Goal: Transaction & Acquisition: Book appointment/travel/reservation

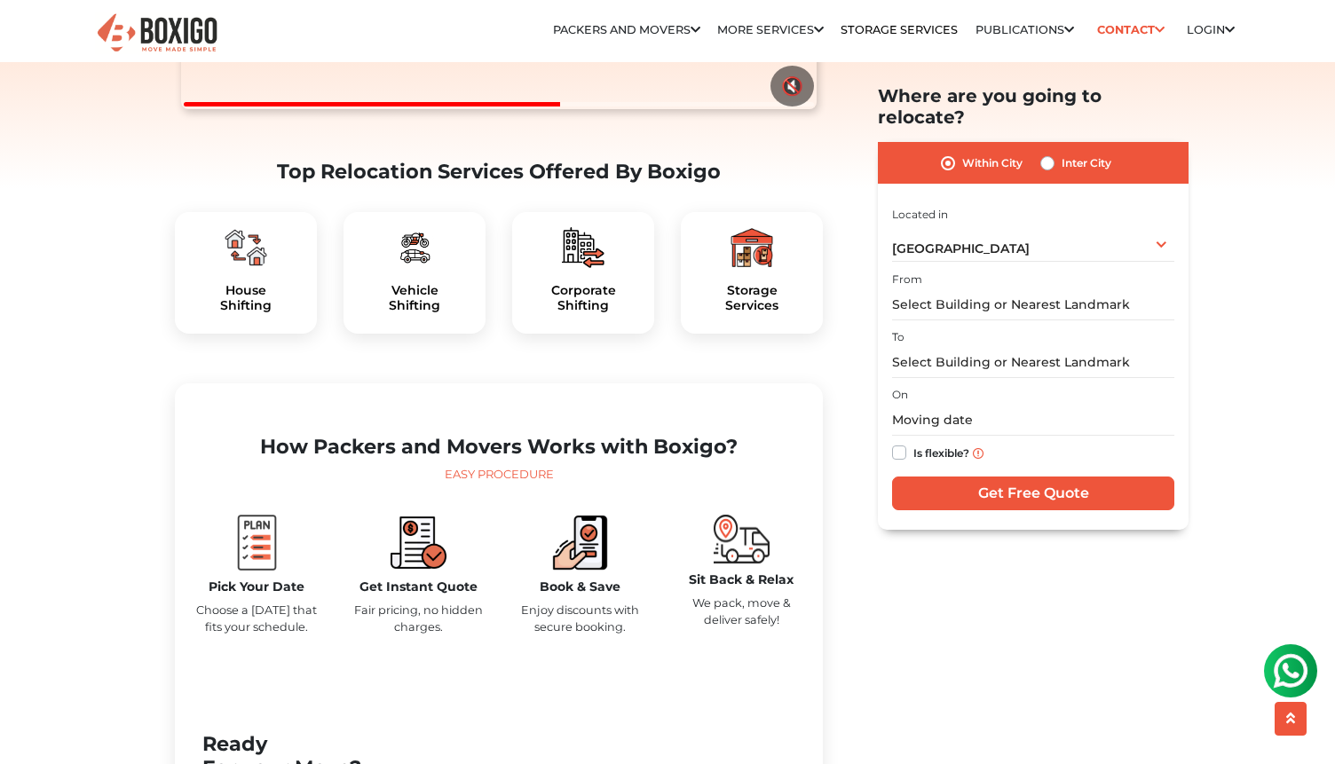
scroll to position [478, 0]
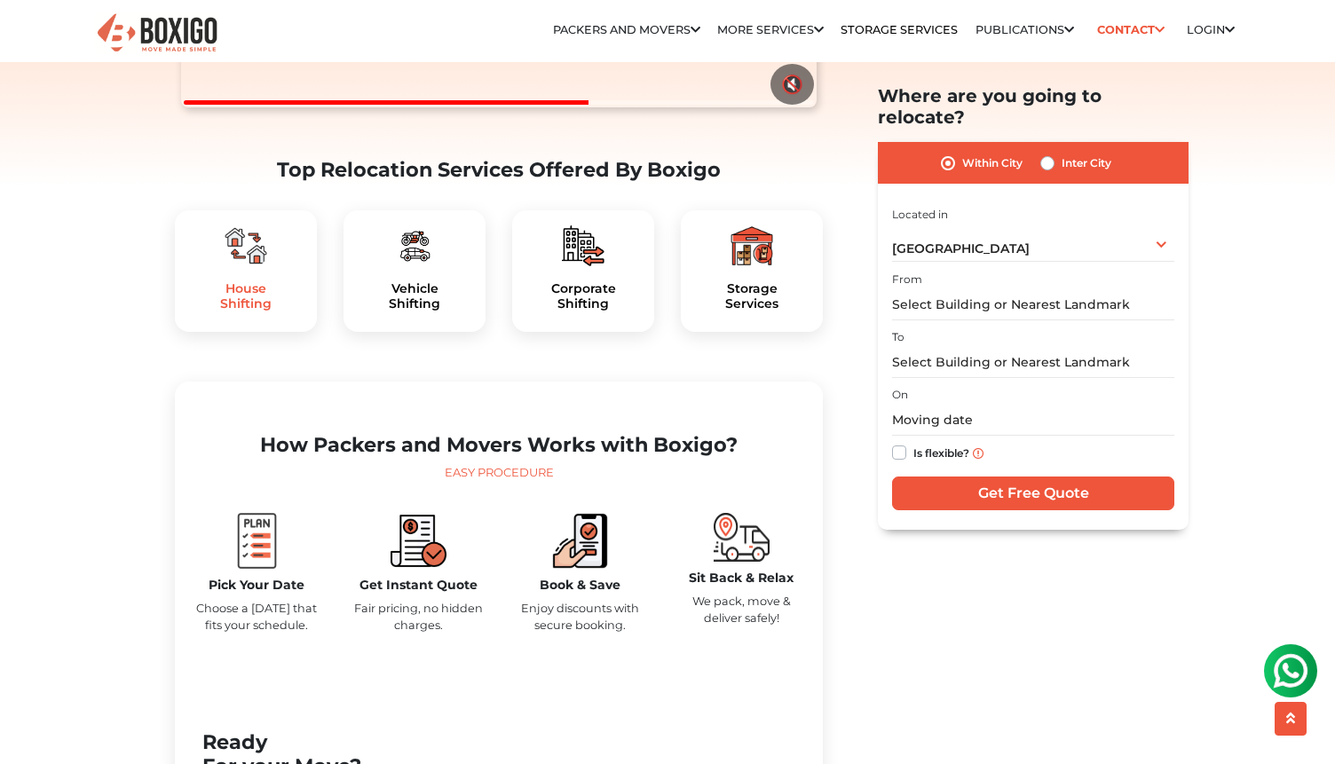
click at [233, 312] on h5 "House Shifting" at bounding box center [246, 296] width 114 height 30
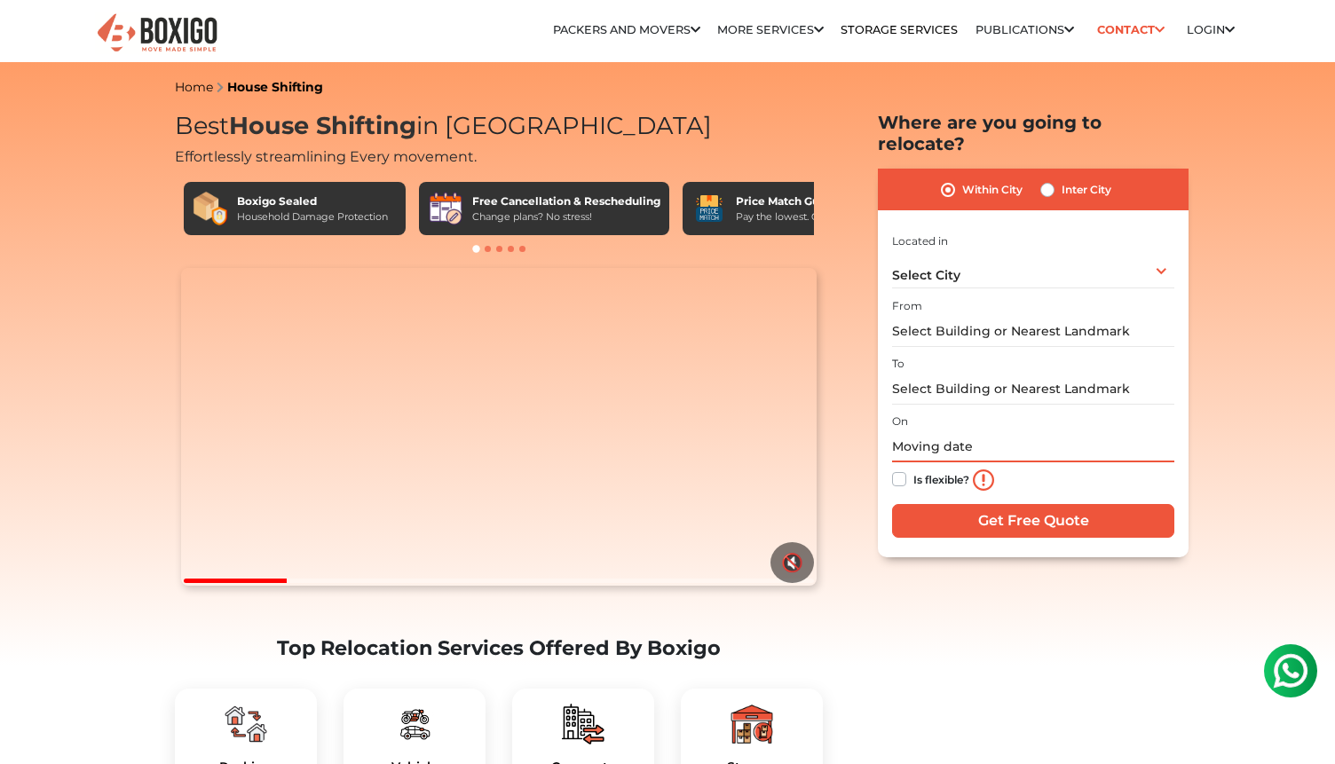
click at [944, 431] on input "text" at bounding box center [1033, 446] width 282 height 31
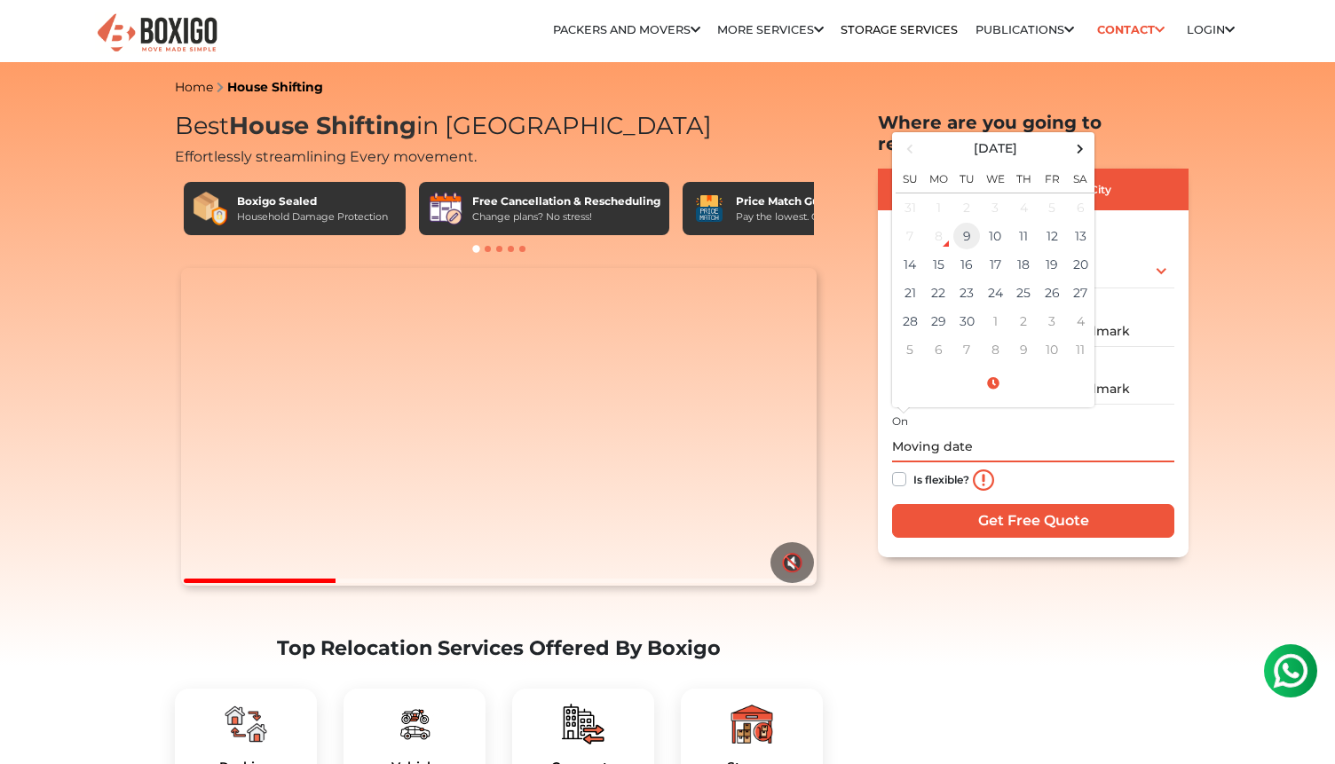
click at [968, 222] on td "9" at bounding box center [966, 236] width 28 height 28
type input "09/09/2025 8:56 PM"
click at [1069, 439] on input "09/09/2025 8:56 PM" at bounding box center [1033, 446] width 282 height 31
click at [966, 223] on td "9" at bounding box center [966, 236] width 28 height 28
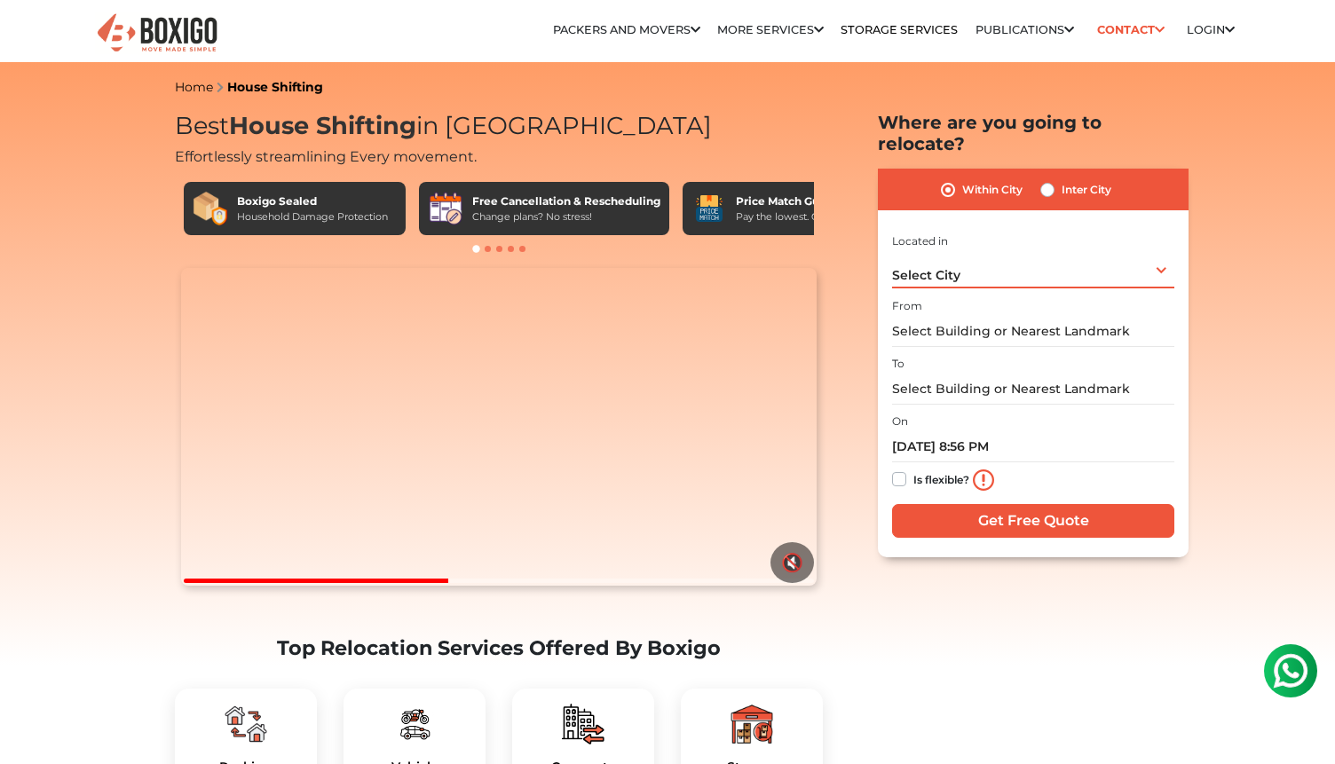
click at [1122, 251] on div "Select City Select City Bangalore Bengaluru Bhopal Bhubaneswar Chennai Coimbato…" at bounding box center [1033, 269] width 282 height 37
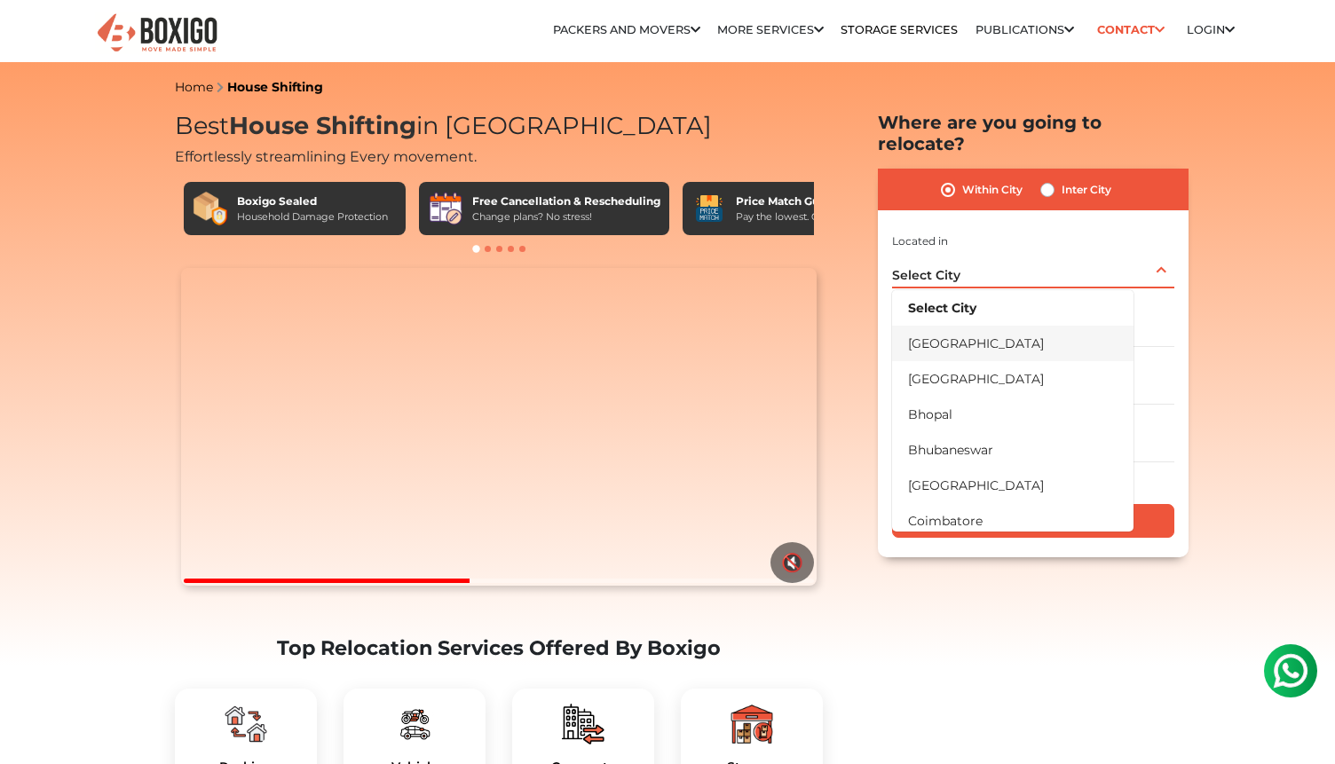
click at [1000, 326] on li "[GEOGRAPHIC_DATA]" at bounding box center [1012, 344] width 241 height 36
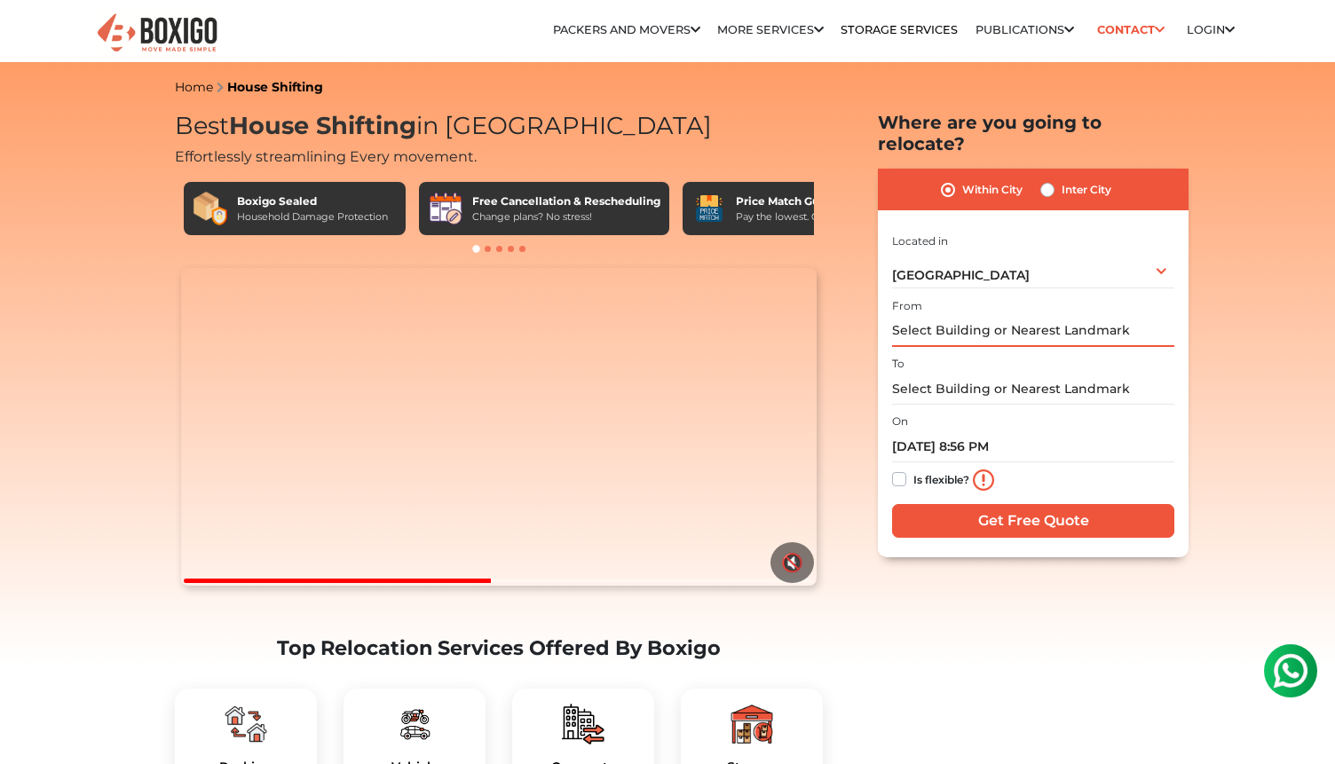
click at [1000, 324] on input "text" at bounding box center [1033, 331] width 282 height 31
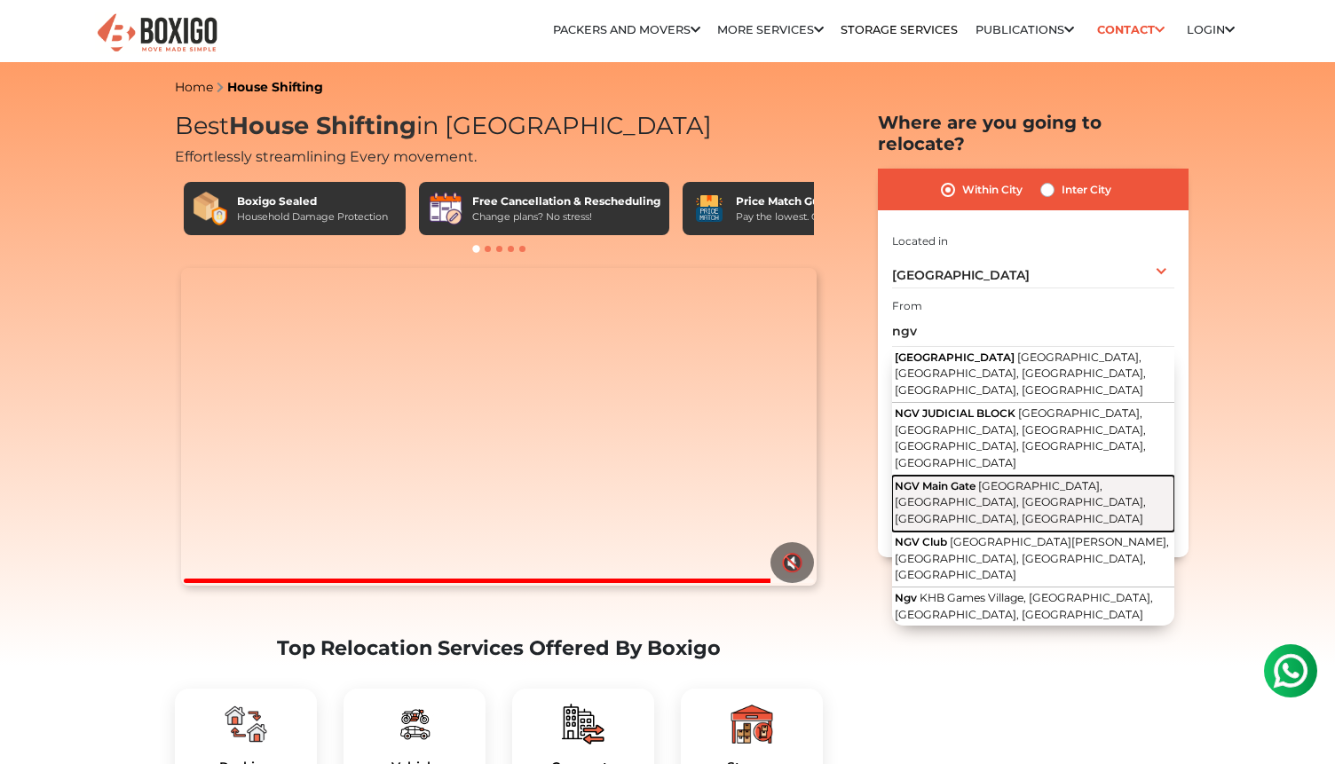
click at [1007, 479] on span "[GEOGRAPHIC_DATA], [GEOGRAPHIC_DATA], [GEOGRAPHIC_DATA], [GEOGRAPHIC_DATA], [GE…" at bounding box center [1020, 502] width 251 height 46
type input "NGV Main Gate, National Games Village Complex, KHB Games Village, Koramangala, …"
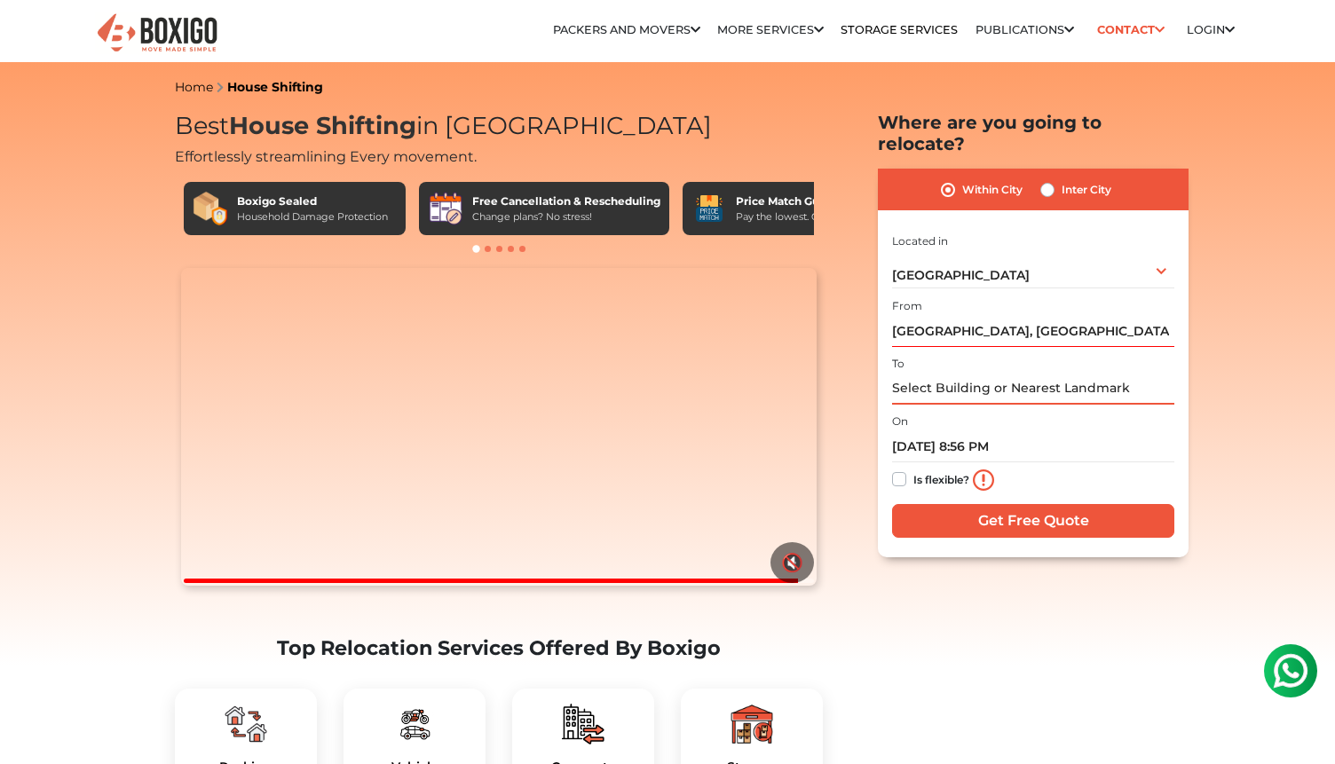
click at [1004, 374] on input "text" at bounding box center [1033, 389] width 282 height 31
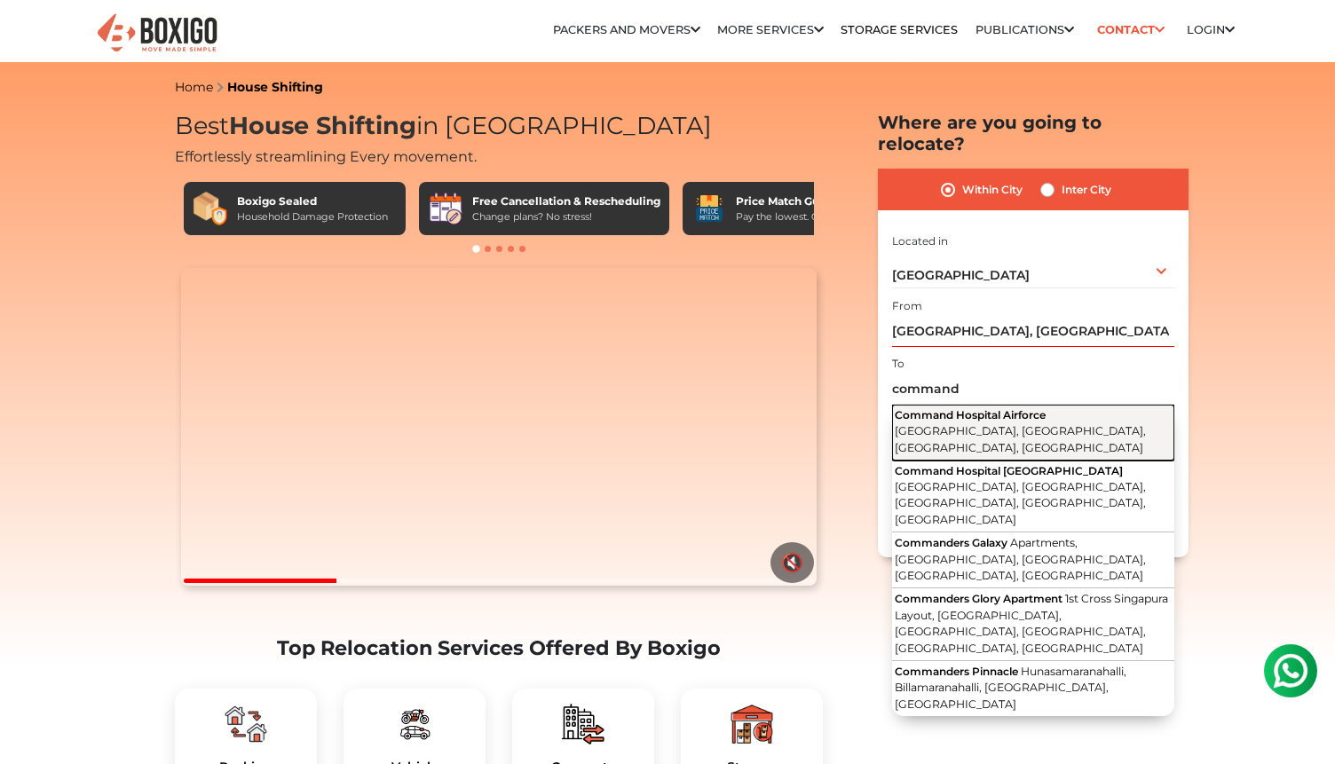
click at [992, 405] on button "Command Hospital Airforce Cambridge Road, Cambridge Layout, Jogupalya, Bengalur…" at bounding box center [1033, 433] width 282 height 56
type input "Command Hospital Airforce, [GEOGRAPHIC_DATA], [GEOGRAPHIC_DATA], [GEOGRAPHIC_DA…"
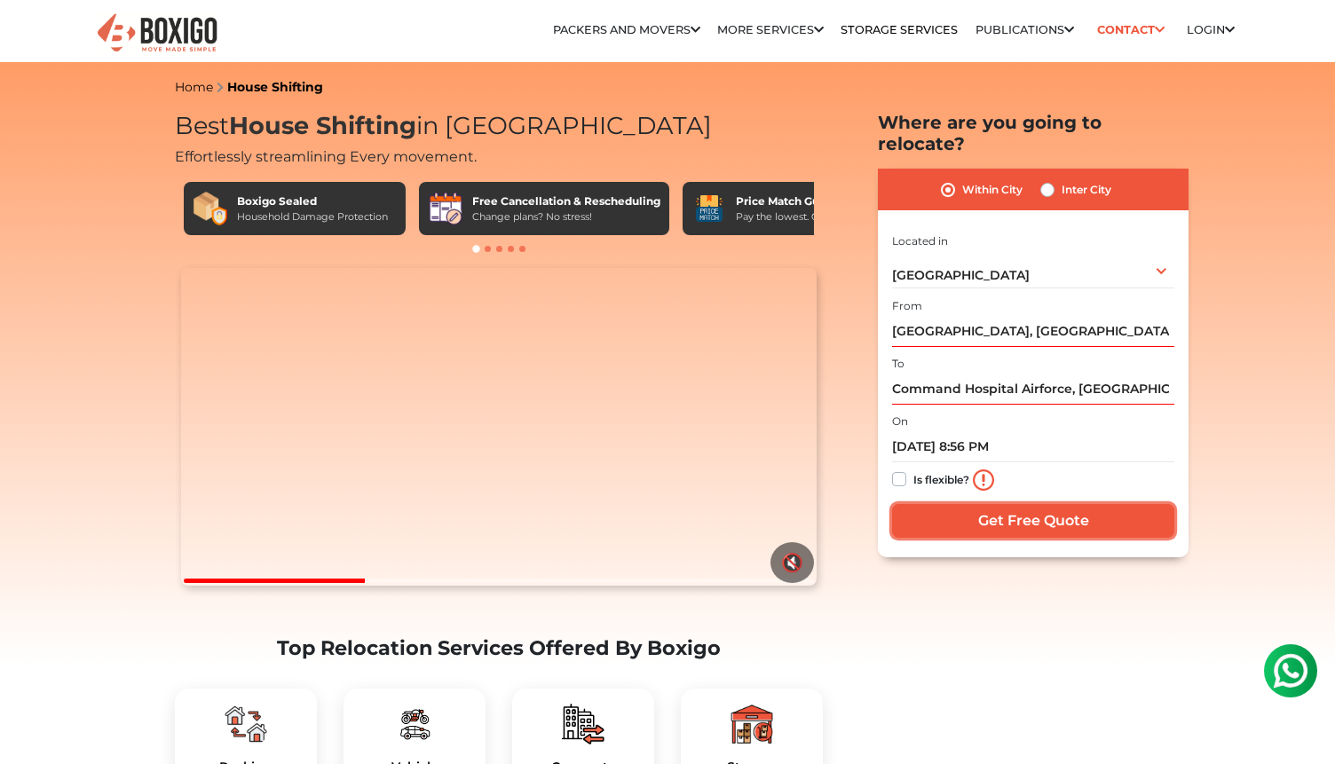
click at [1009, 504] on input "Get Free Quote" at bounding box center [1033, 521] width 282 height 34
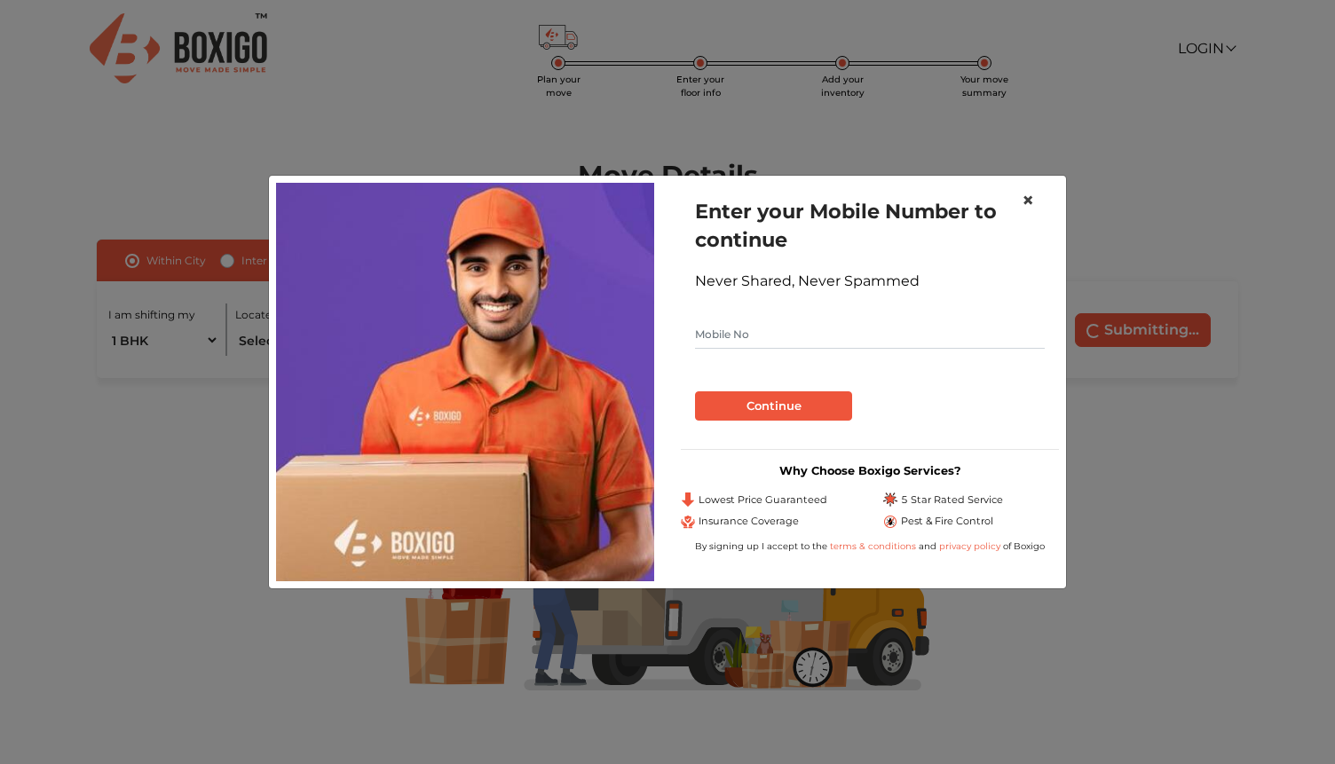
click at [1018, 199] on button "×" at bounding box center [1027, 201] width 41 height 50
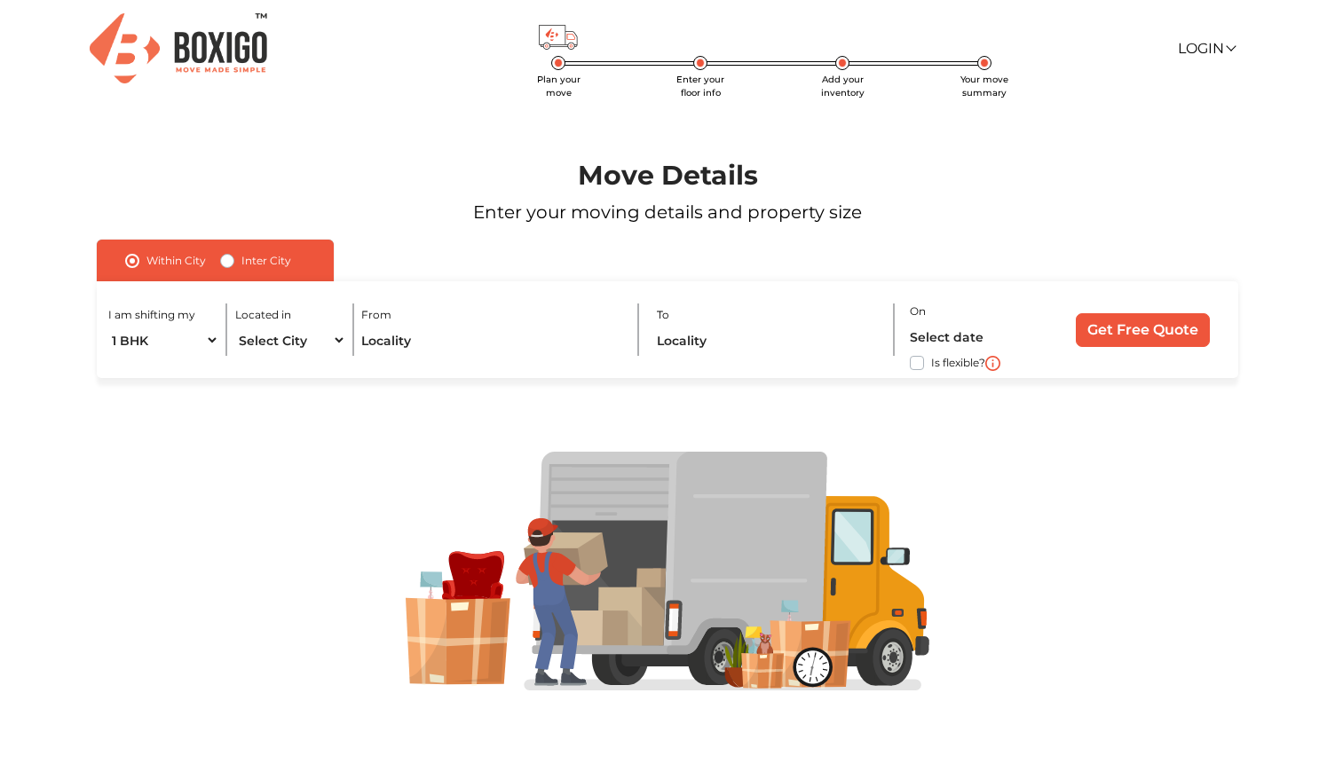
scroll to position [1, 0]
click at [206, 340] on select "1 BHK 2 BHK 3 BHK 3 + BHK FEW ITEMS" at bounding box center [163, 339] width 111 height 31
click at [108, 324] on select "1 BHK 2 BHK 3 BHK 3 + BHK FEW ITEMS" at bounding box center [163, 339] width 111 height 31
click at [284, 345] on select "Select City [GEOGRAPHIC_DATA] [GEOGRAPHIC_DATA] [GEOGRAPHIC_DATA] [GEOGRAPHIC_D…" at bounding box center [290, 339] width 111 height 31
select select "[GEOGRAPHIC_DATA]"
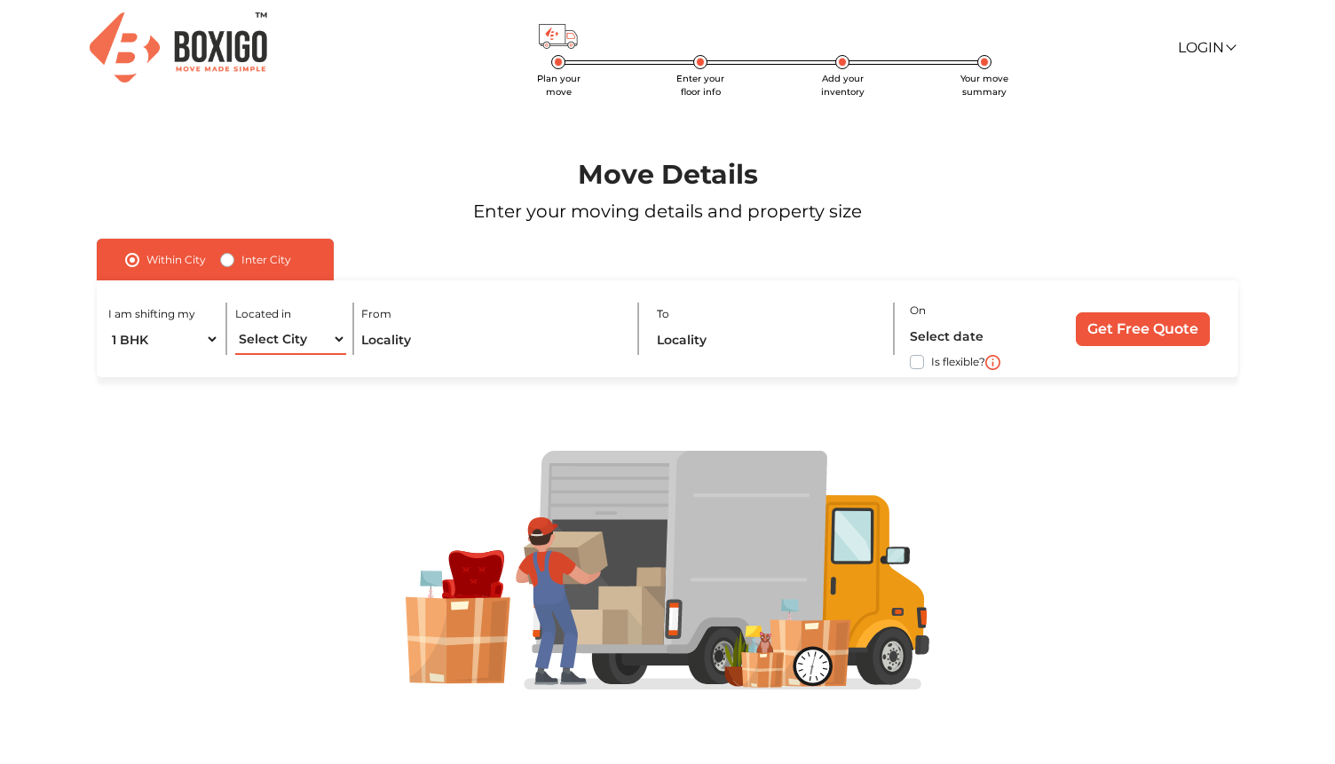
click at [235, 324] on select "Select City [GEOGRAPHIC_DATA] [GEOGRAPHIC_DATA] [GEOGRAPHIC_DATA] [GEOGRAPHIC_D…" at bounding box center [290, 339] width 111 height 31
click at [453, 351] on input "text" at bounding box center [491, 339] width 261 height 31
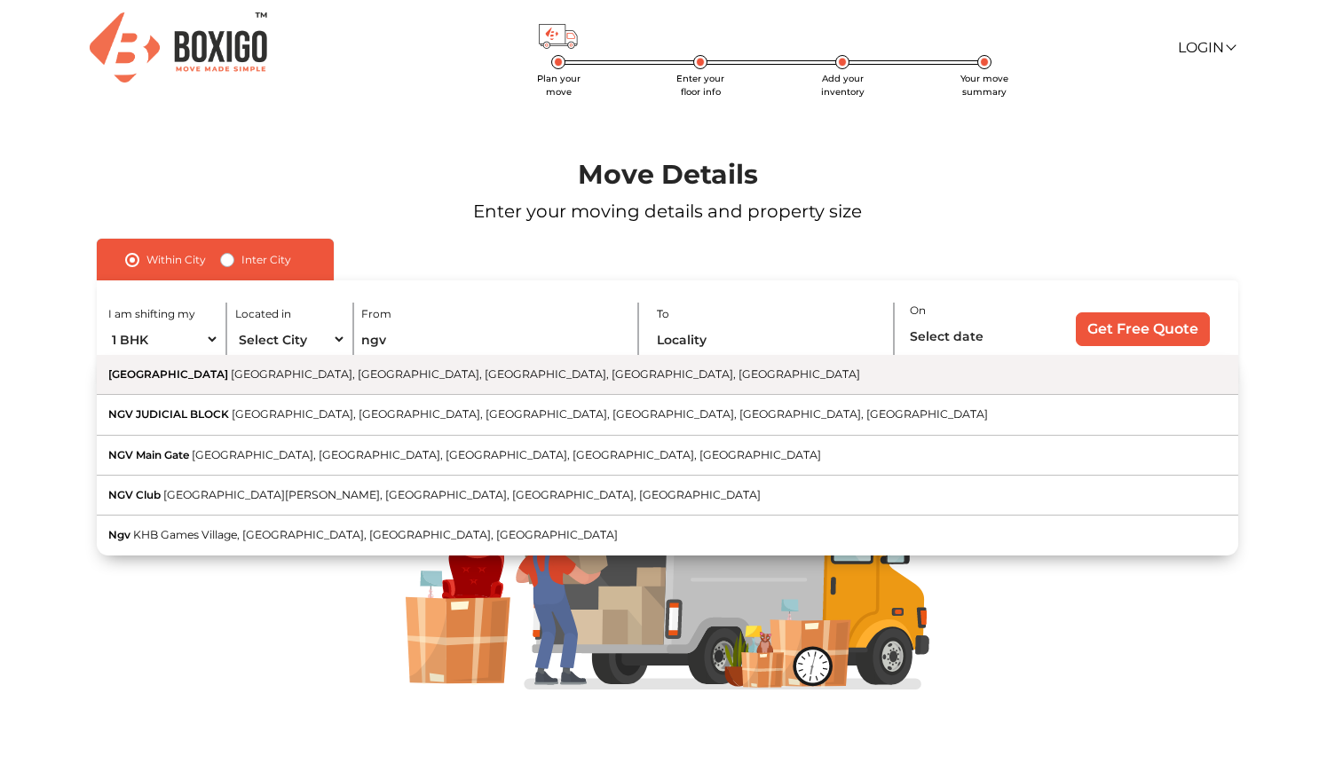
click at [458, 384] on button "[GEOGRAPHIC_DATA], [GEOGRAPHIC_DATA], [GEOGRAPHIC_DATA], [GEOGRAPHIC_DATA], [GE…" at bounding box center [667, 375] width 1141 height 40
type input "[GEOGRAPHIC_DATA], [GEOGRAPHIC_DATA], [GEOGRAPHIC_DATA], [GEOGRAPHIC_DATA], [GE…"
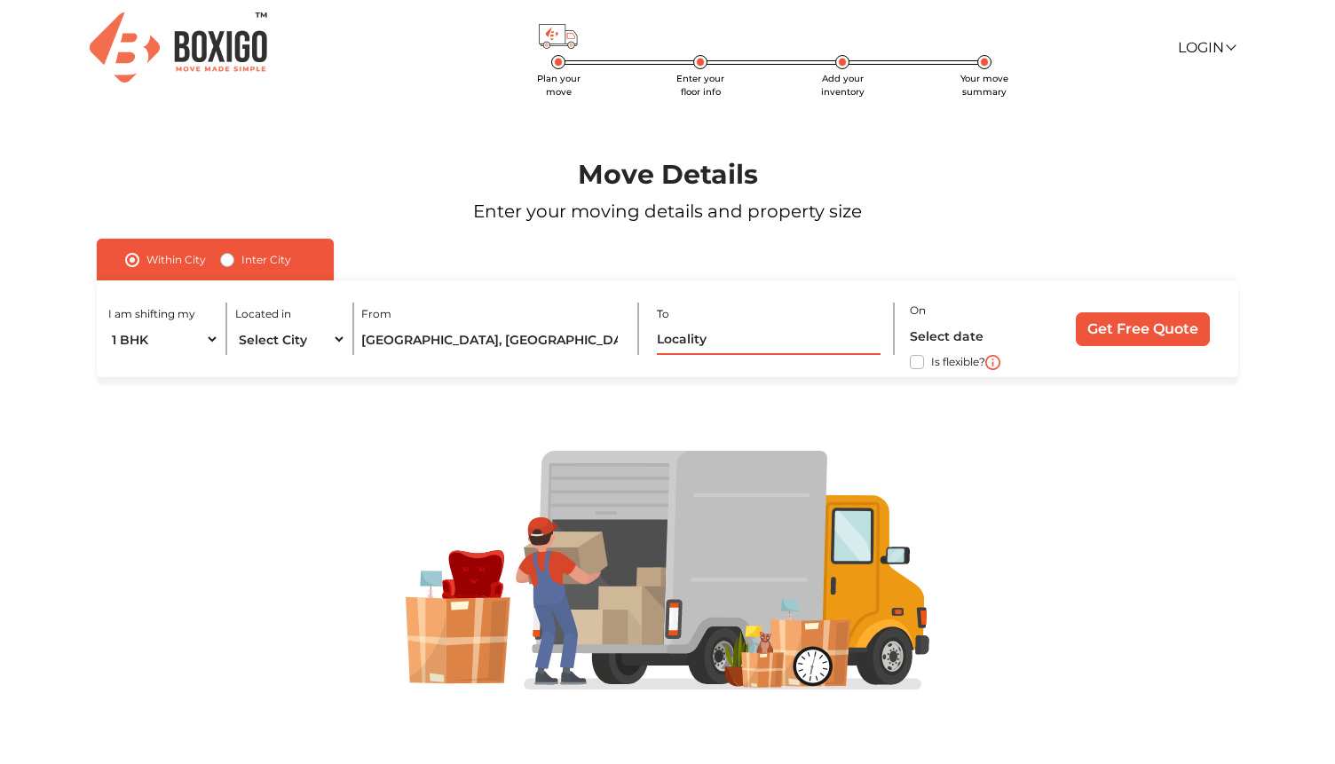
click at [680, 338] on input "text" at bounding box center [769, 339] width 224 height 31
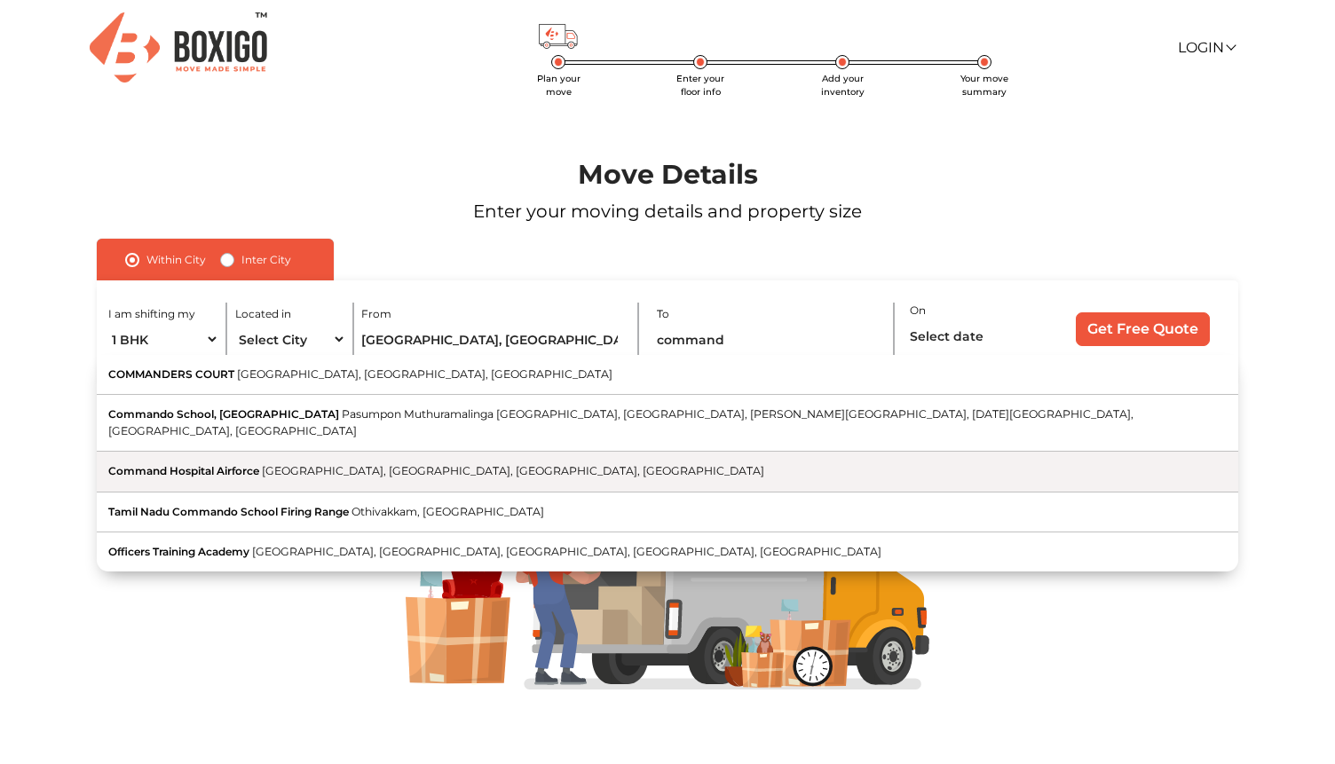
click at [660, 452] on button "Command Hospital [GEOGRAPHIC_DATA], [GEOGRAPHIC_DATA], [GEOGRAPHIC_DATA], [GEOG…" at bounding box center [667, 472] width 1141 height 40
type input "Command Hospital Airforce, [GEOGRAPHIC_DATA], [GEOGRAPHIC_DATA], [GEOGRAPHIC_DA…"
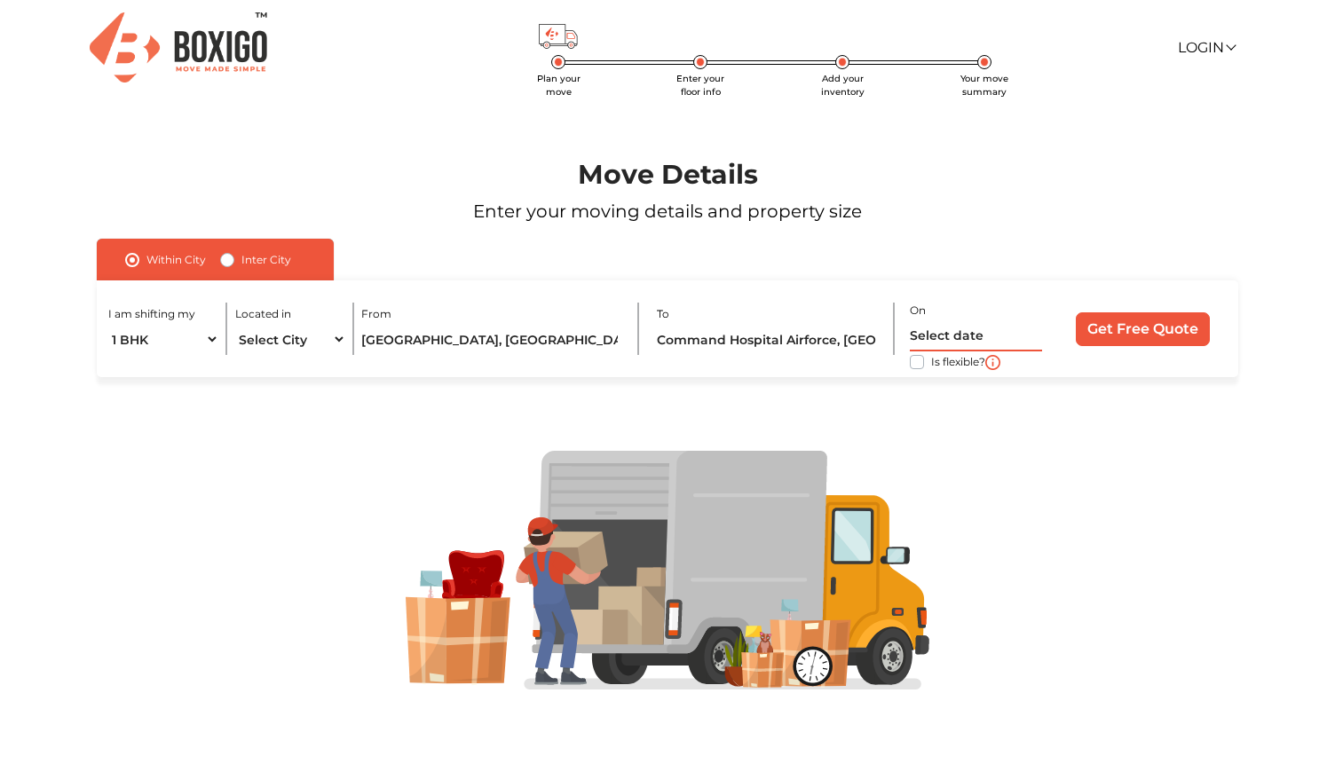
click at [932, 333] on input "text" at bounding box center [975, 335] width 131 height 31
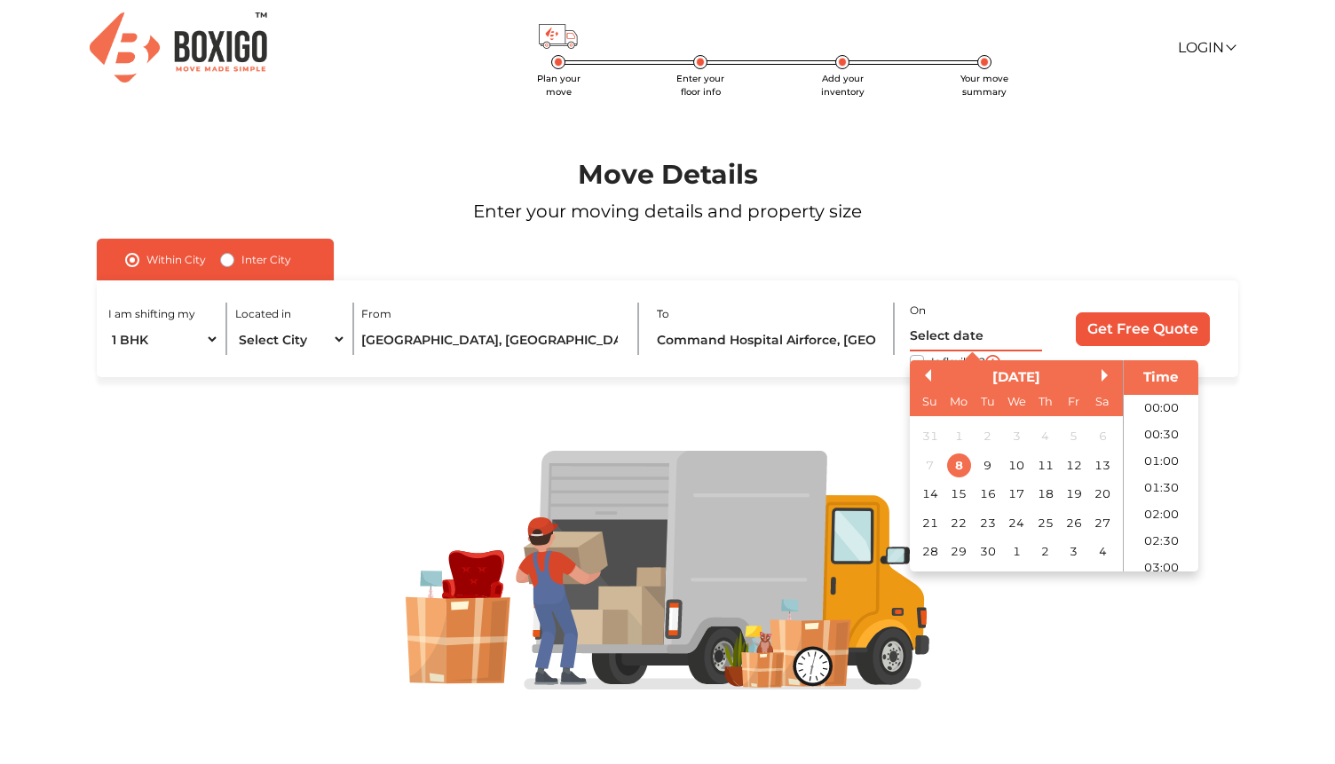
scroll to position [1016, 0]
click at [982, 455] on div "9" at bounding box center [987, 466] width 24 height 24
click at [1152, 424] on li "10:00" at bounding box center [1161, 429] width 75 height 27
type input "[DATE] 10:00 AM"
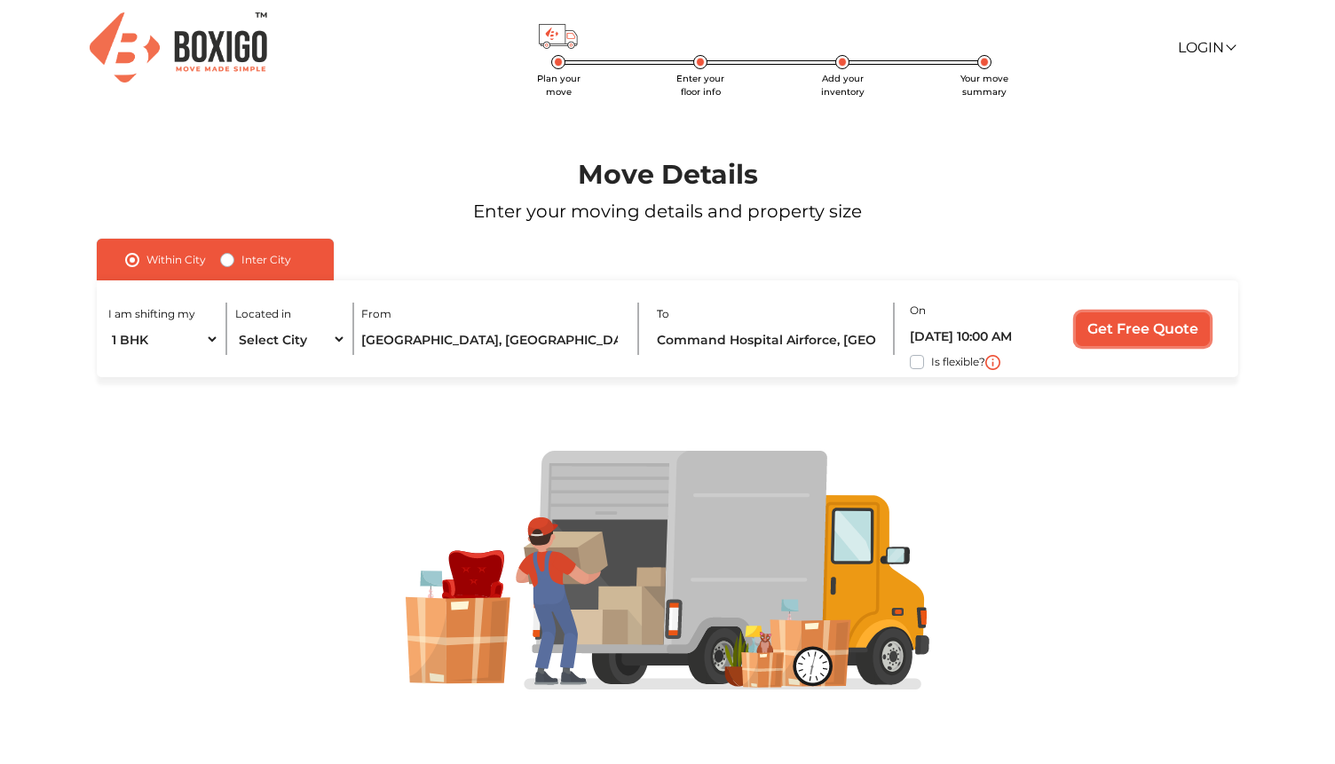
click at [1126, 331] on input "Get Free Quote" at bounding box center [1143, 329] width 134 height 34
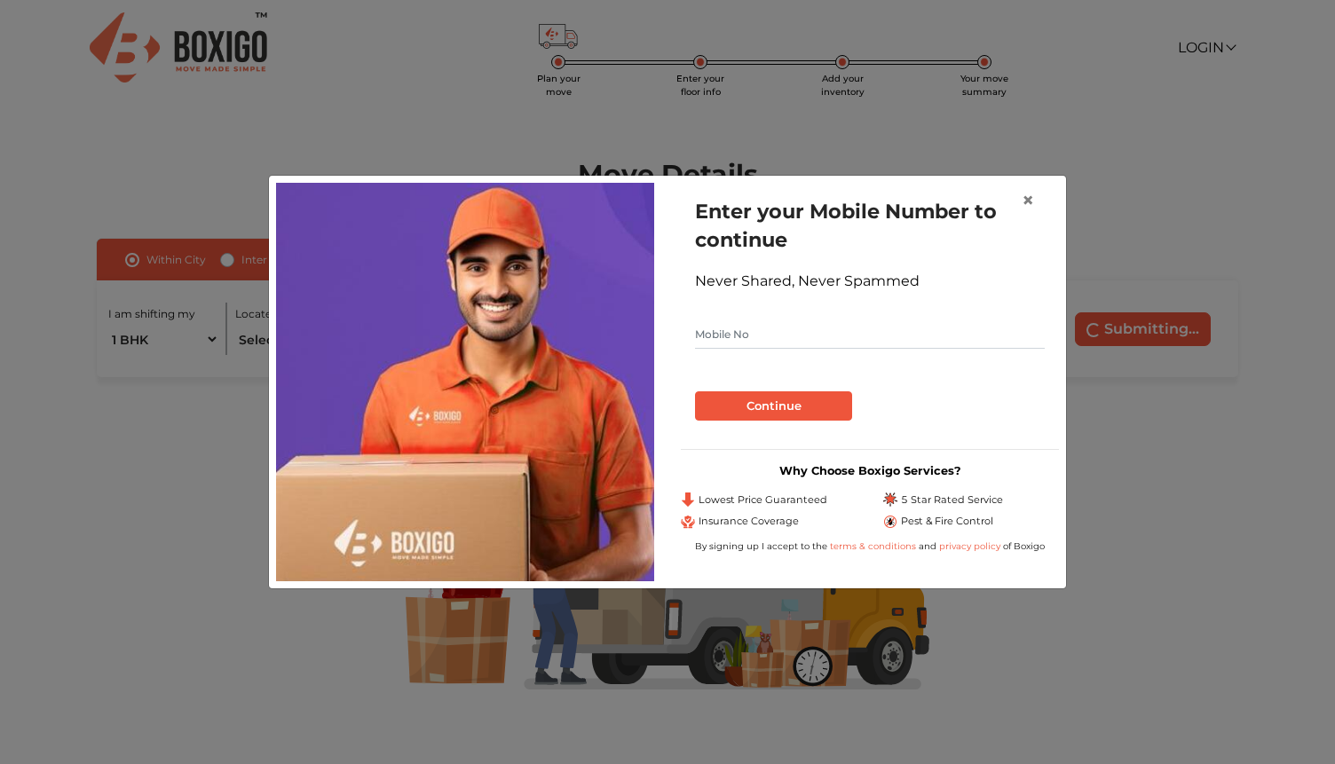
click at [840, 329] on input "text" at bounding box center [870, 334] width 350 height 28
type input "8178156278"
click at [809, 407] on button "Continue" at bounding box center [773, 406] width 157 height 30
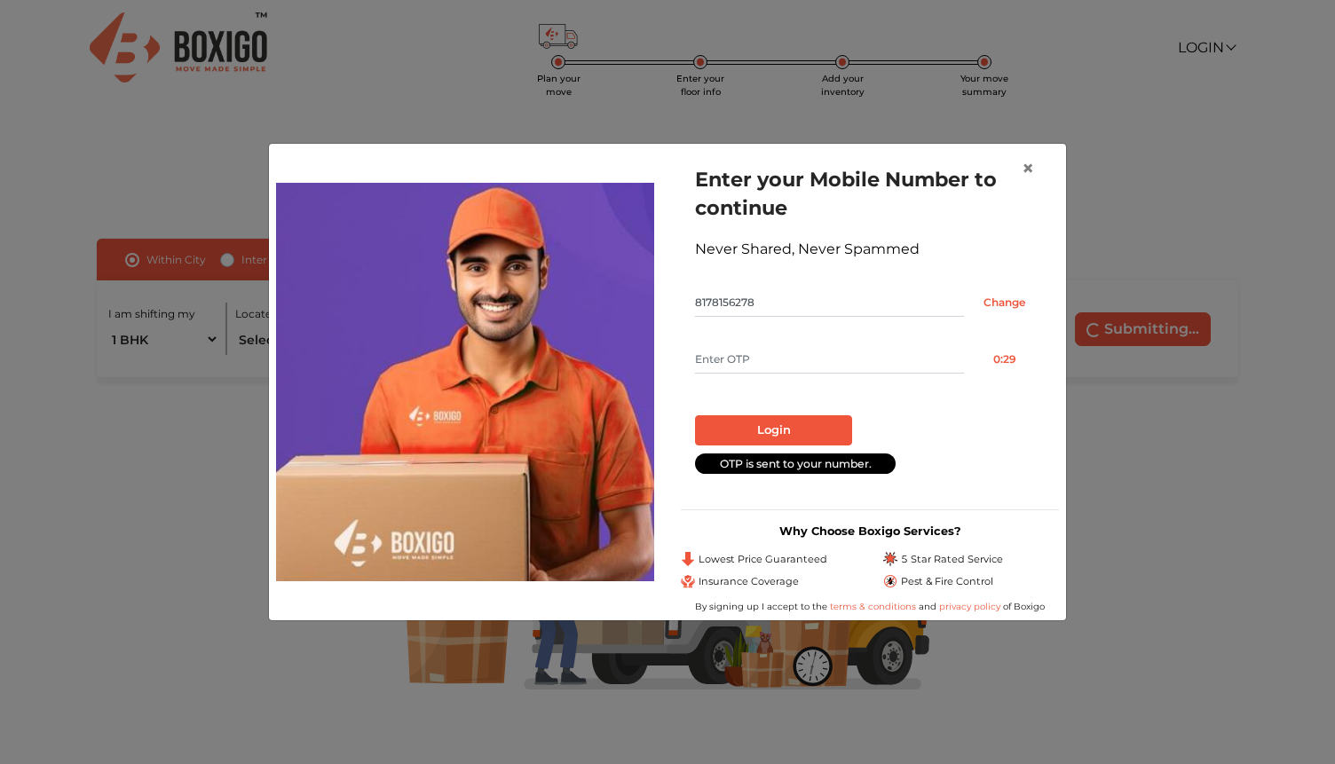
click at [770, 372] on input "text" at bounding box center [829, 359] width 269 height 28
type input "8053"
click at [770, 418] on button "Login" at bounding box center [773, 430] width 157 height 30
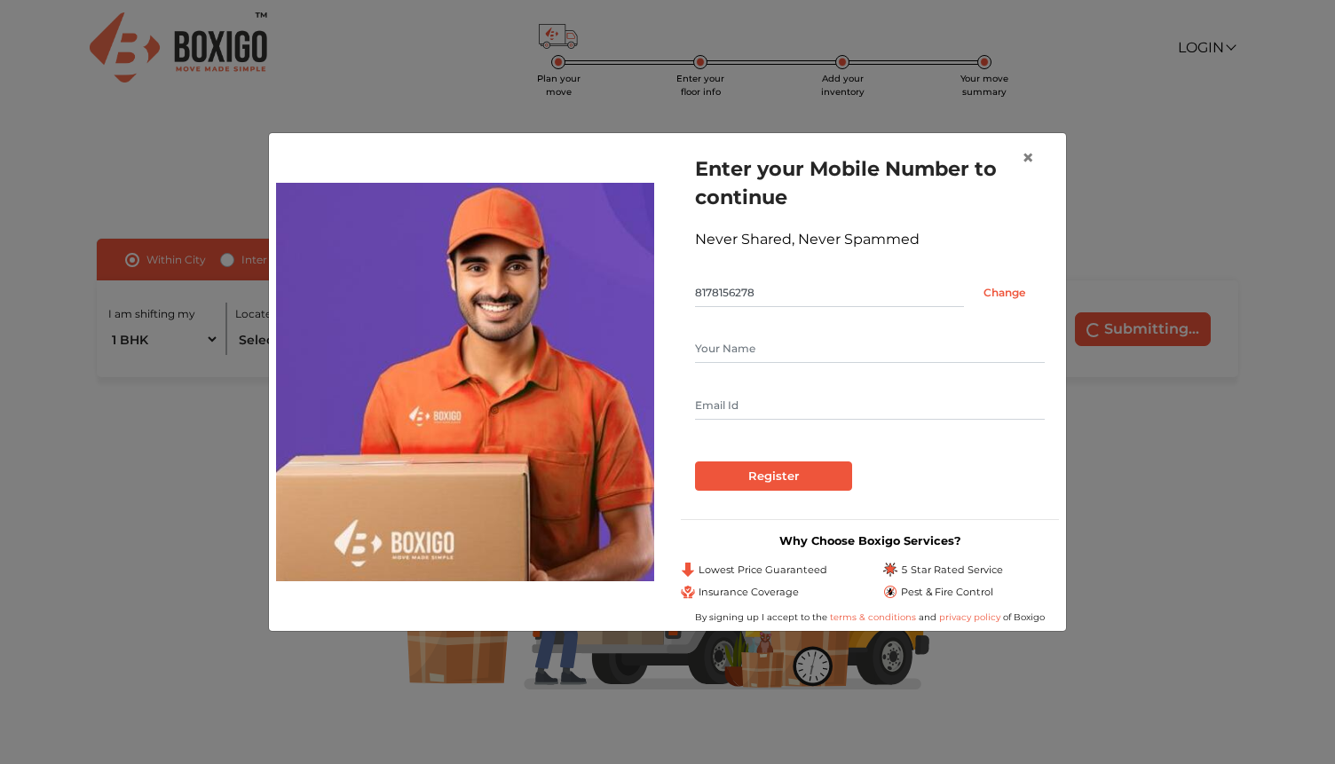
click at [785, 351] on input "text" at bounding box center [870, 349] width 350 height 28
type input "[PERSON_NAME]"
click at [967, 238] on div "Never Shared, Never Spammed" at bounding box center [870, 239] width 350 height 21
click at [757, 473] on input "Register" at bounding box center [773, 477] width 157 height 30
type input "[EMAIL_ADDRESS][DOMAIN_NAME]"
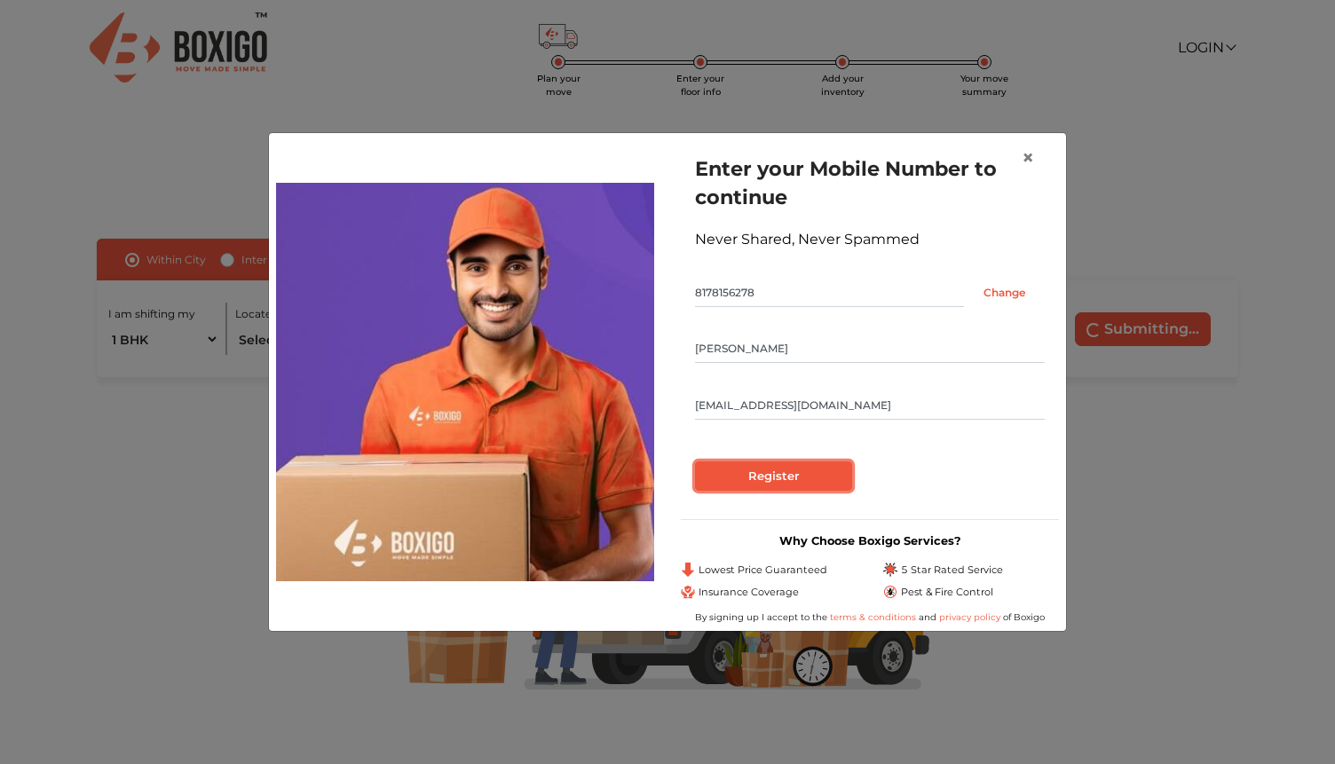
click at [726, 478] on input "Register" at bounding box center [773, 477] width 157 height 30
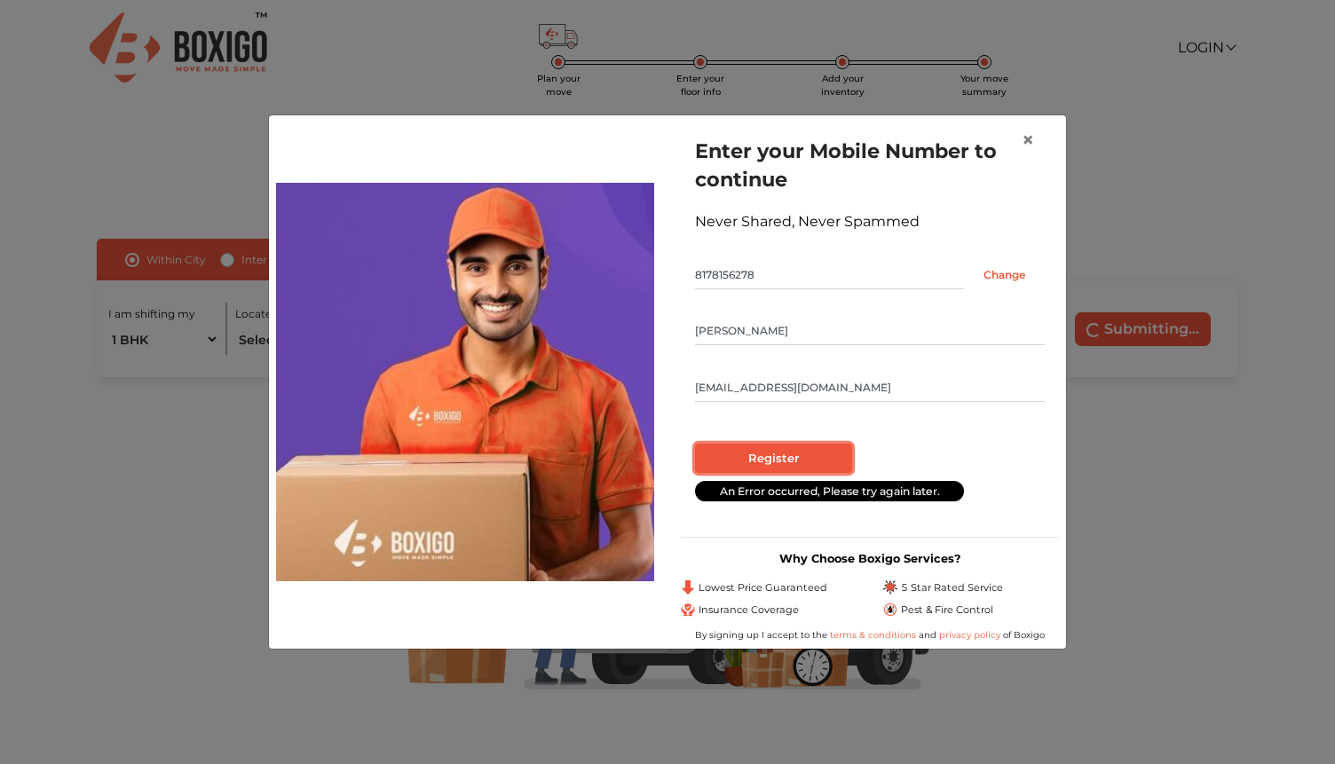
click at [769, 455] on input "Register" at bounding box center [773, 459] width 157 height 30
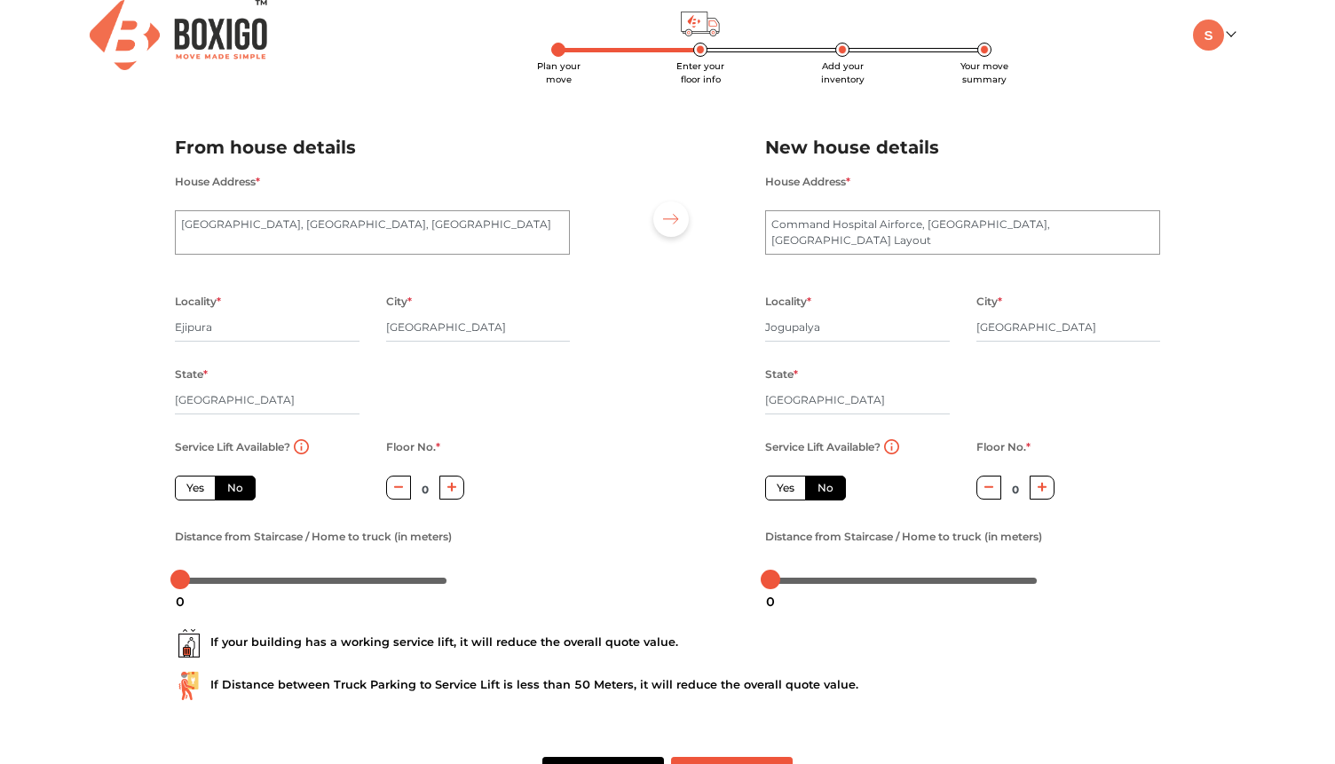
scroll to position [42, 0]
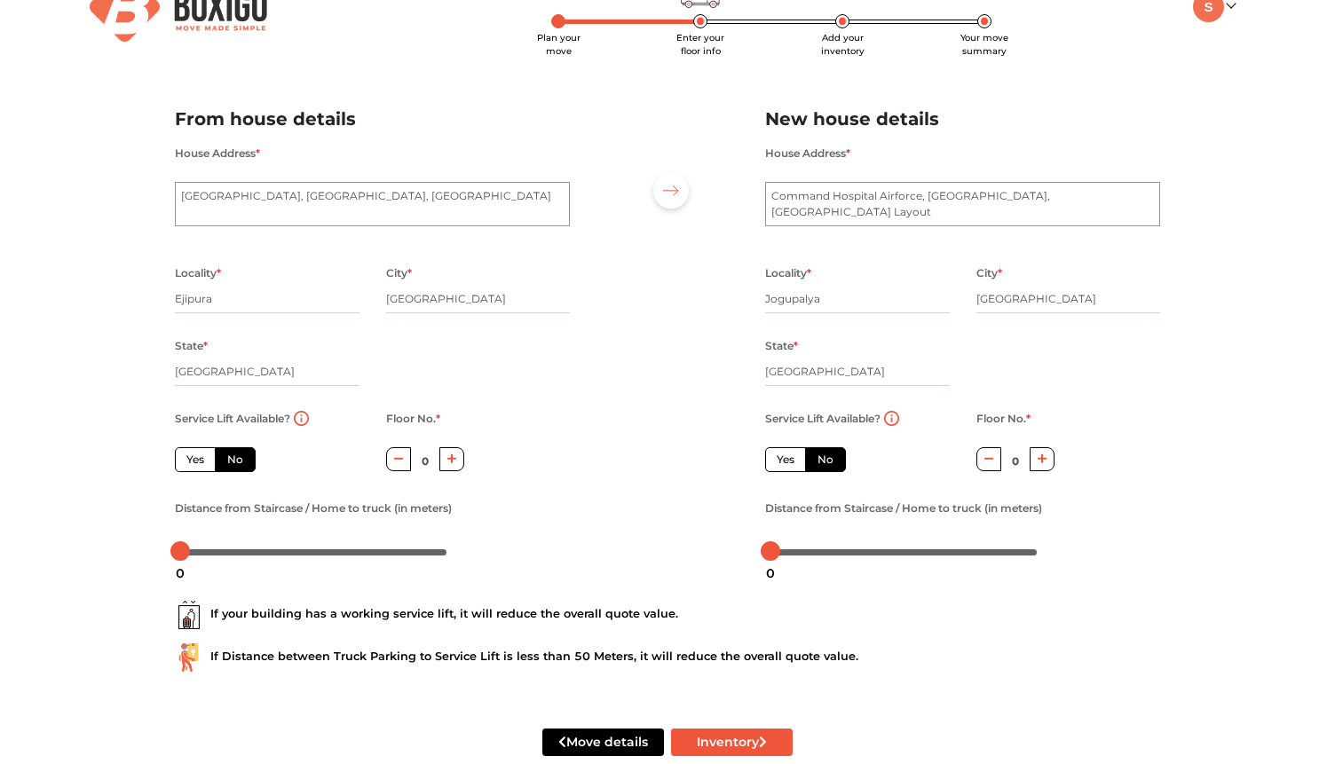
click at [783, 469] on label "Yes" at bounding box center [785, 459] width 41 height 25
click at [783, 463] on input "Yes" at bounding box center [783, 458] width 12 height 12
radio input "true"
radio input "false"
click at [204, 454] on label "Yes" at bounding box center [195, 459] width 41 height 25
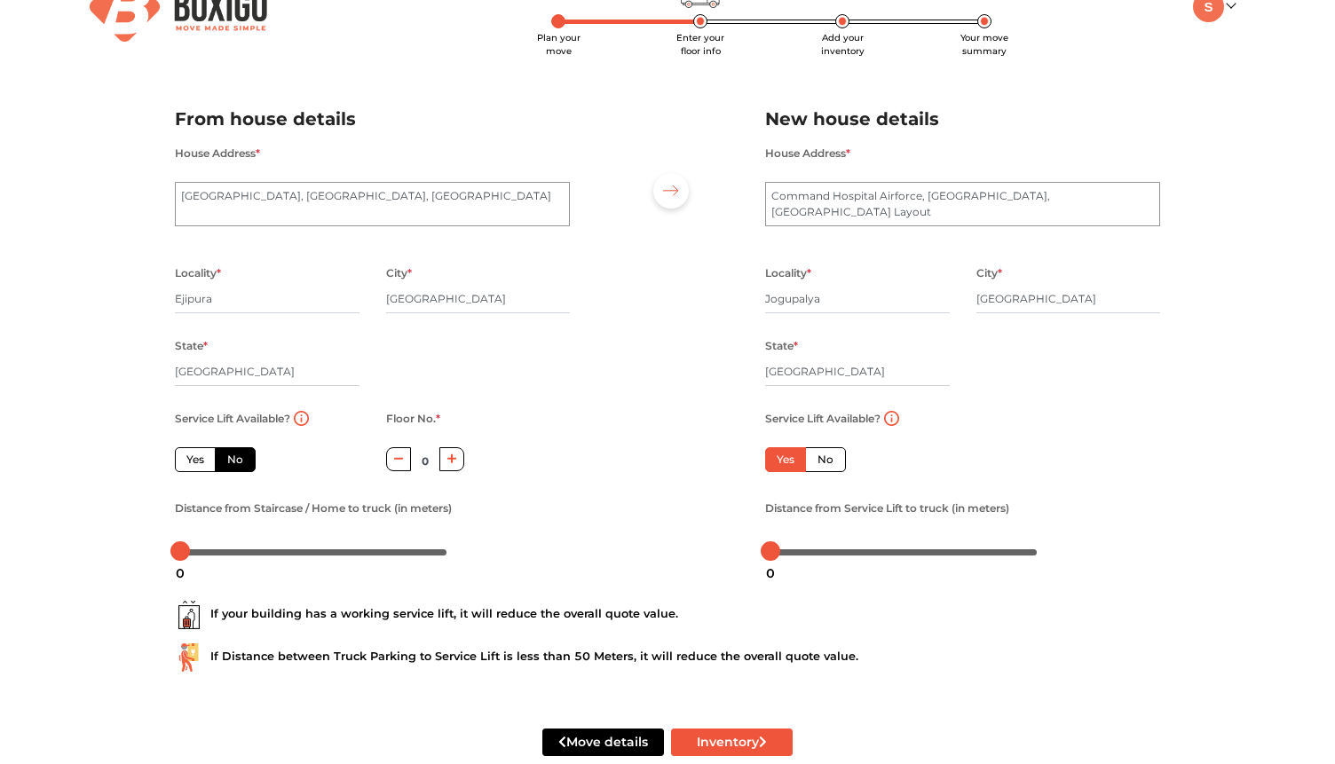
click at [198, 454] on input "Yes" at bounding box center [192, 458] width 12 height 12
radio input "true"
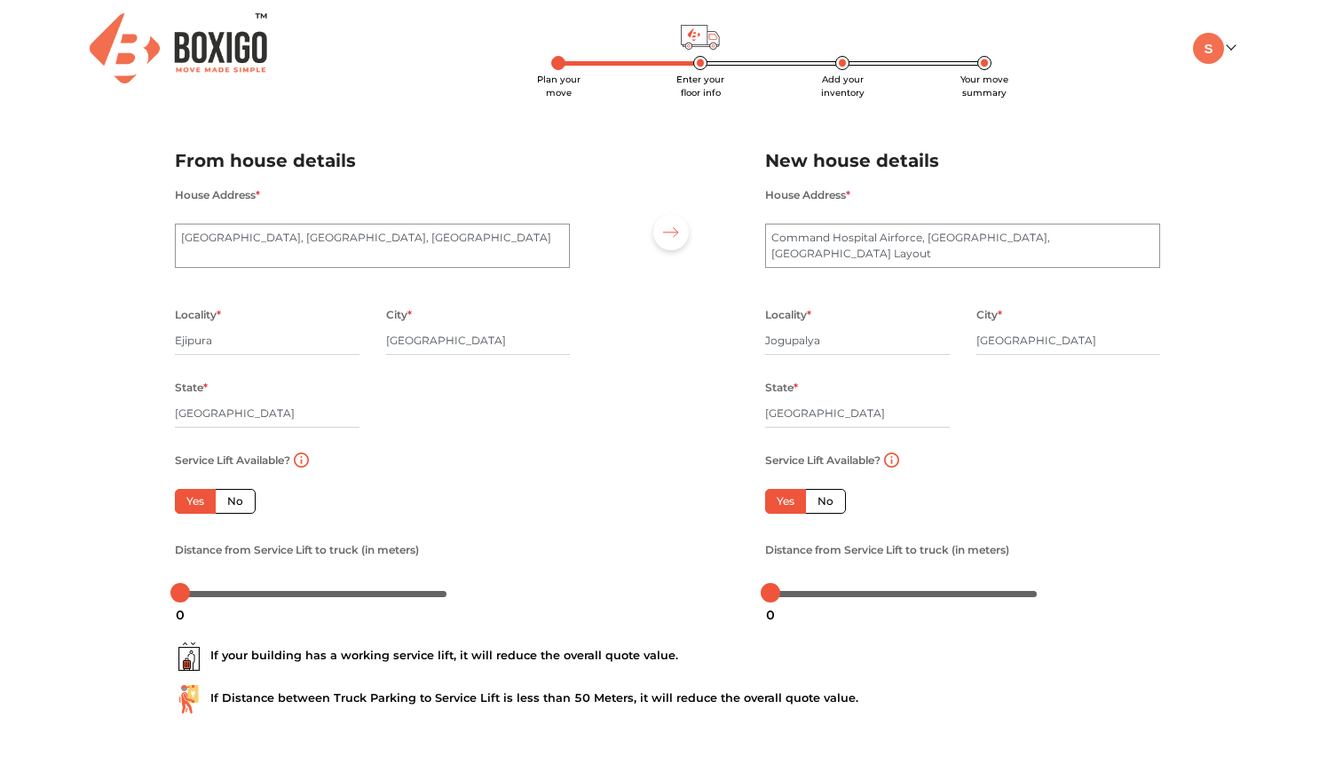
scroll to position [79, 0]
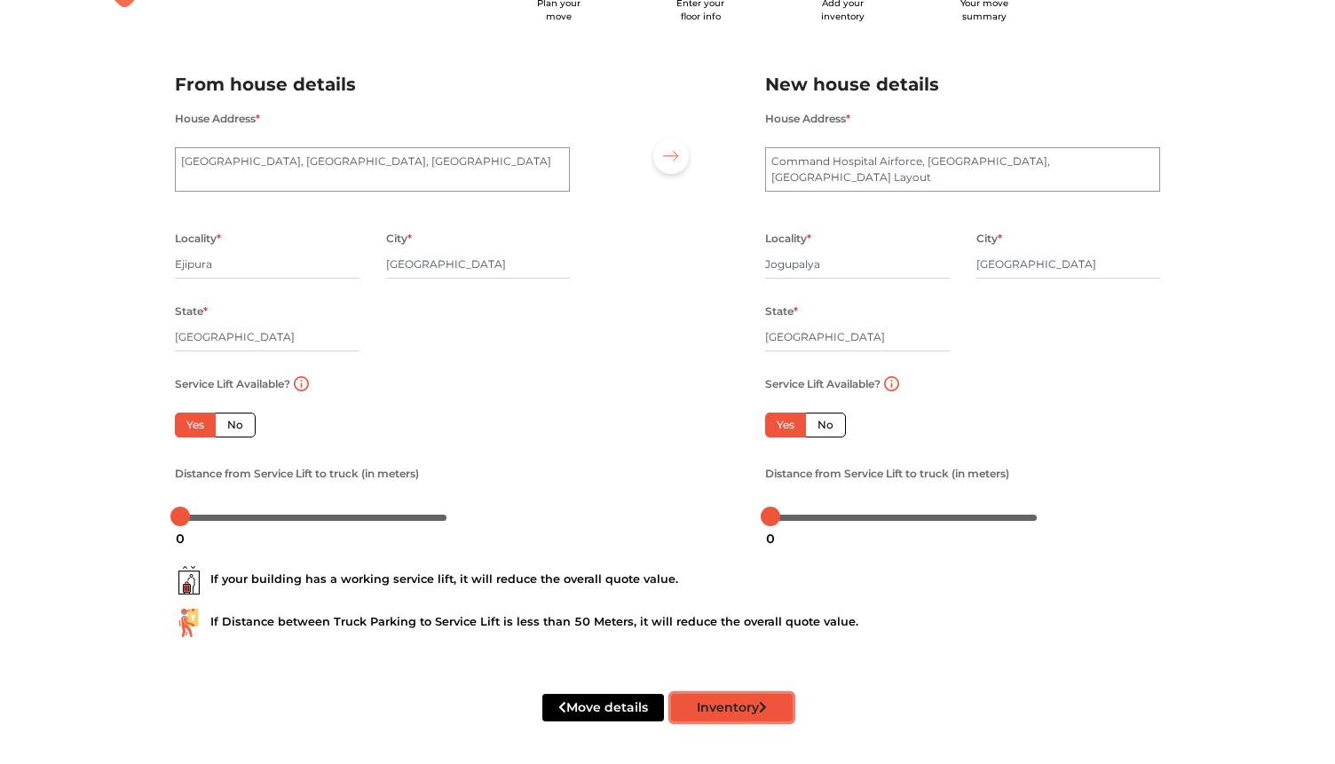
click at [722, 707] on button "Inventory" at bounding box center [732, 708] width 122 height 28
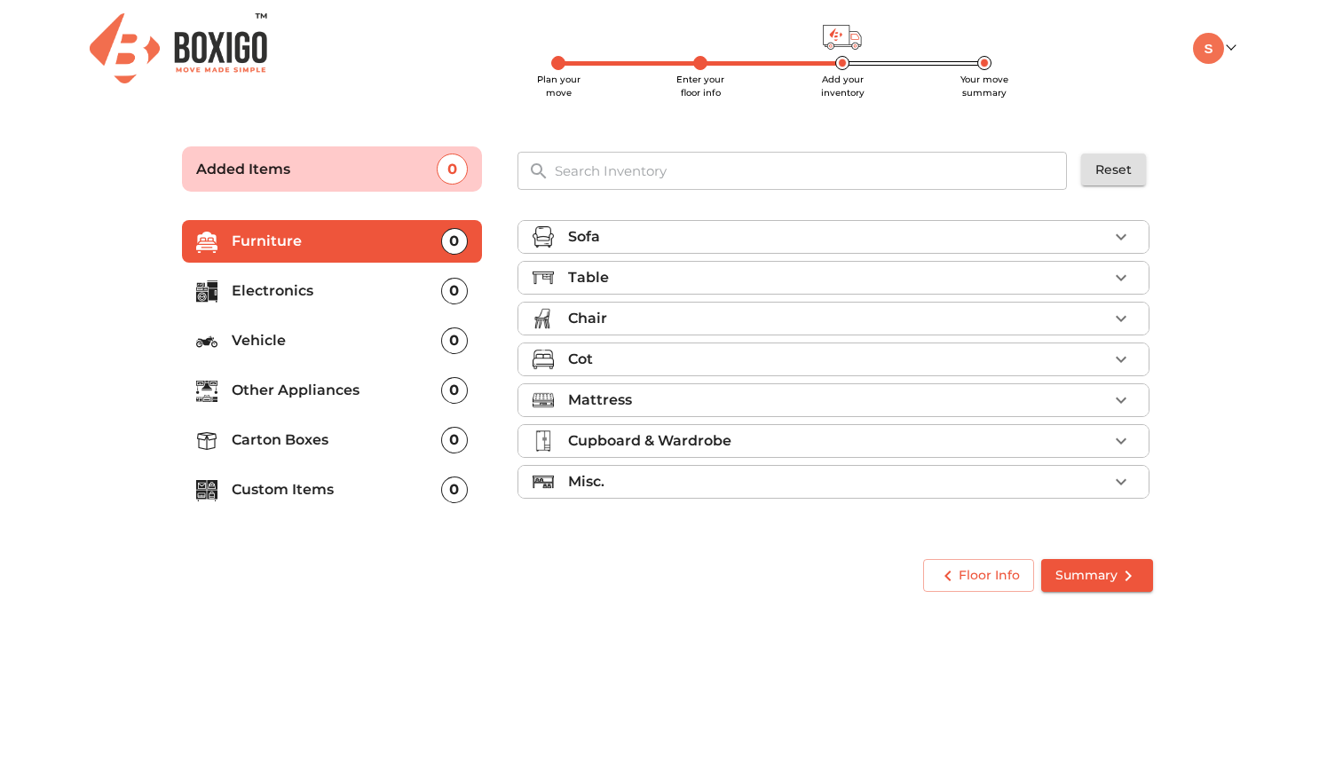
click at [298, 287] on p "Electronics" at bounding box center [336, 290] width 209 height 21
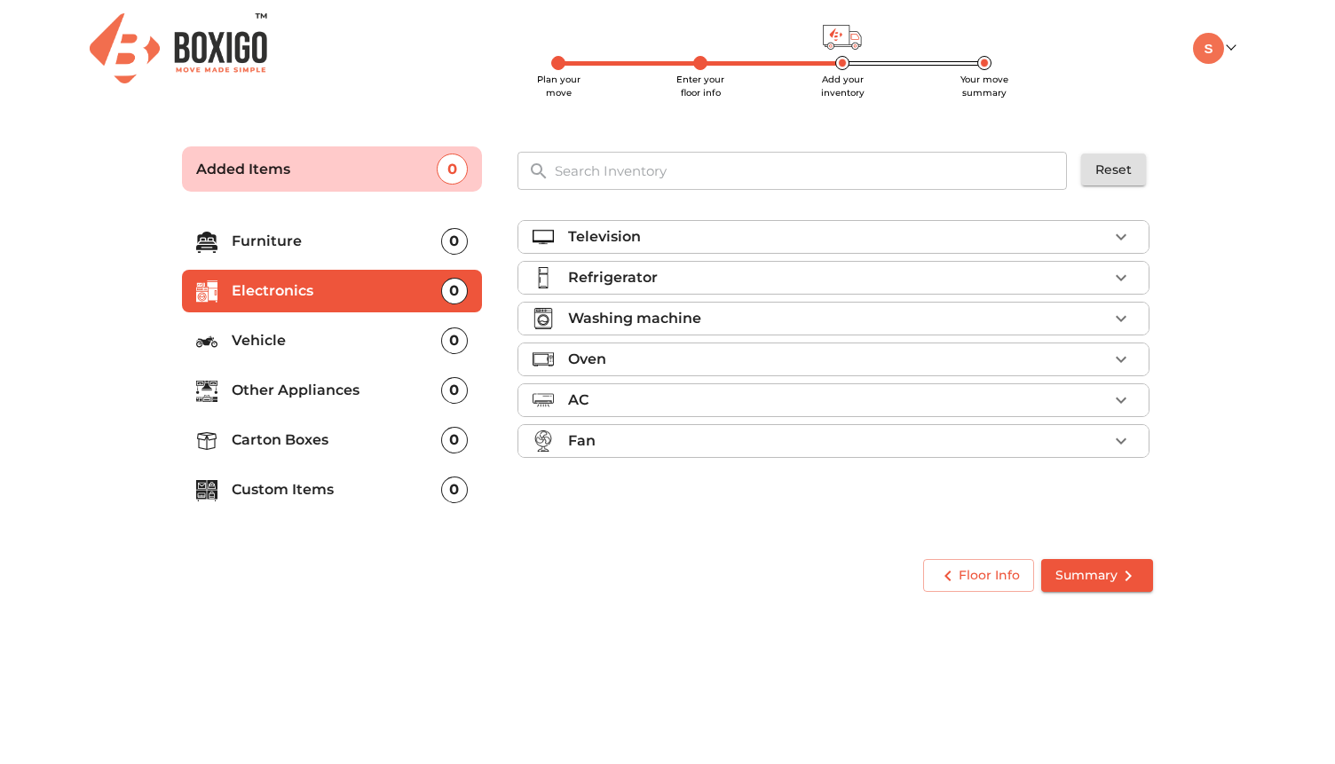
click at [675, 228] on div "Television" at bounding box center [838, 236] width 540 height 21
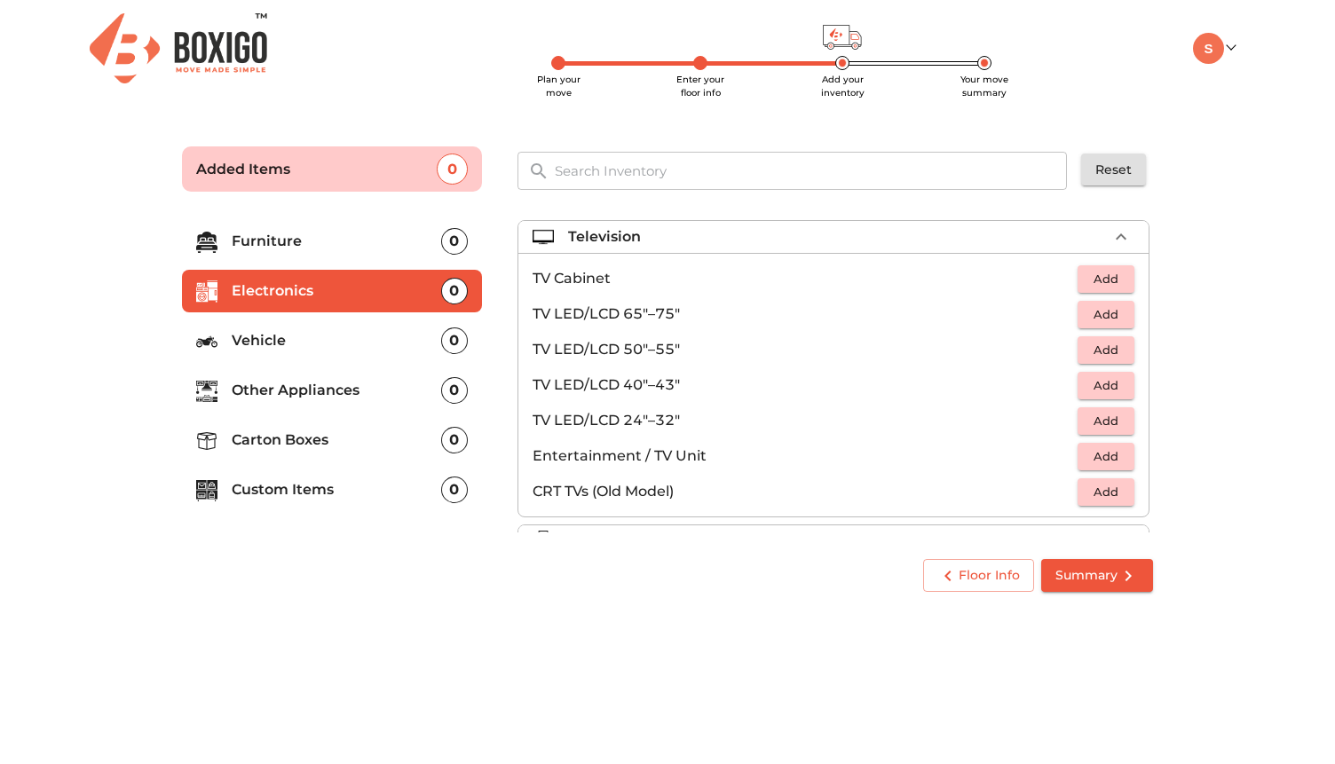
click at [1101, 412] on span "Add" at bounding box center [1105, 421] width 39 height 20
click at [977, 578] on span "Floor Info" at bounding box center [978, 576] width 83 height 22
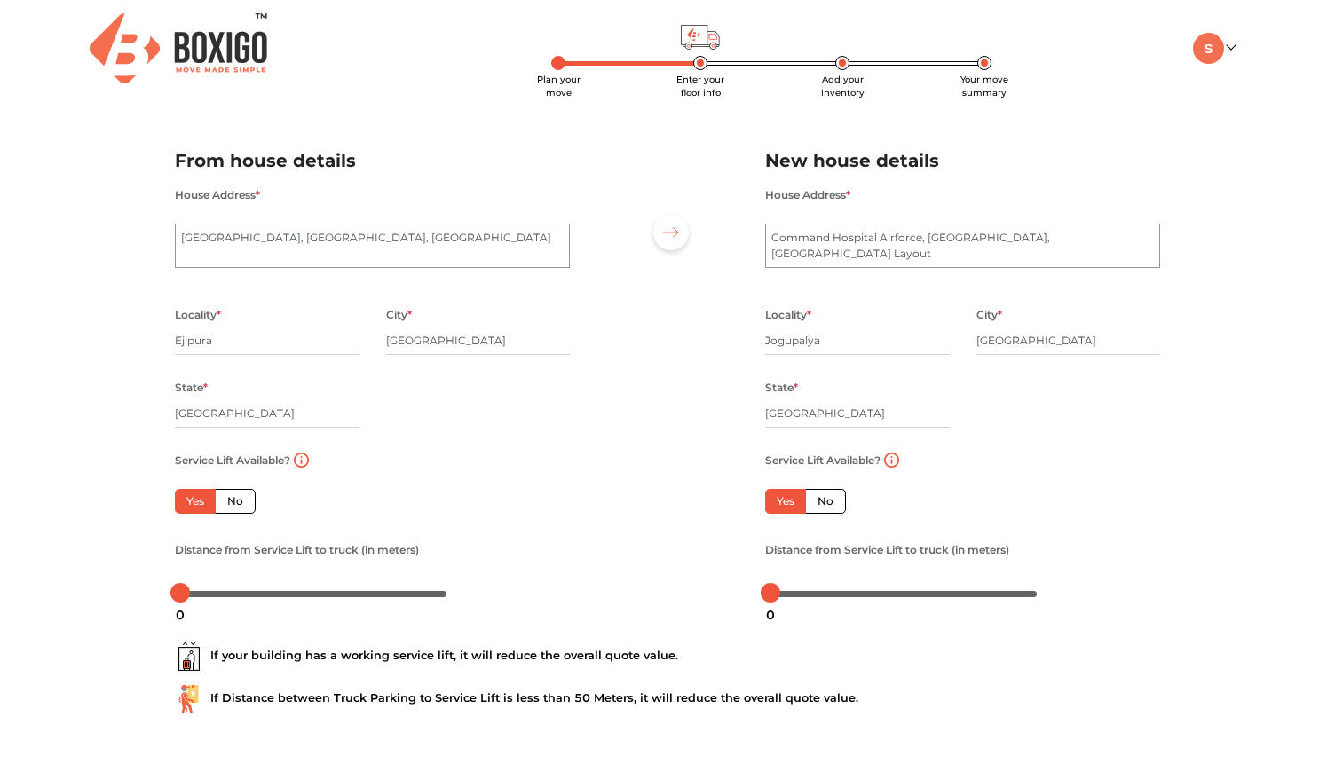
scroll to position [79, 0]
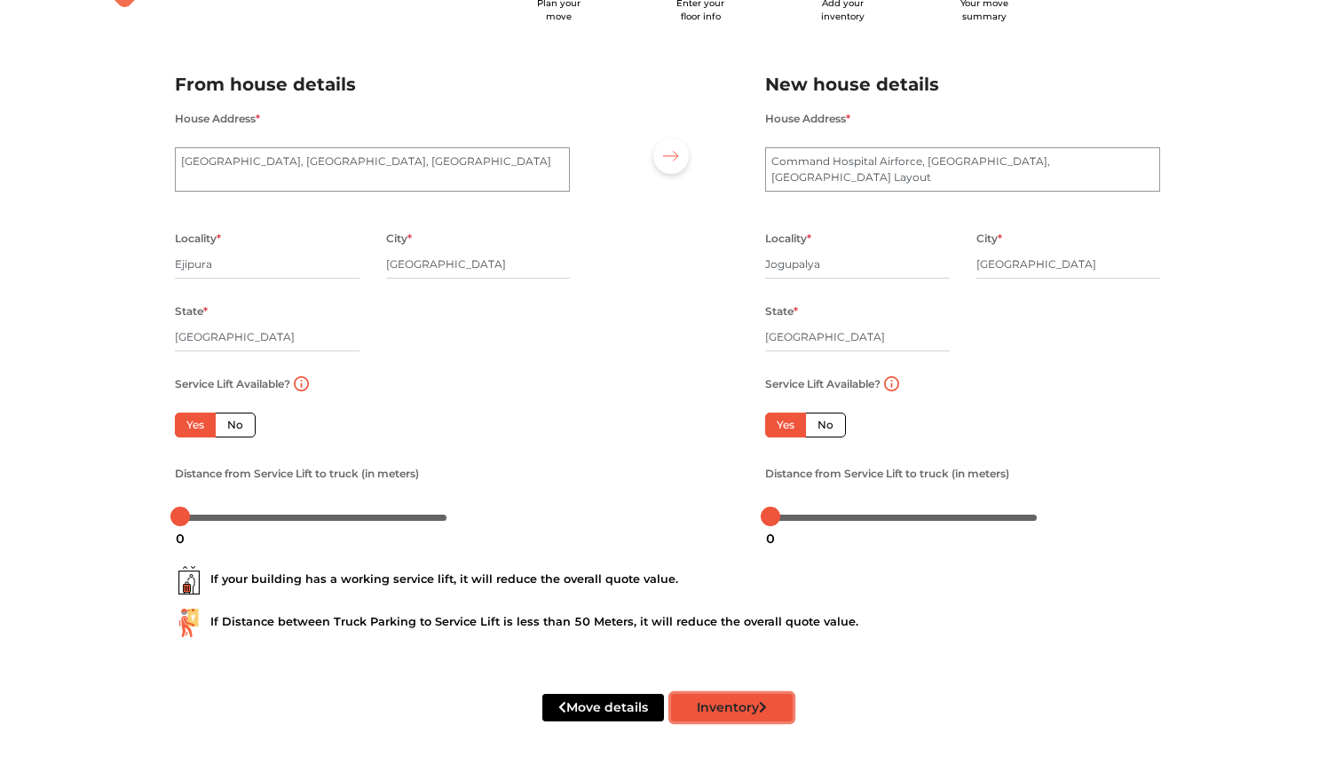
click at [722, 704] on button "Inventory" at bounding box center [732, 708] width 122 height 28
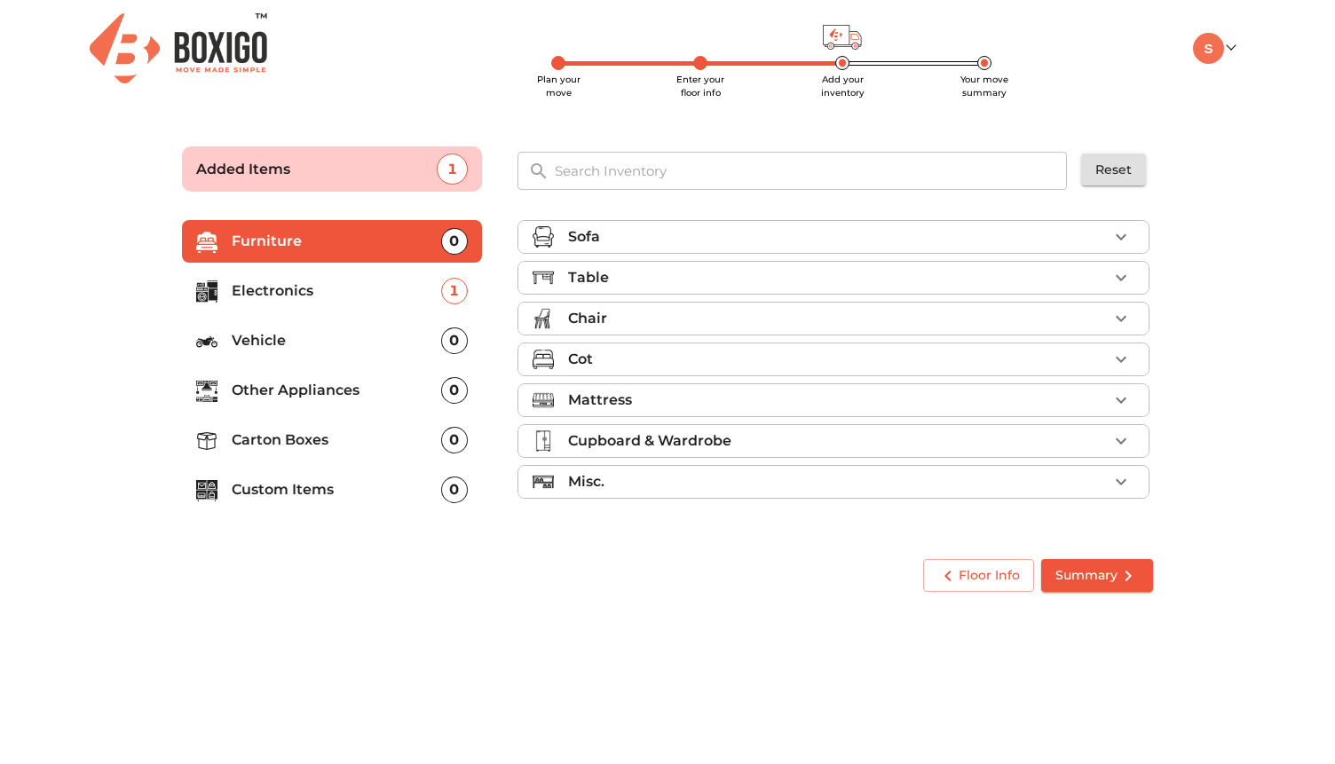
click at [349, 288] on p "Electronics" at bounding box center [336, 290] width 209 height 21
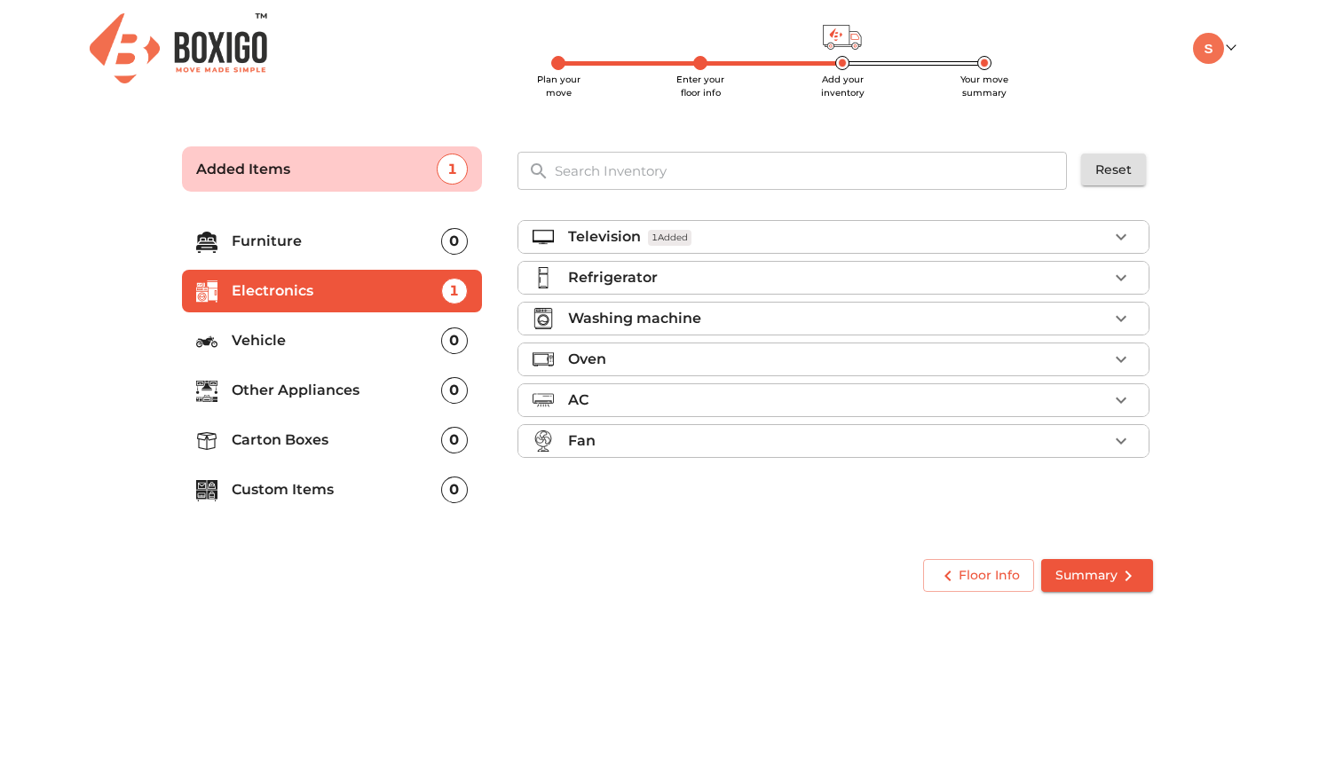
click at [306, 346] on p "Vehicle" at bounding box center [336, 340] width 209 height 21
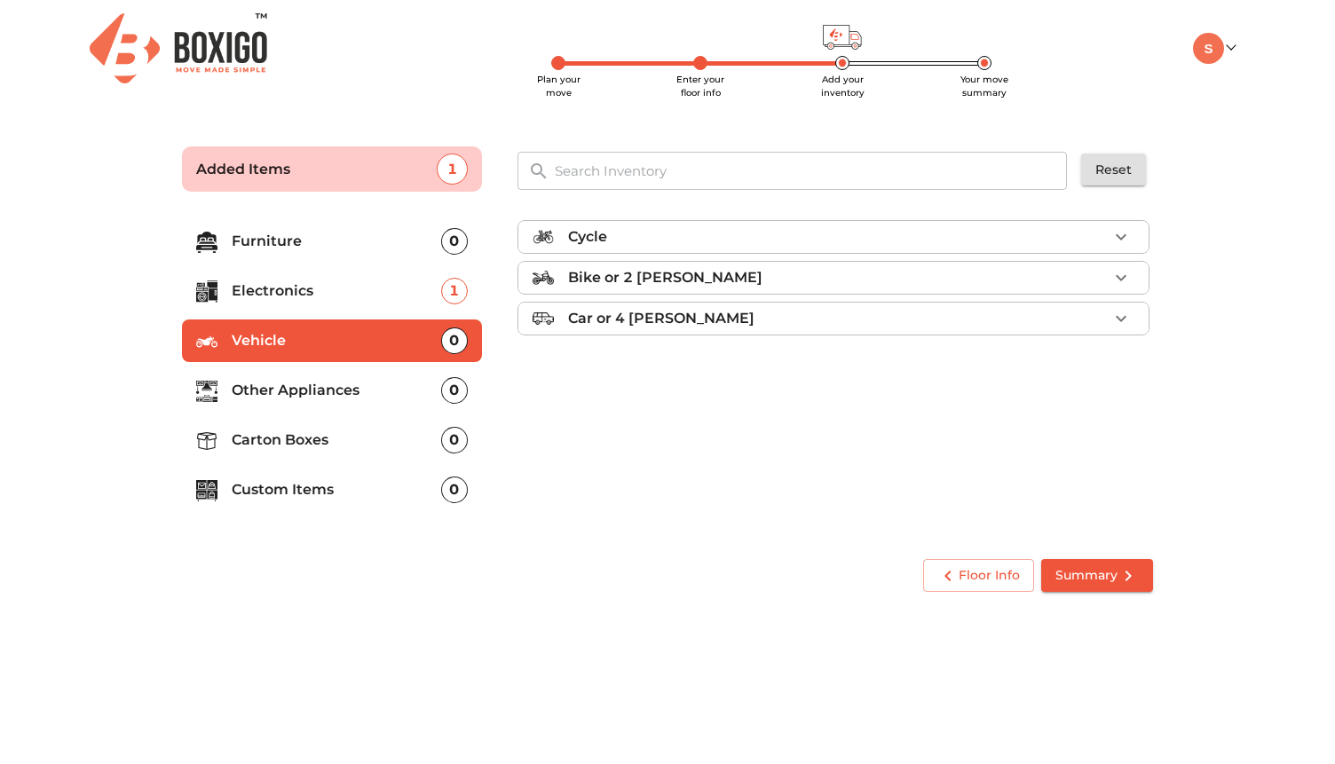
click at [300, 391] on p "Other Appliances" at bounding box center [336, 390] width 209 height 21
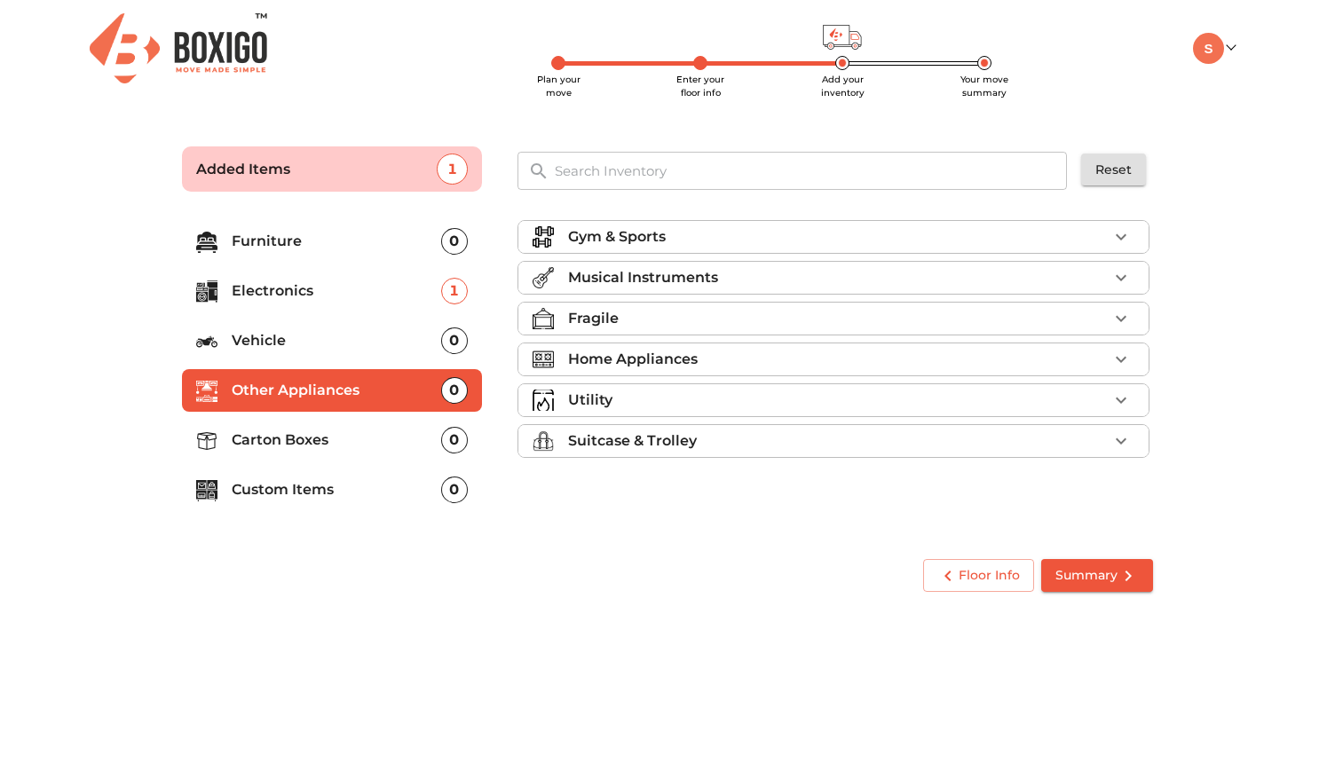
click at [298, 442] on p "Carton Boxes" at bounding box center [336, 440] width 209 height 21
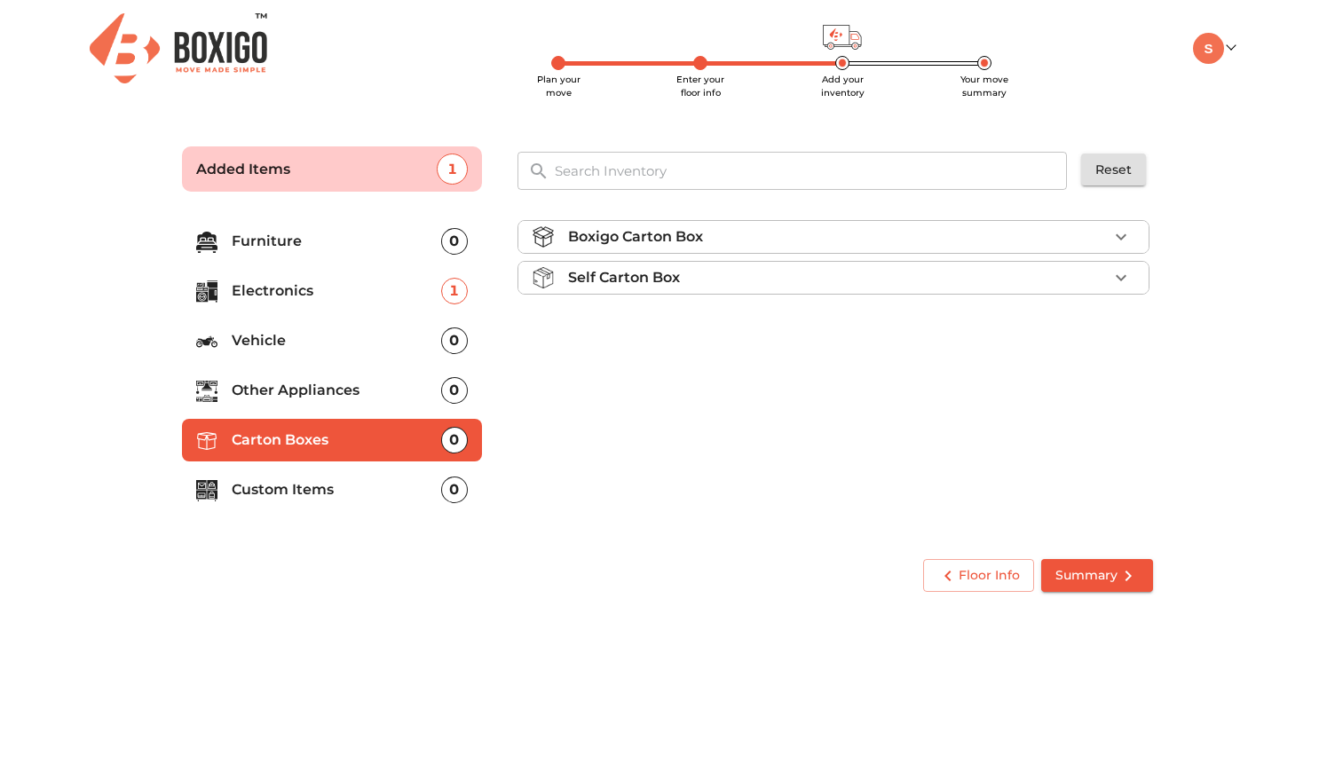
click at [296, 482] on p "Custom Items" at bounding box center [336, 489] width 209 height 21
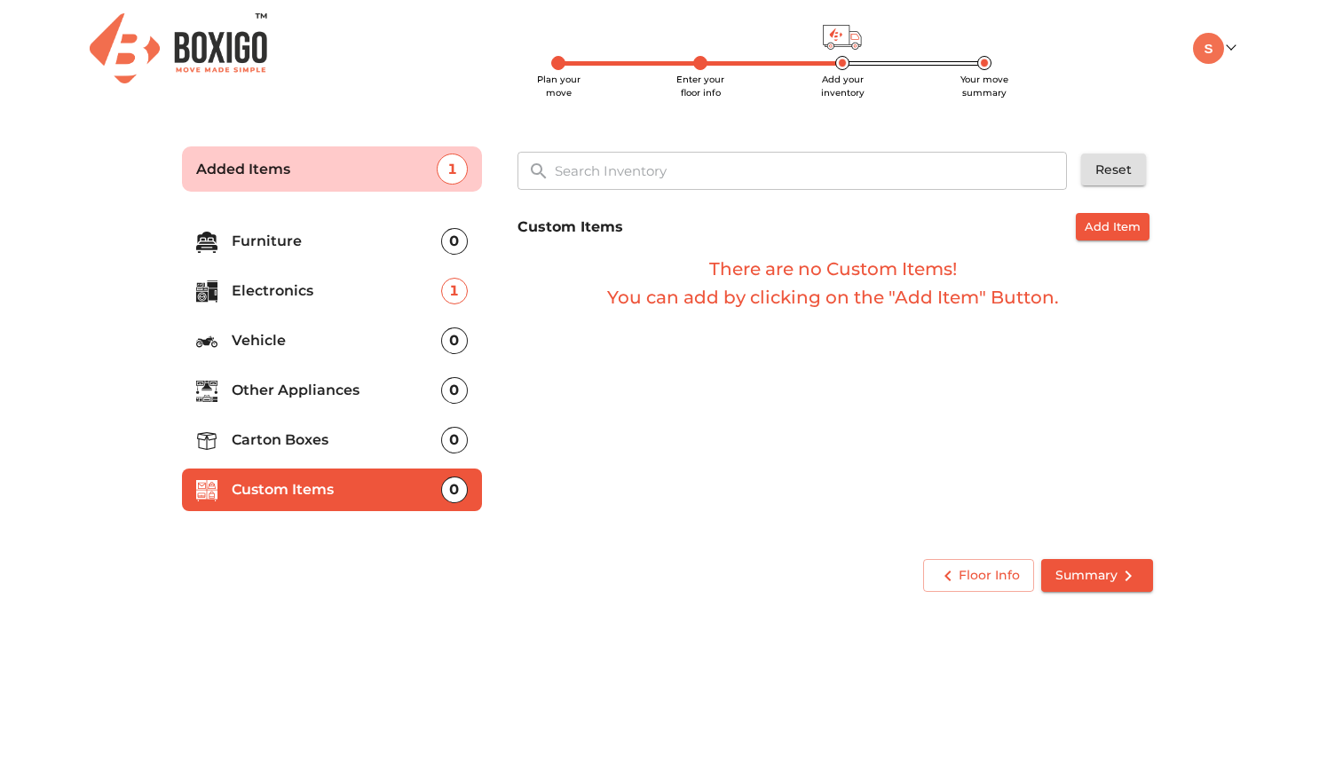
click at [303, 442] on p "Carton Boxes" at bounding box center [336, 440] width 209 height 21
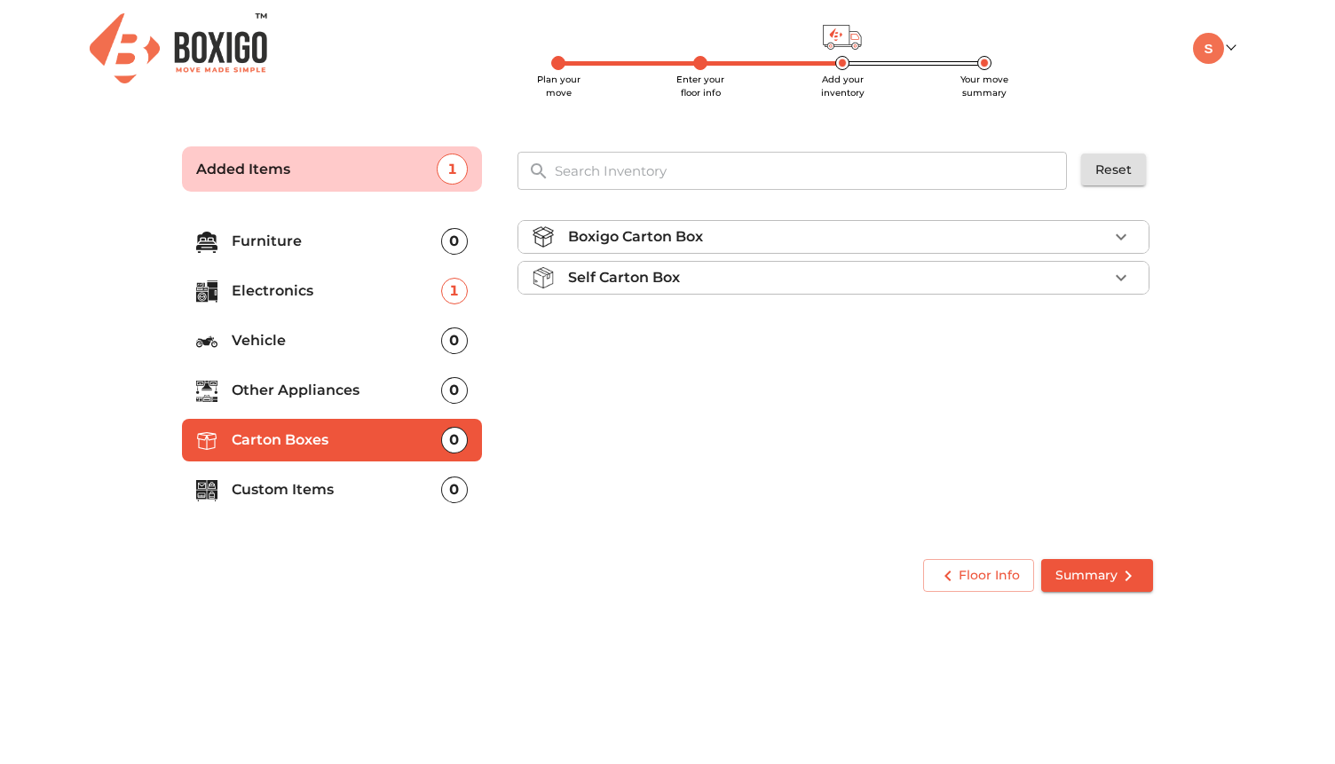
click at [663, 241] on p "Boxigo Carton Box" at bounding box center [635, 236] width 135 height 21
click at [308, 375] on li "Other Appliances 0" at bounding box center [332, 390] width 300 height 43
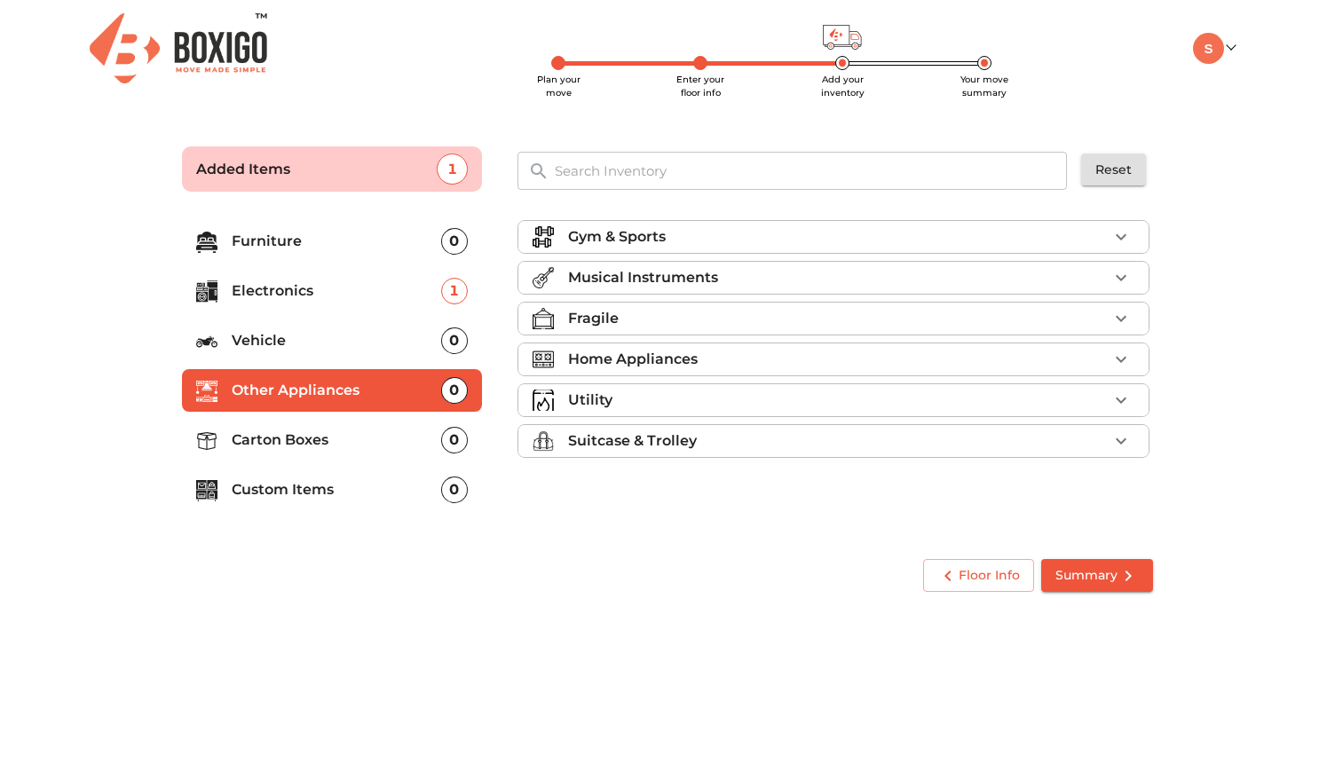
click at [609, 360] on p "Home Appliances" at bounding box center [633, 359] width 130 height 21
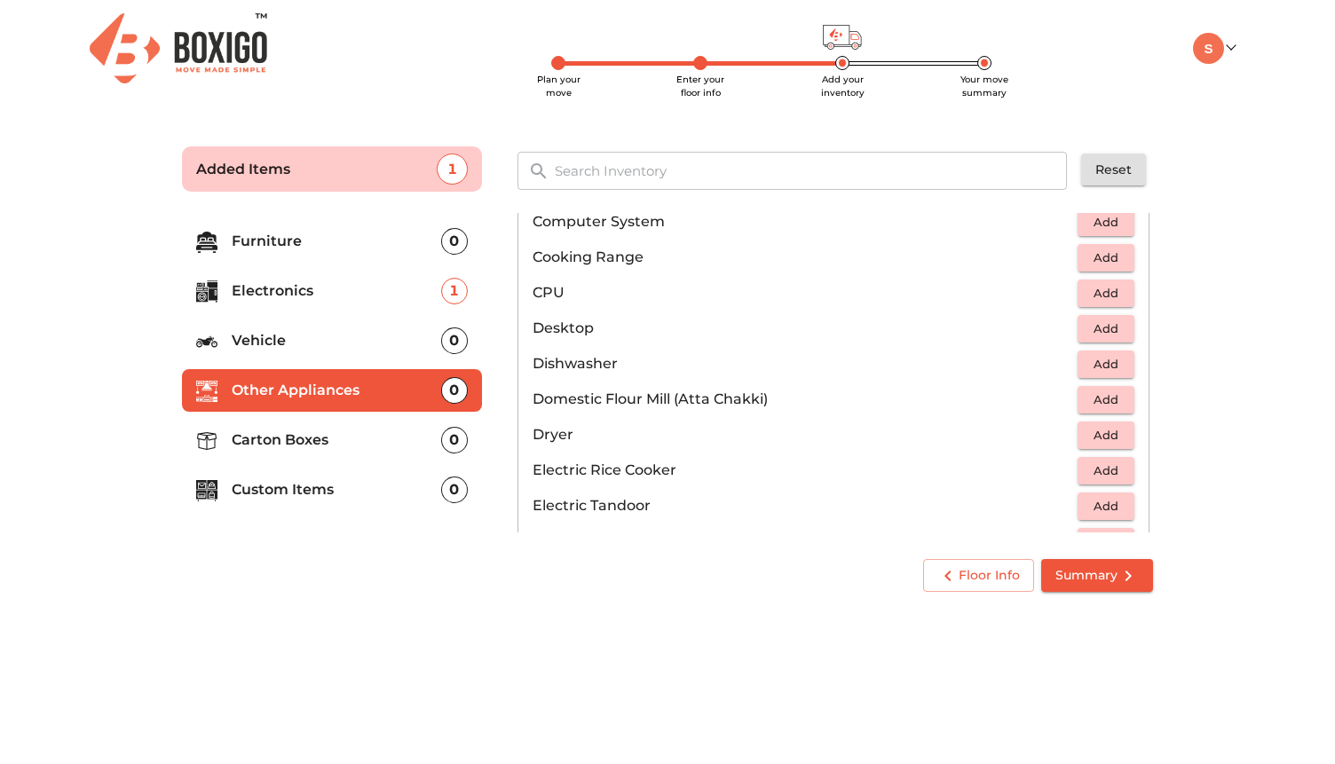
scroll to position [388, 0]
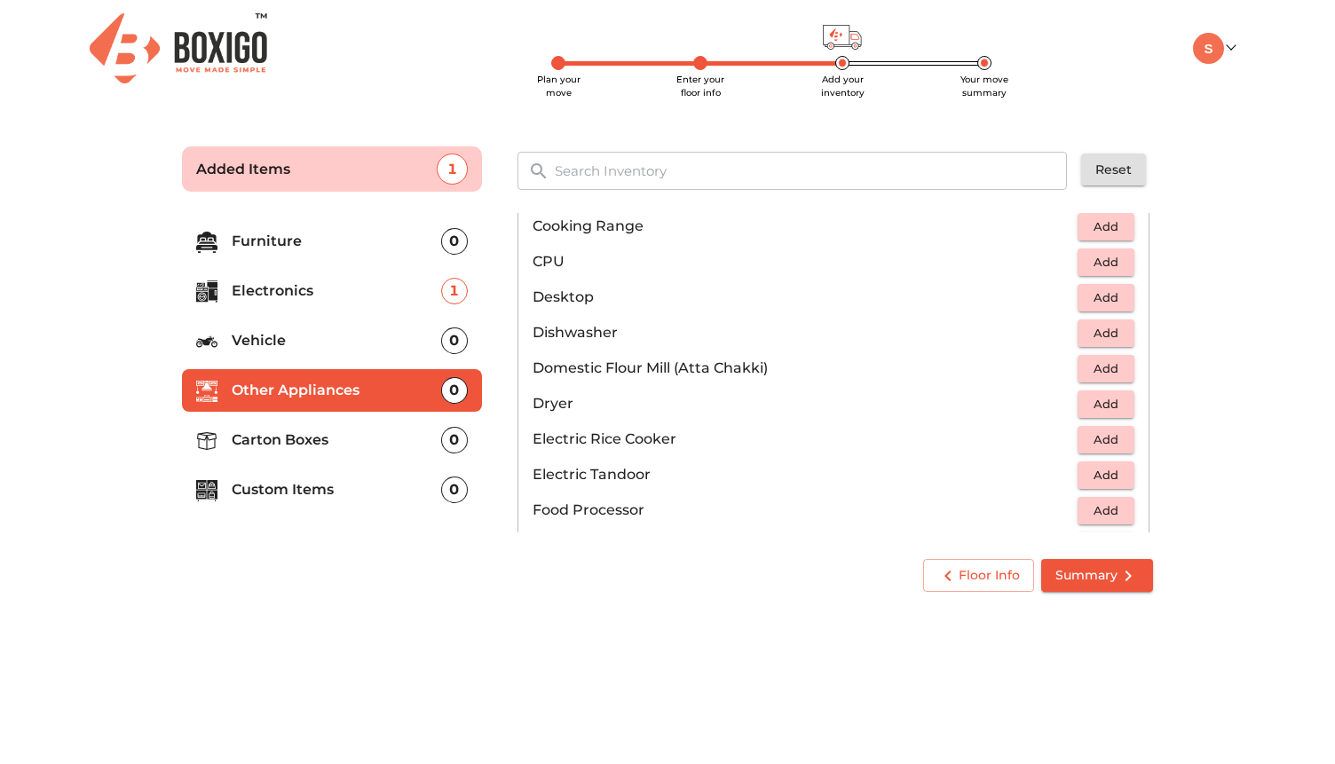
click at [669, 182] on input "text" at bounding box center [811, 171] width 535 height 38
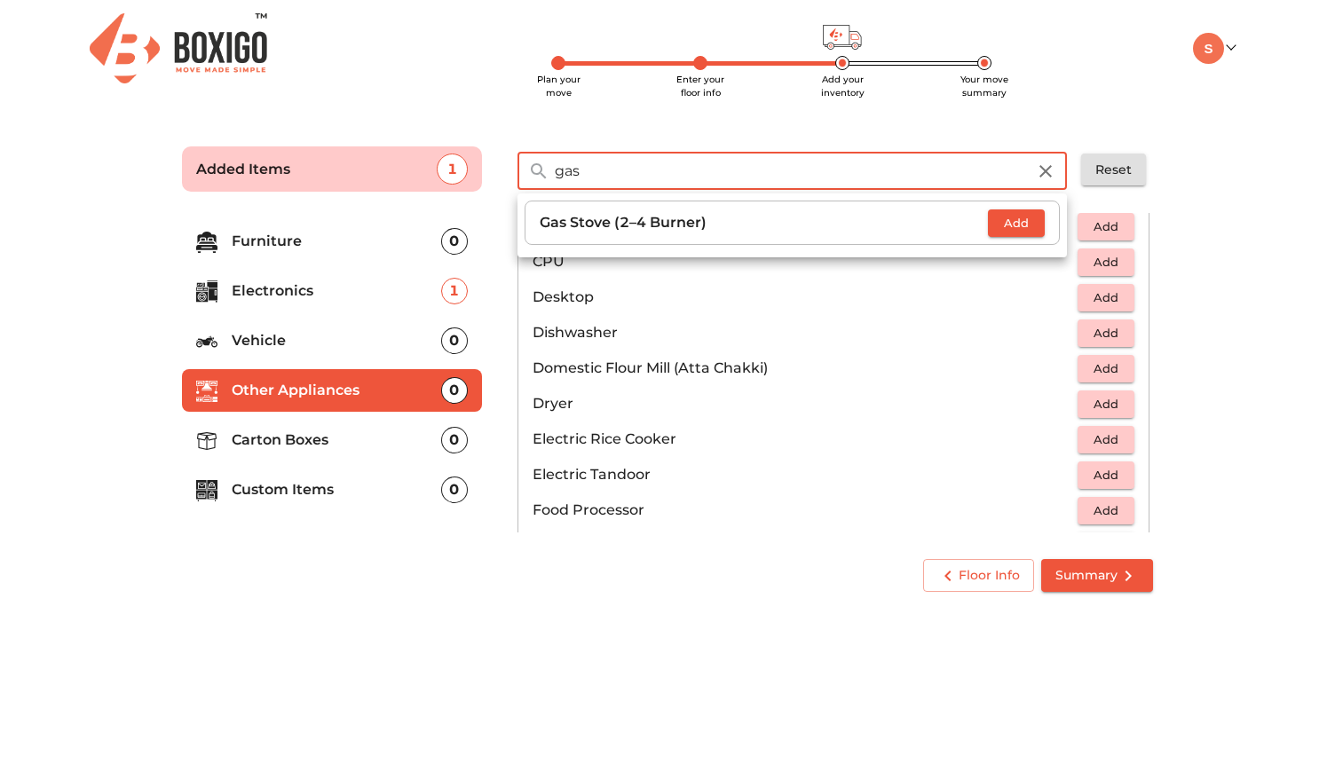
type input "gas"
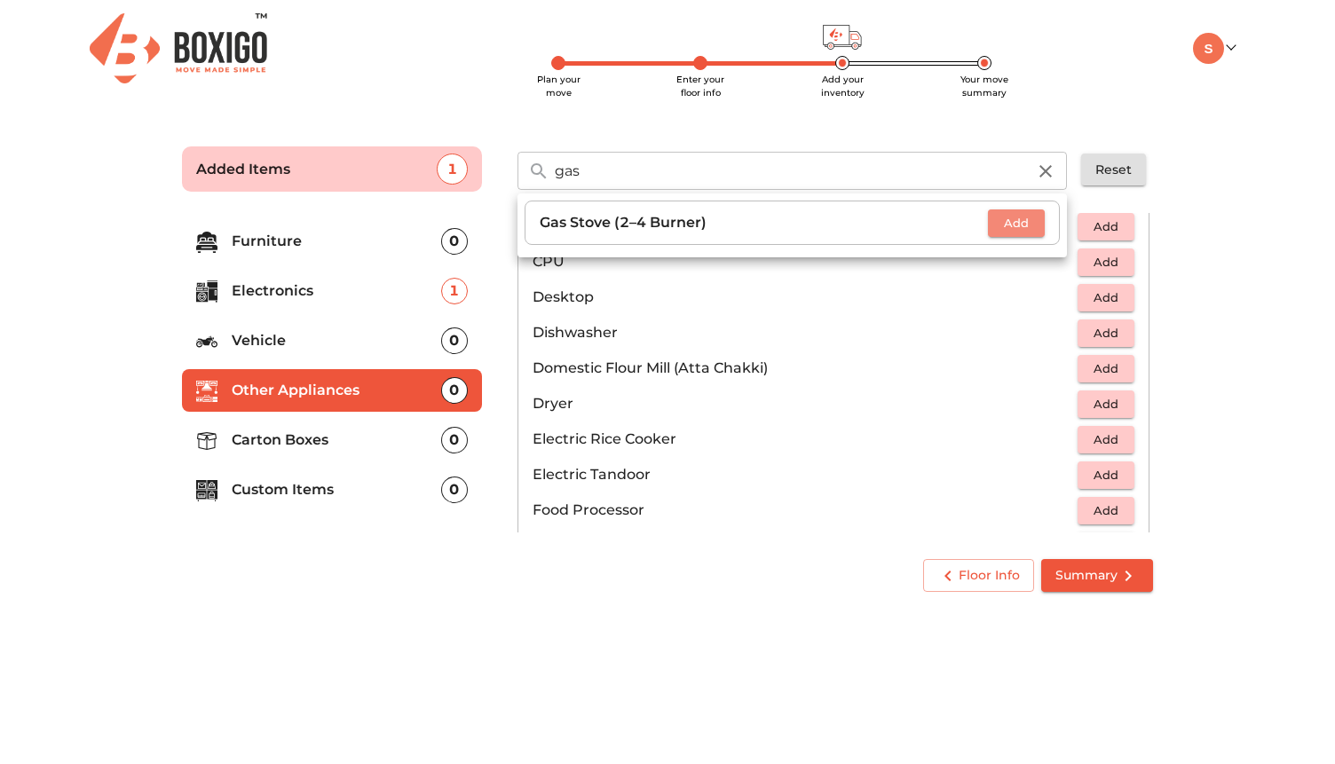
click at [1010, 225] on span "Add" at bounding box center [1016, 223] width 39 height 20
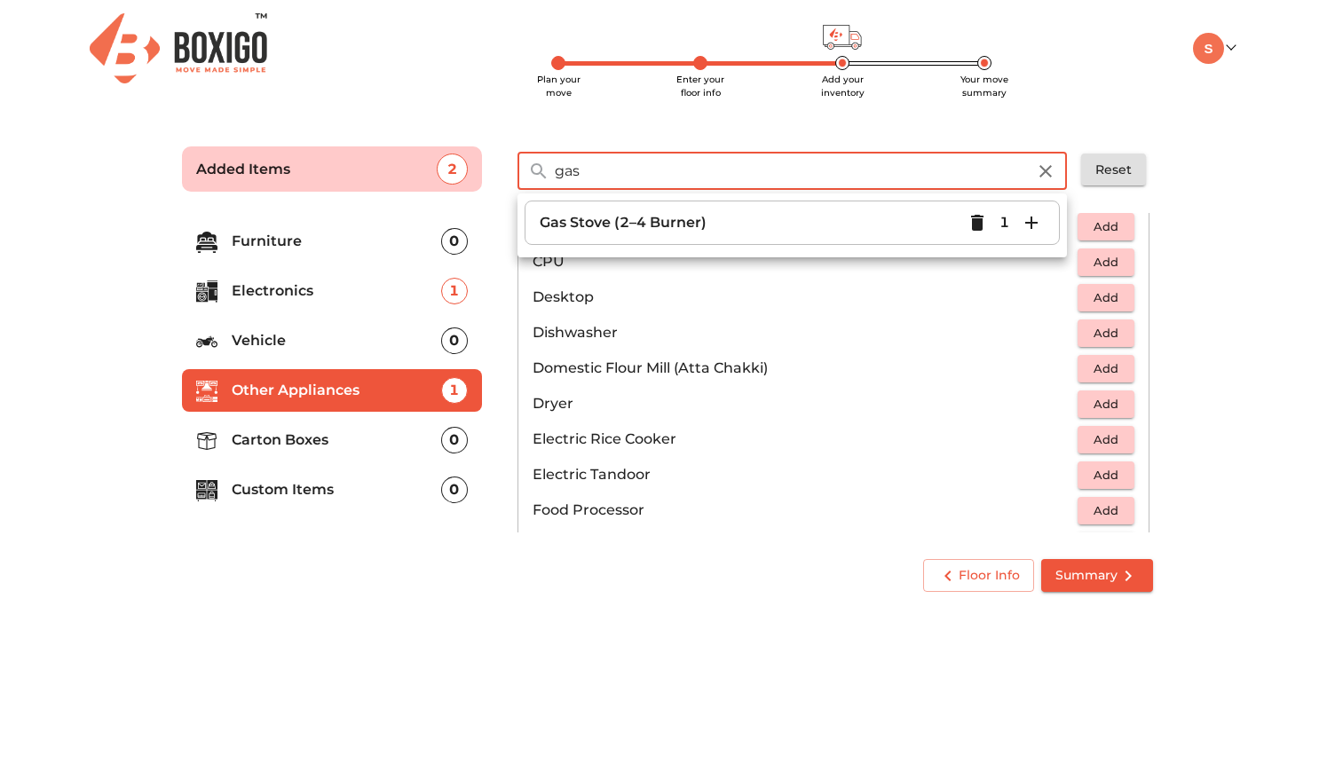
click at [830, 169] on input "gas" at bounding box center [790, 171] width 493 height 38
type input "cyl"
click at [1008, 216] on span "Add" at bounding box center [1016, 223] width 39 height 20
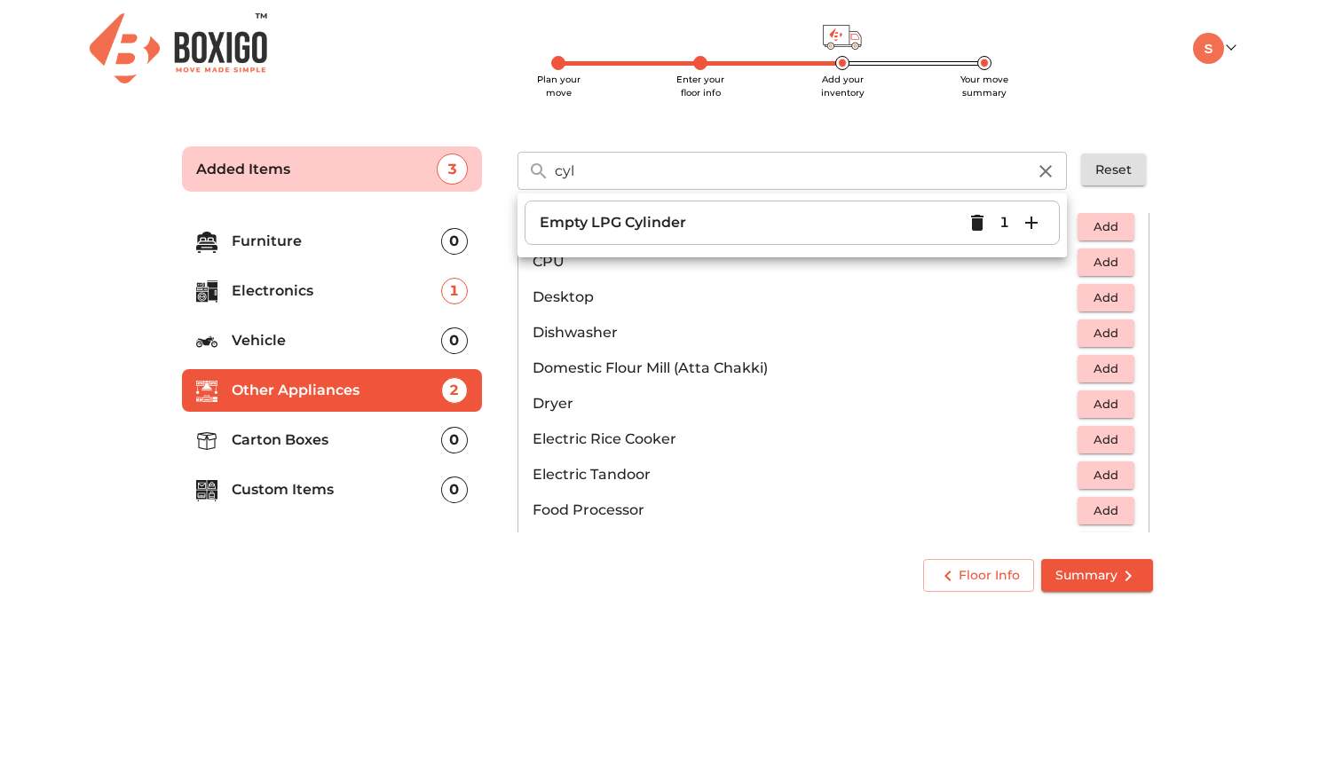
click at [750, 616] on body "Plan your move Enter your floor info Add your inventory Your move summary My Mo…" at bounding box center [667, 382] width 1335 height 764
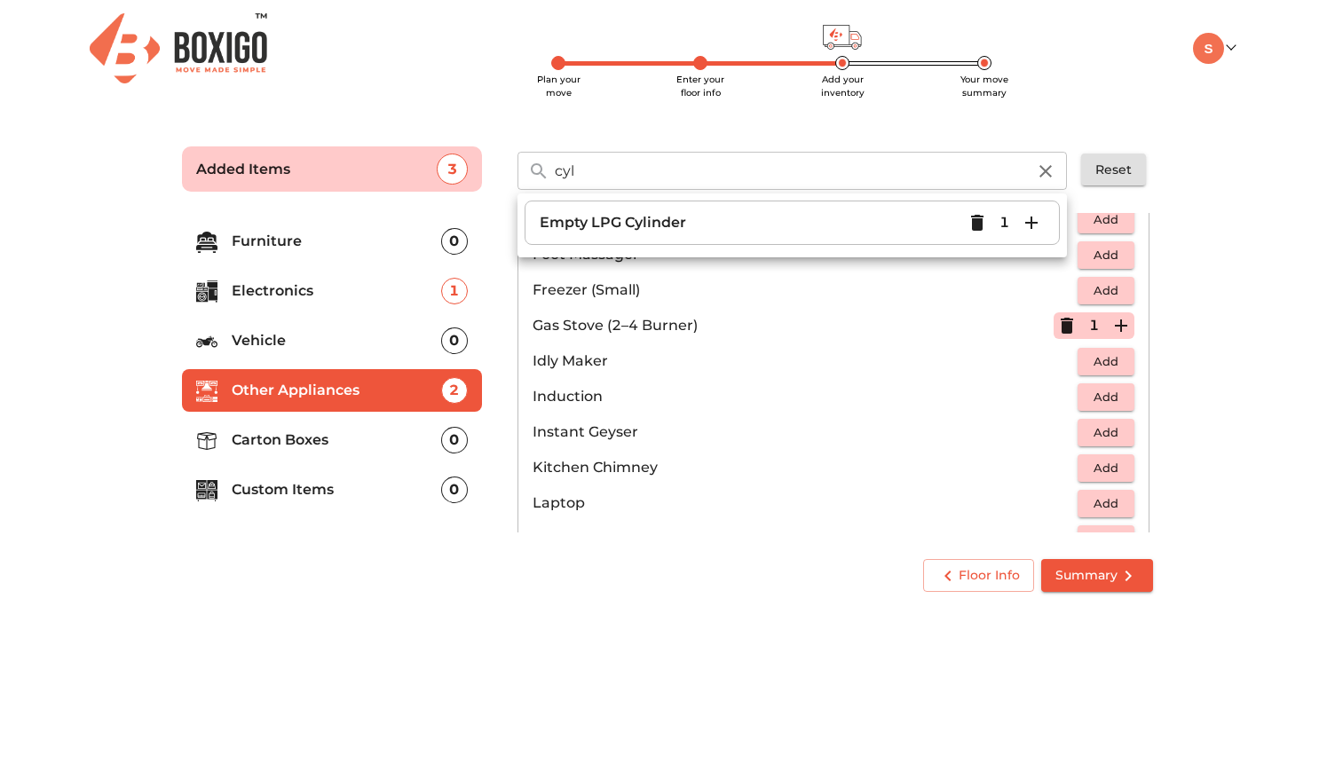
scroll to position [690, 0]
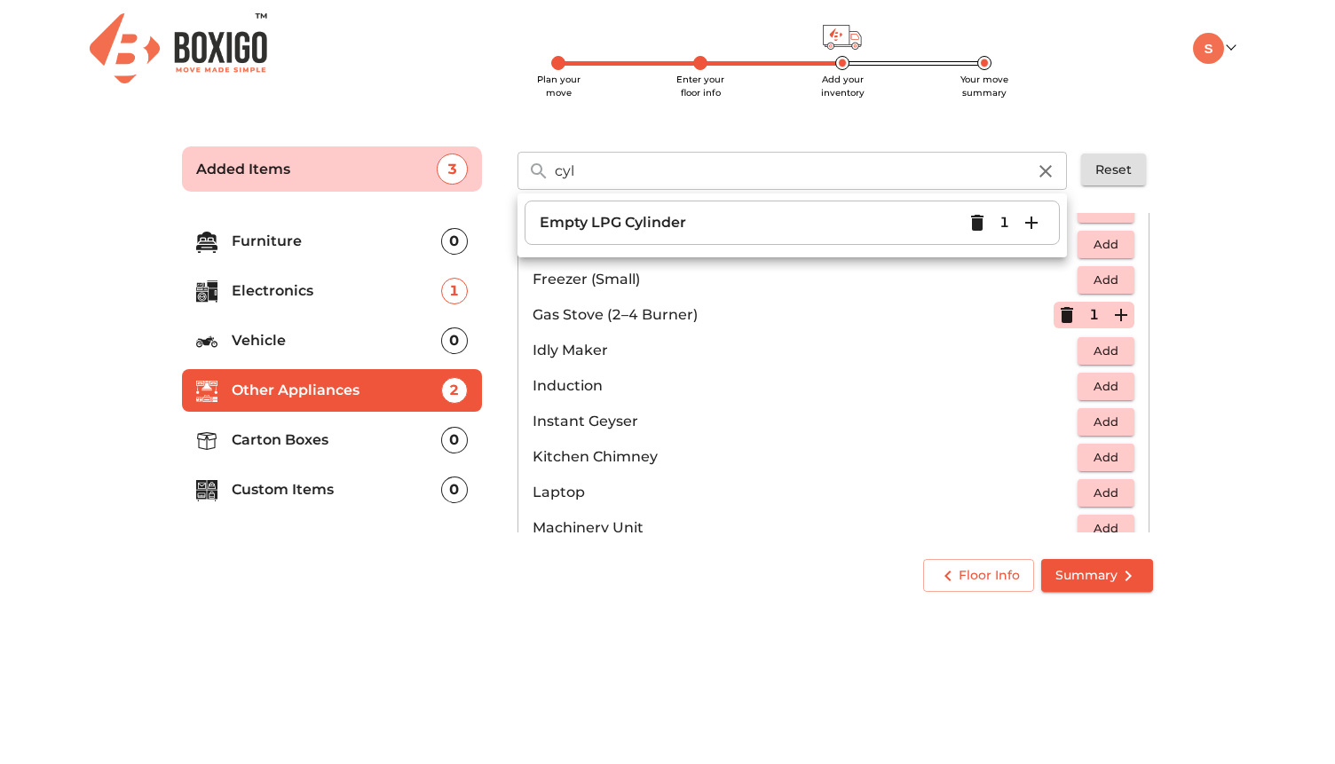
click at [1050, 169] on icon "button" at bounding box center [1045, 171] width 21 height 21
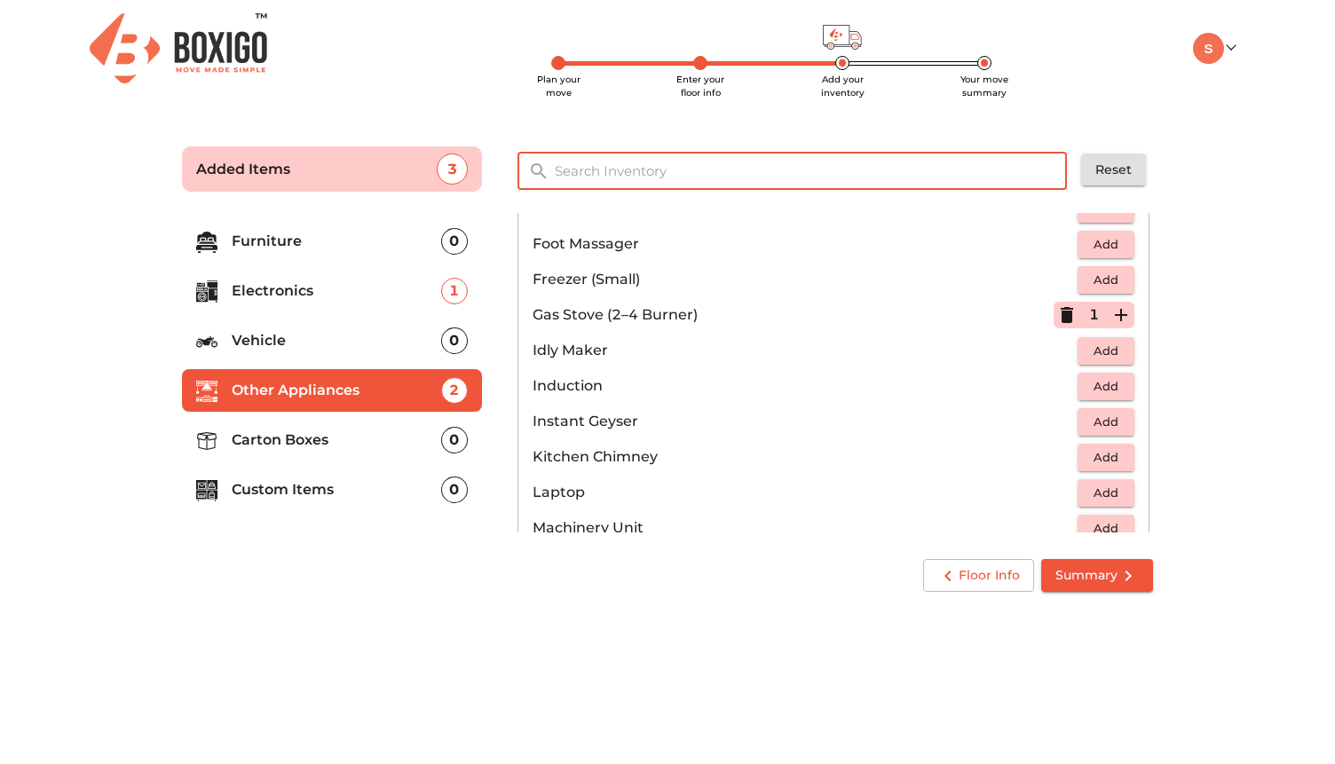
click at [921, 175] on input "text" at bounding box center [811, 171] width 535 height 38
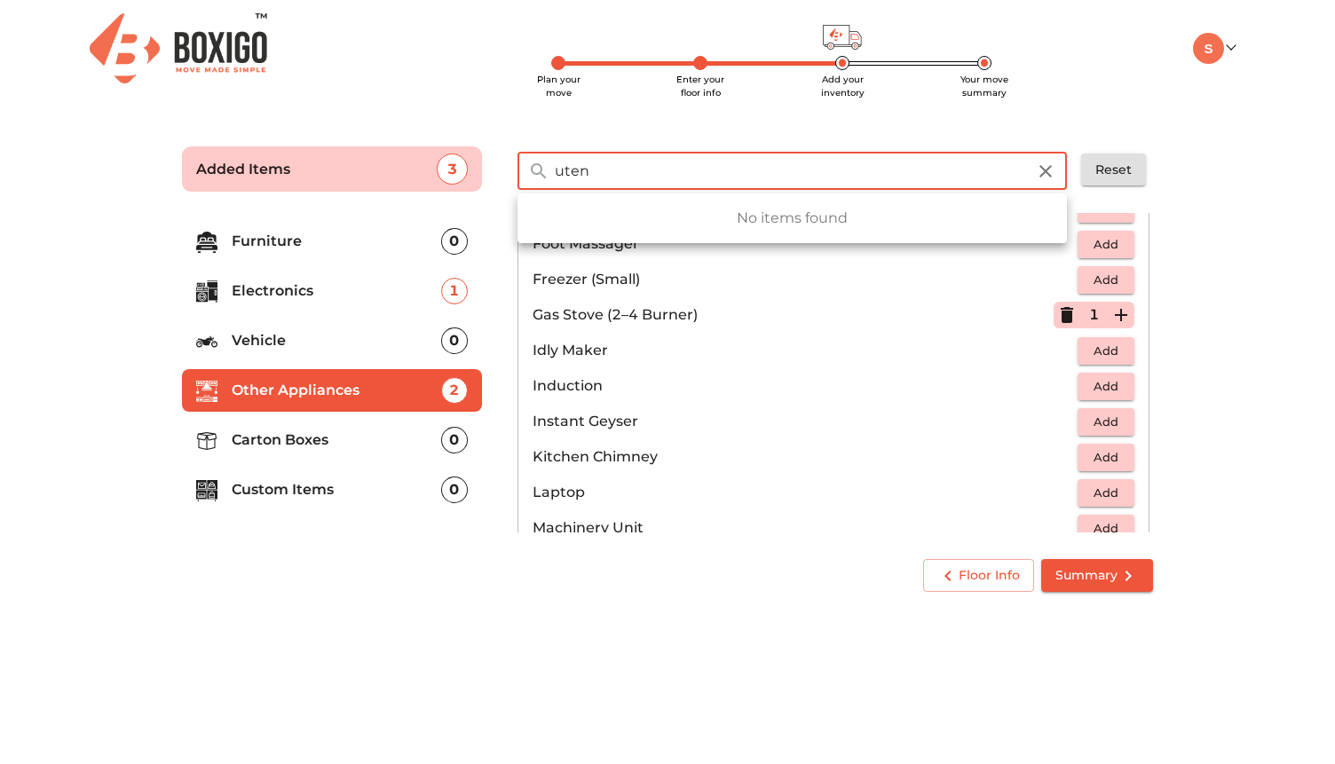
type input "utens"
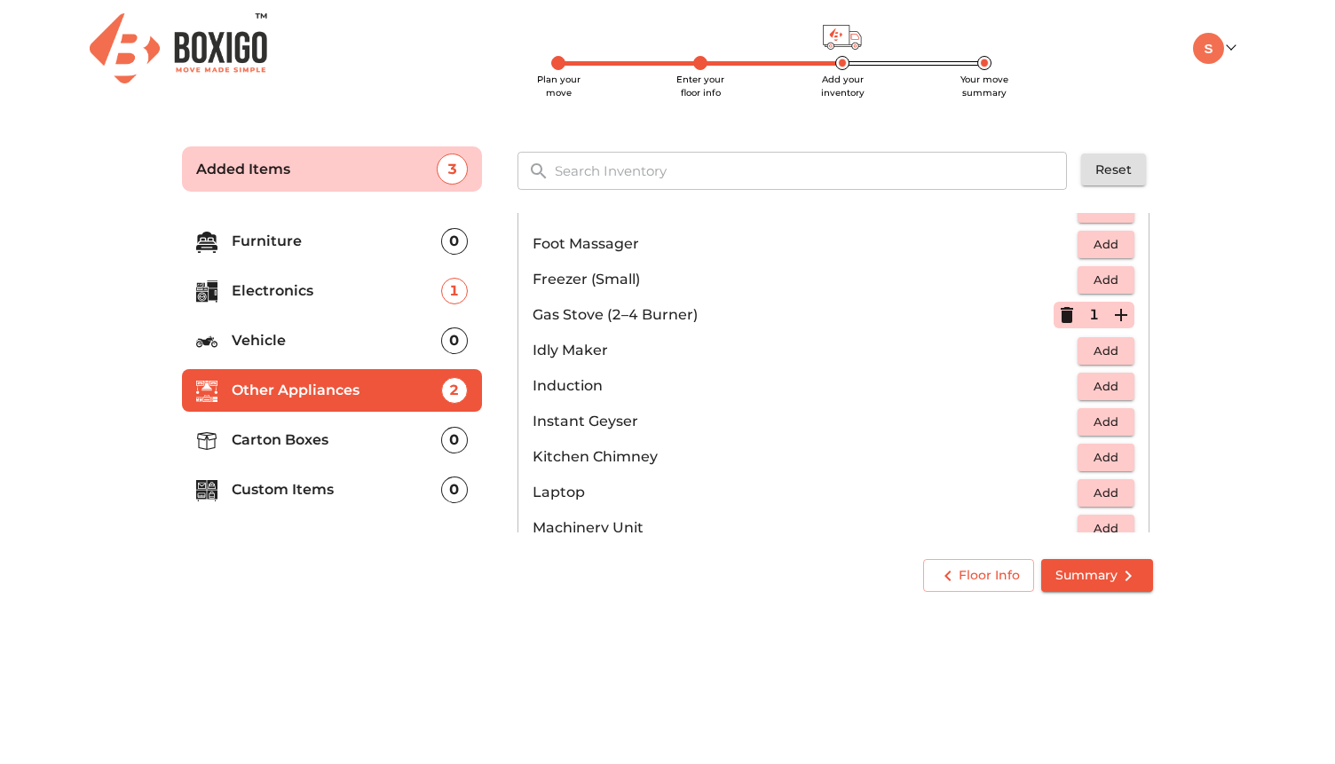
click at [1292, 159] on main "Plan your move Enter your floor info Add your inventory Your move summary Added…" at bounding box center [667, 366] width 1335 height 488
click at [1011, 180] on input "text" at bounding box center [811, 171] width 535 height 38
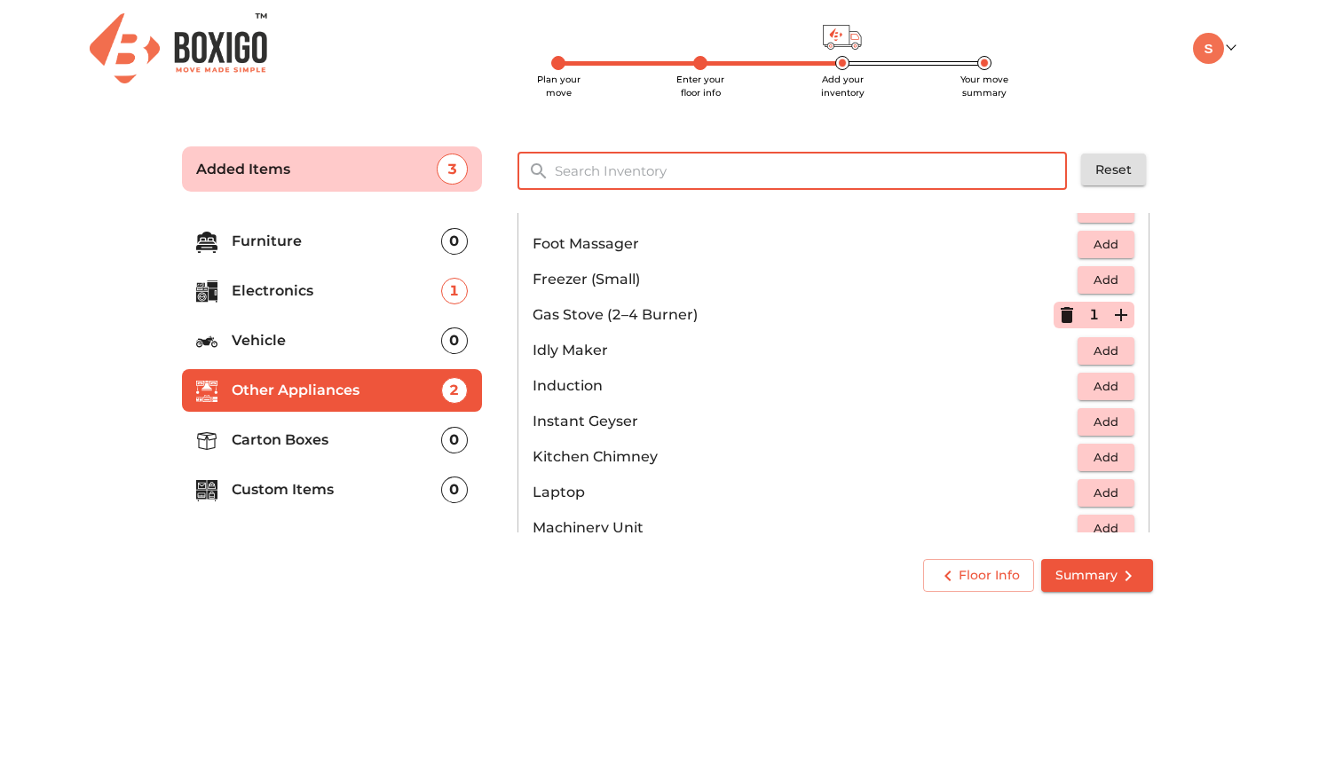
click at [356, 477] on li "Custom Items 0" at bounding box center [332, 490] width 300 height 43
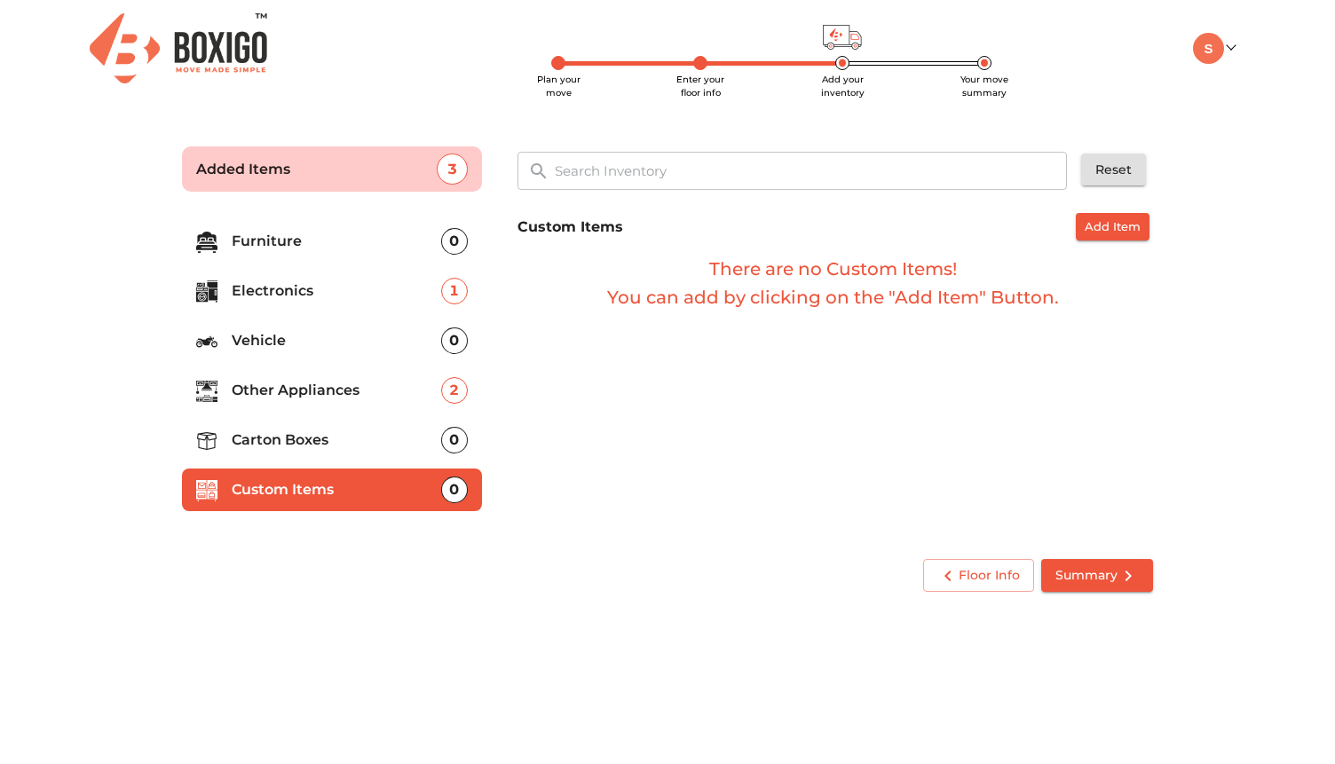
scroll to position [0, 0]
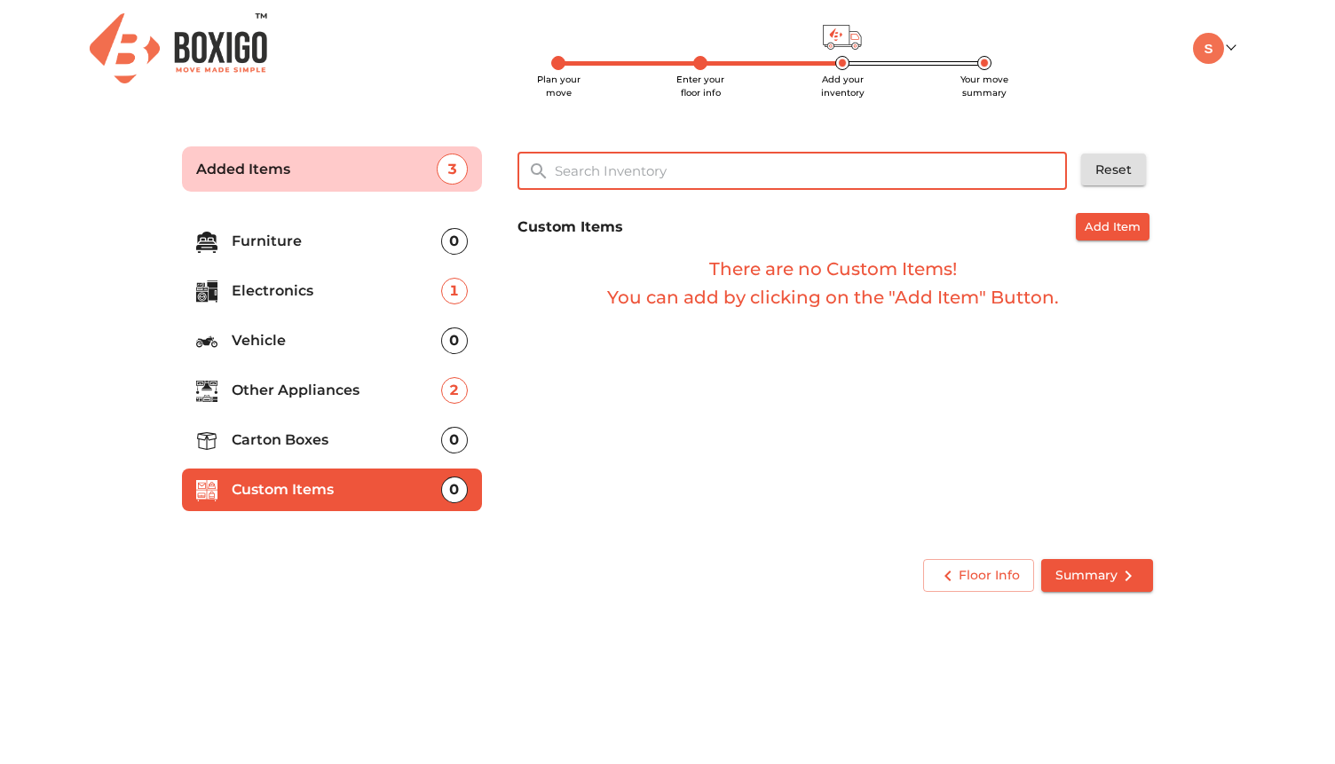
click at [761, 182] on input "text" at bounding box center [811, 171] width 535 height 38
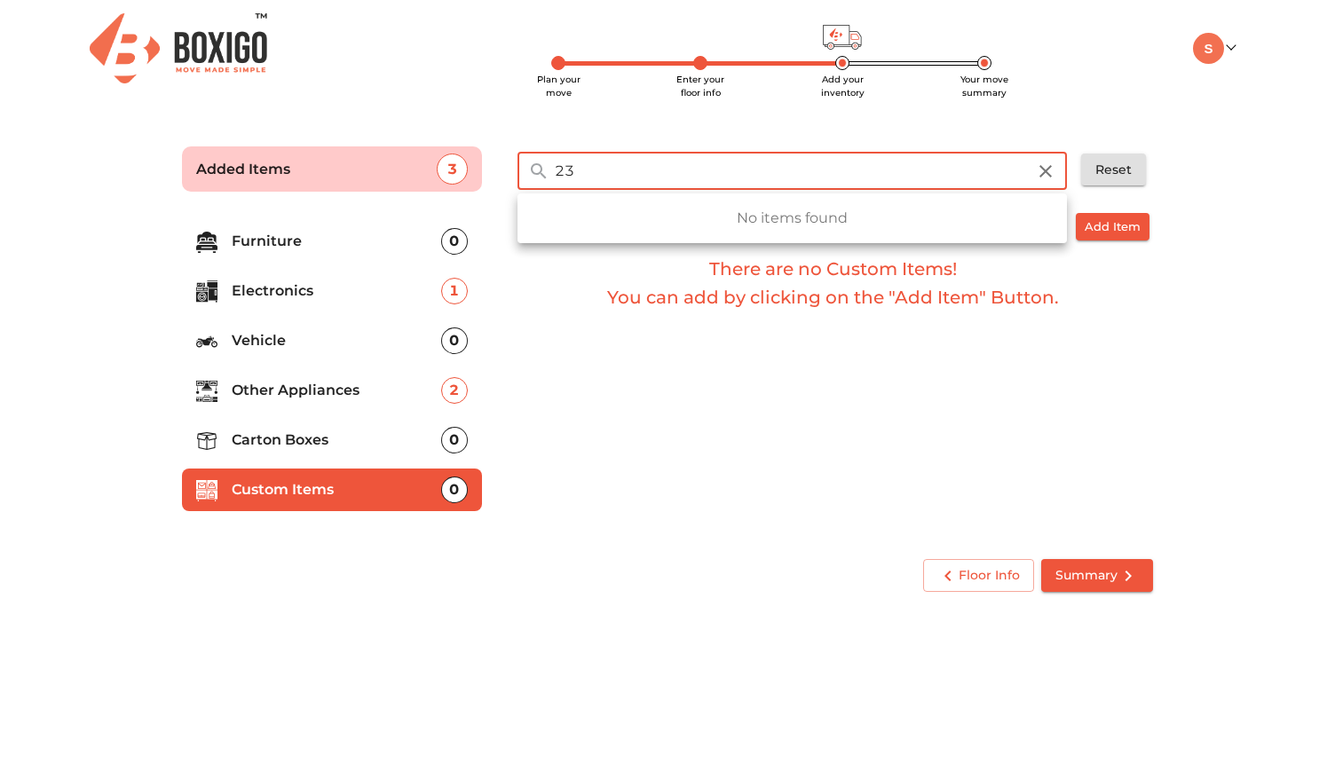
type input "2"
type input "1"
type input "u"
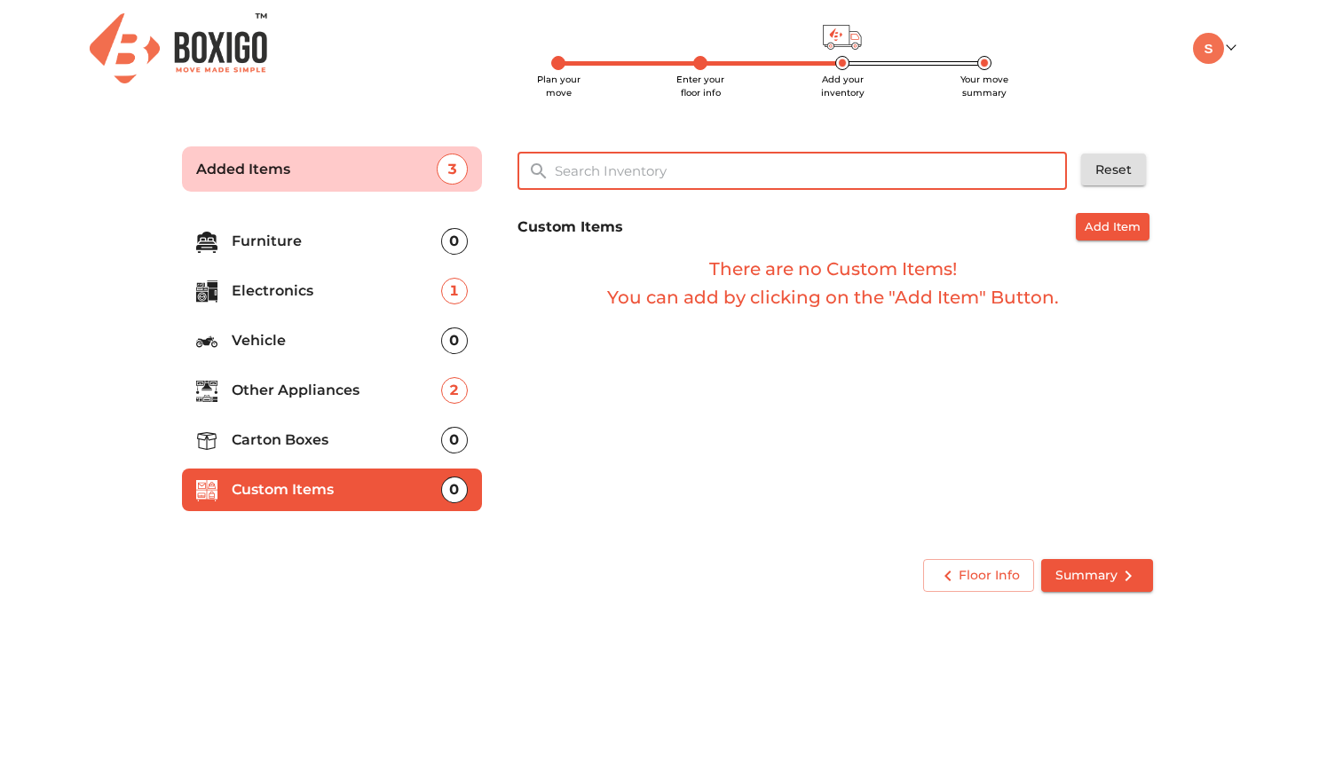
click at [311, 436] on p "Carton Boxes" at bounding box center [336, 440] width 209 height 21
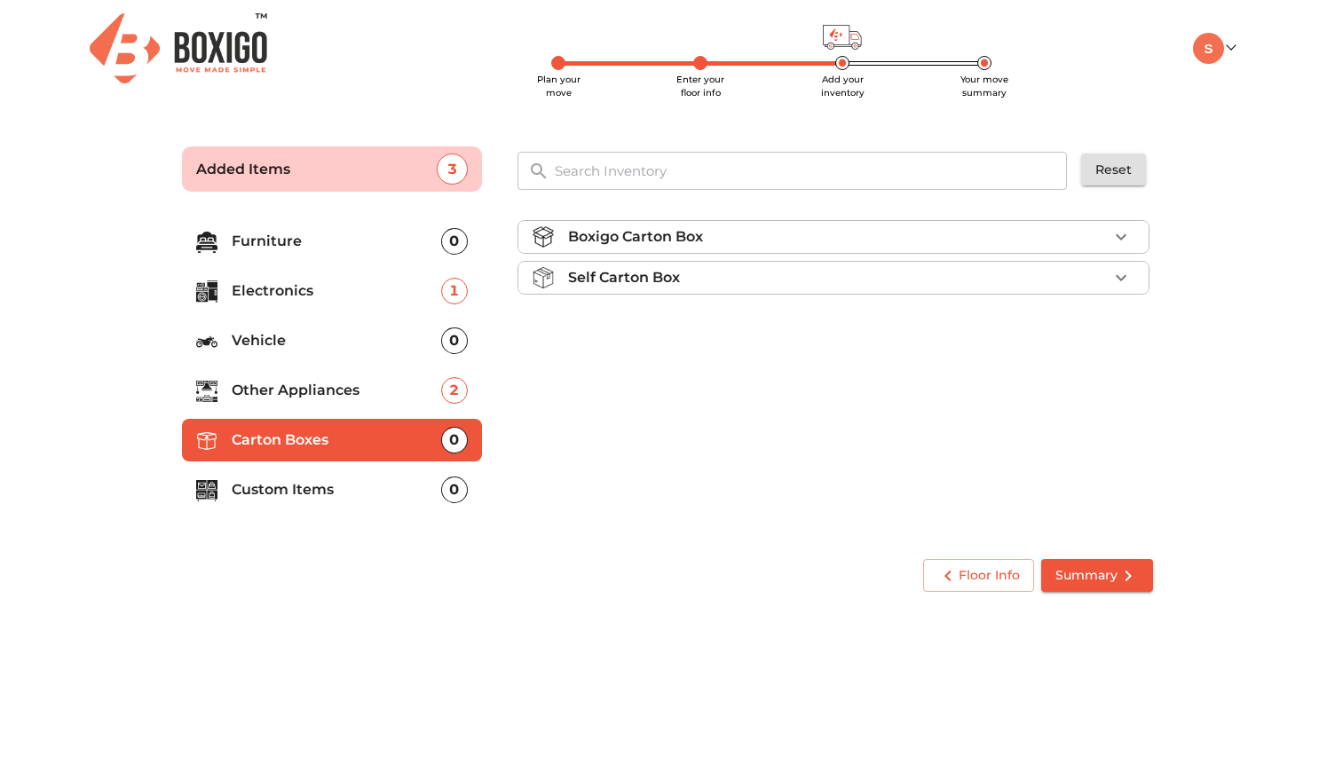
click at [838, 233] on div "Boxigo Carton Box" at bounding box center [838, 236] width 540 height 21
click at [1093, 272] on span "Add" at bounding box center [1105, 279] width 39 height 20
click at [1122, 283] on icon "button" at bounding box center [1120, 278] width 21 height 21
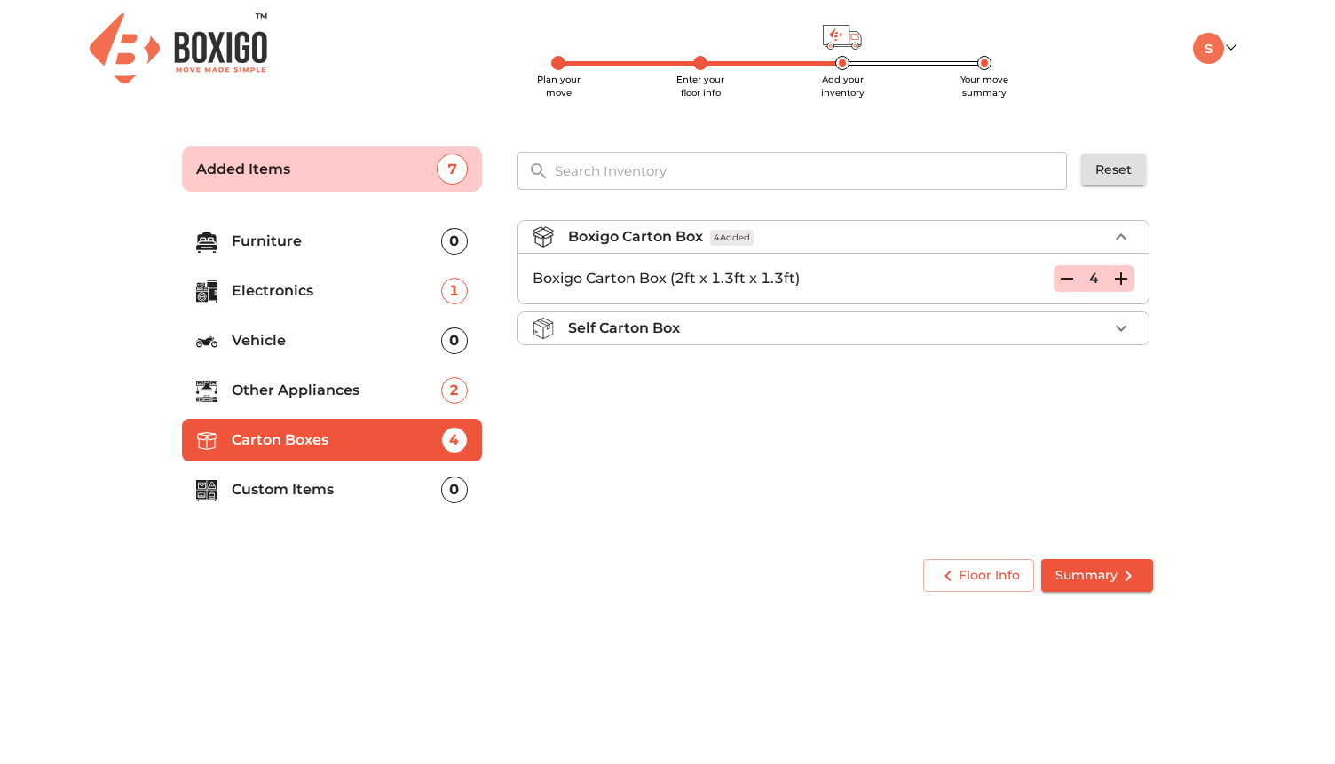
click at [1097, 570] on span "Summary" at bounding box center [1096, 576] width 83 height 22
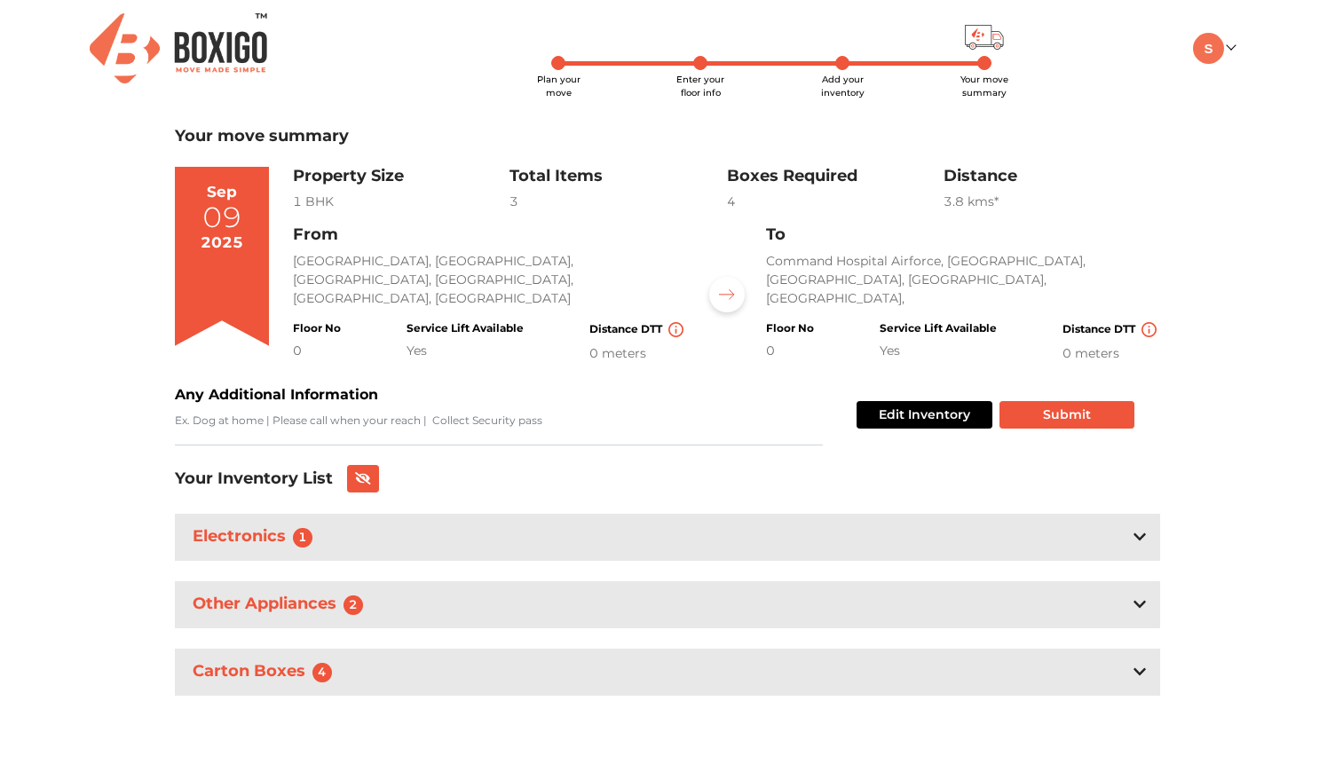
click at [478, 665] on div "Carton Boxes 4" at bounding box center [667, 672] width 985 height 47
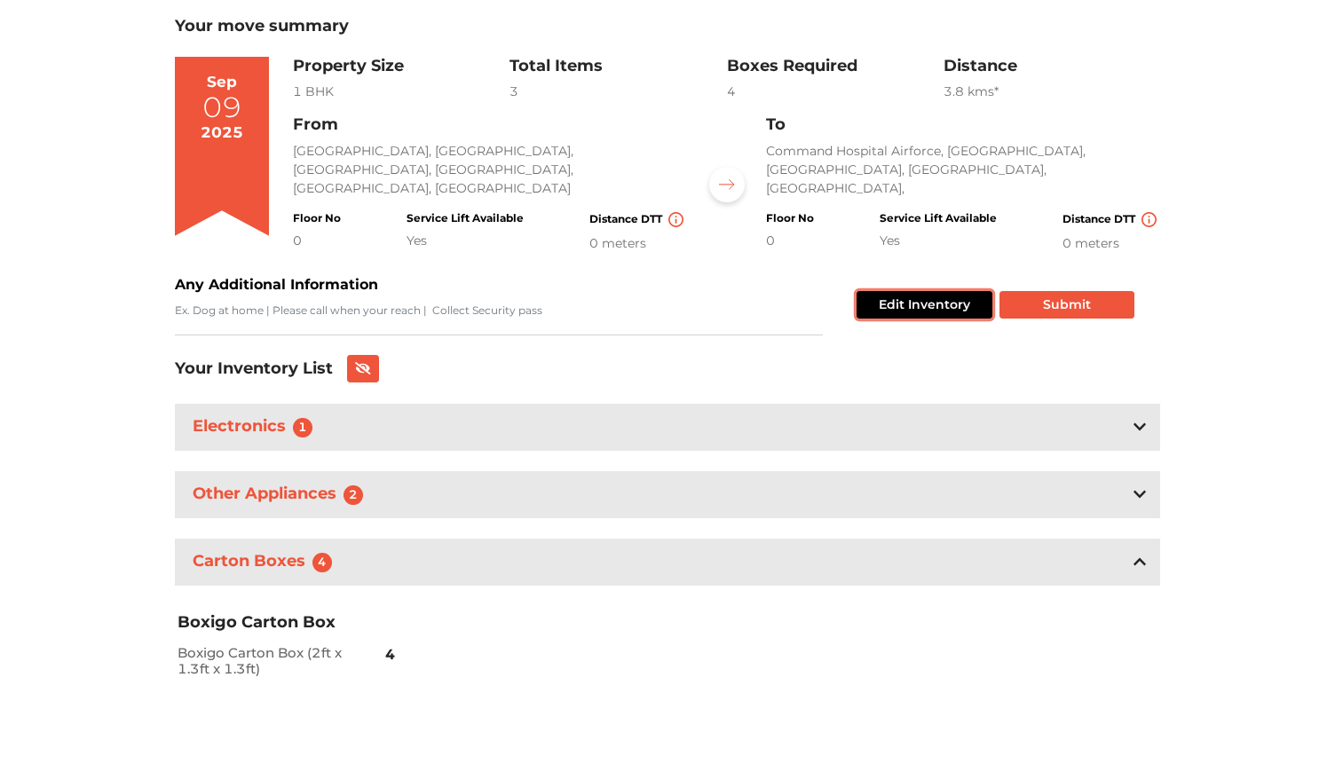
click at [939, 305] on button "Edit Inventory" at bounding box center [925, 305] width 136 height 28
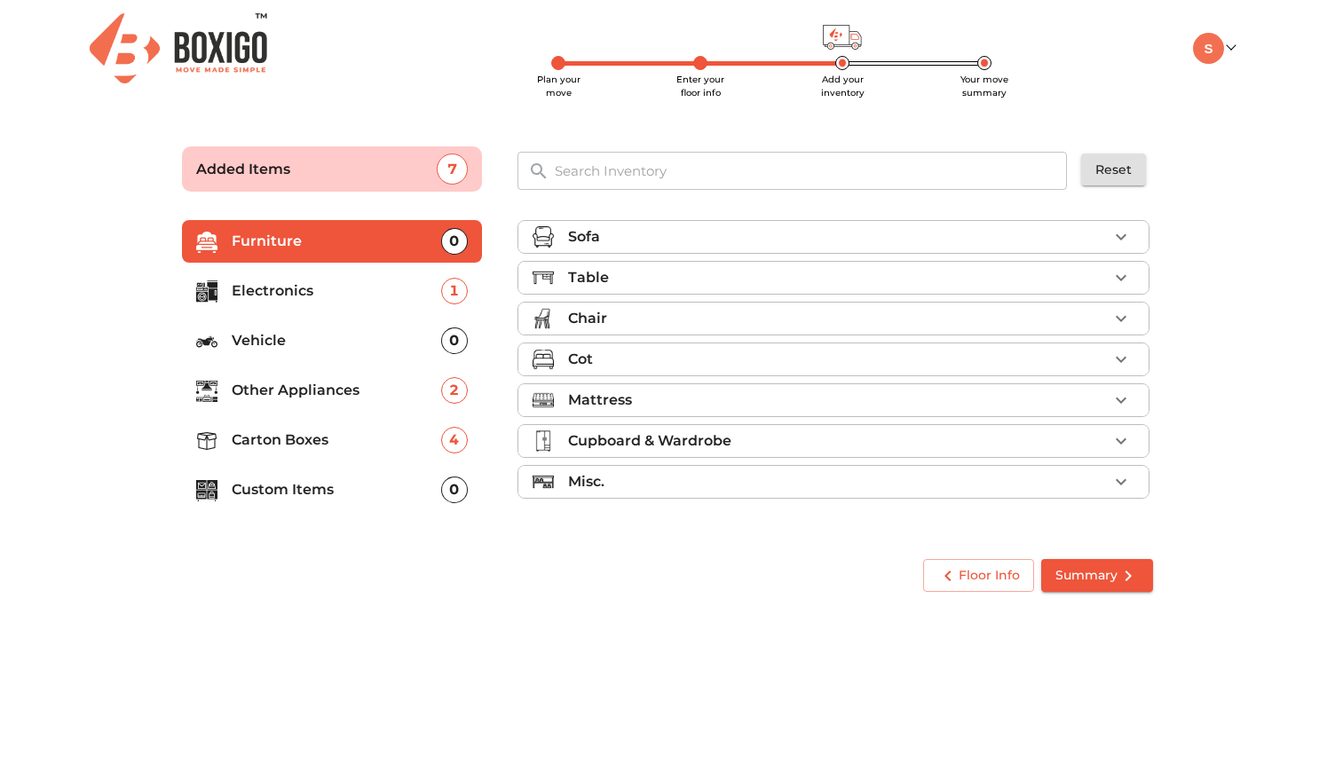
click at [297, 432] on p "Carton Boxes" at bounding box center [336, 440] width 209 height 21
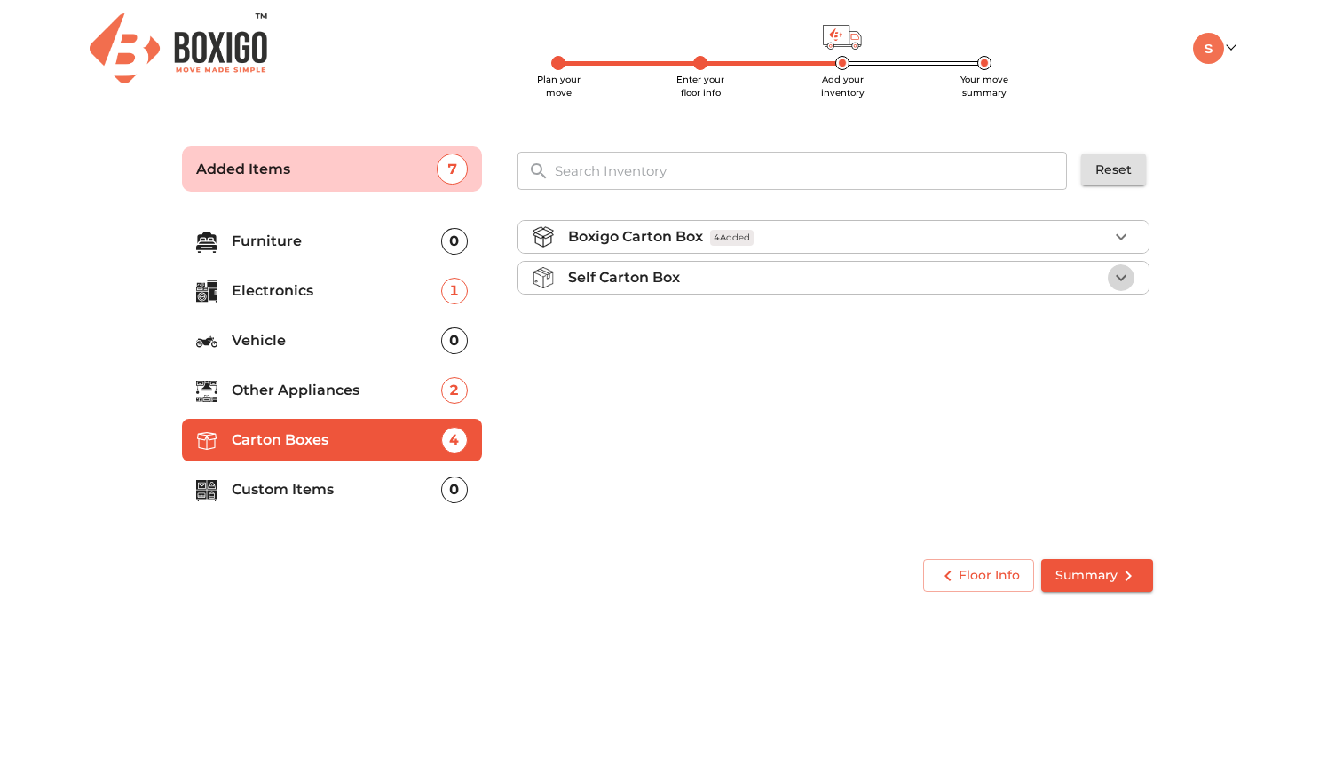
click at [1111, 272] on icon "button" at bounding box center [1120, 277] width 21 height 21
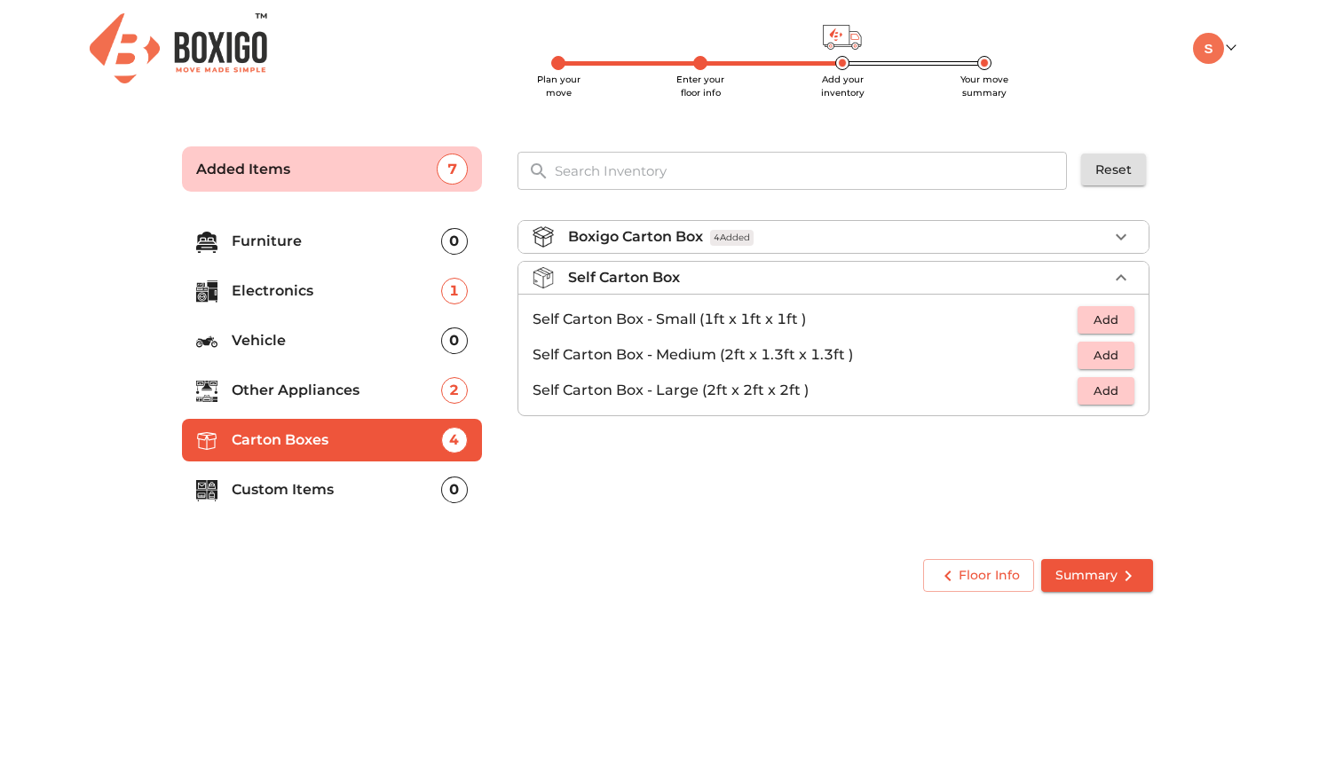
click at [1125, 241] on icon "button" at bounding box center [1120, 236] width 21 height 21
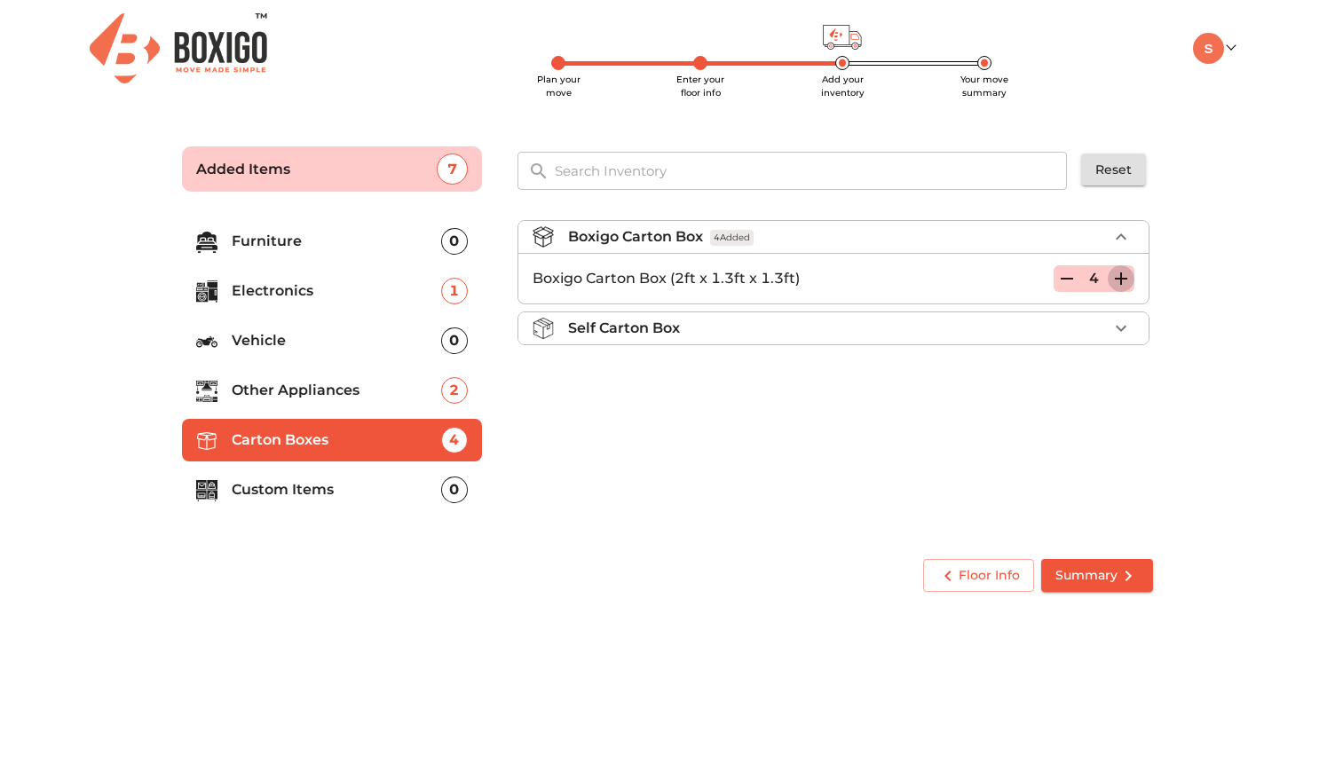
click at [1123, 278] on icon "button" at bounding box center [1120, 278] width 21 height 21
click at [1097, 566] on span "Summary" at bounding box center [1096, 576] width 83 height 22
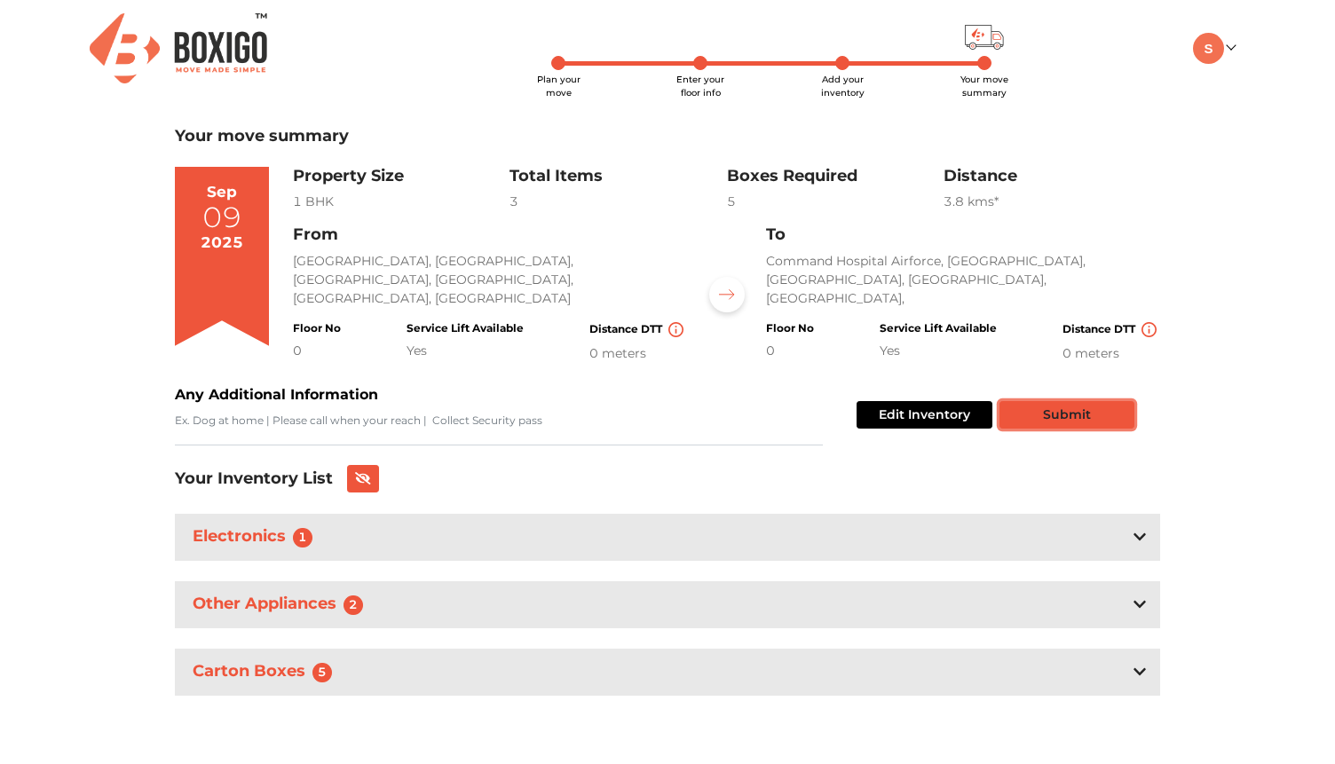
click at [1055, 415] on button "Submit" at bounding box center [1066, 415] width 135 height 28
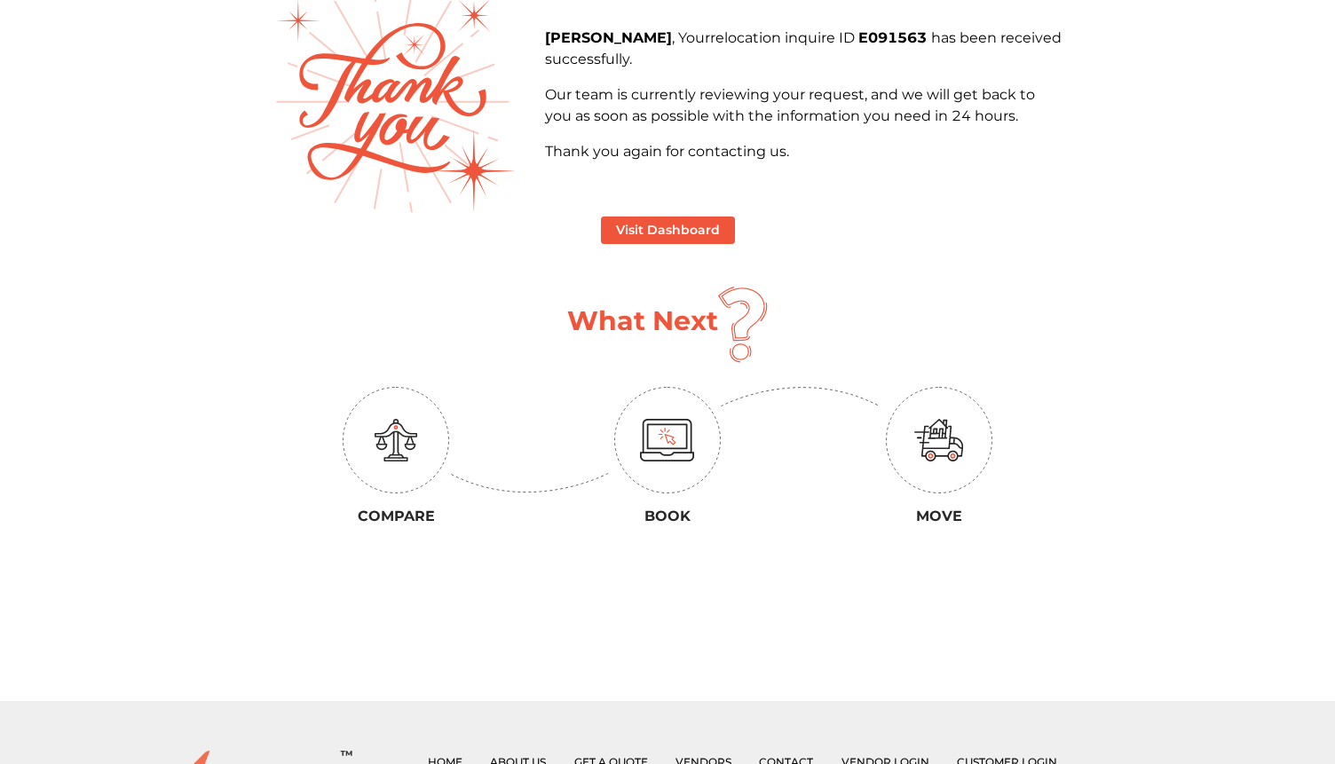
scroll to position [119, 0]
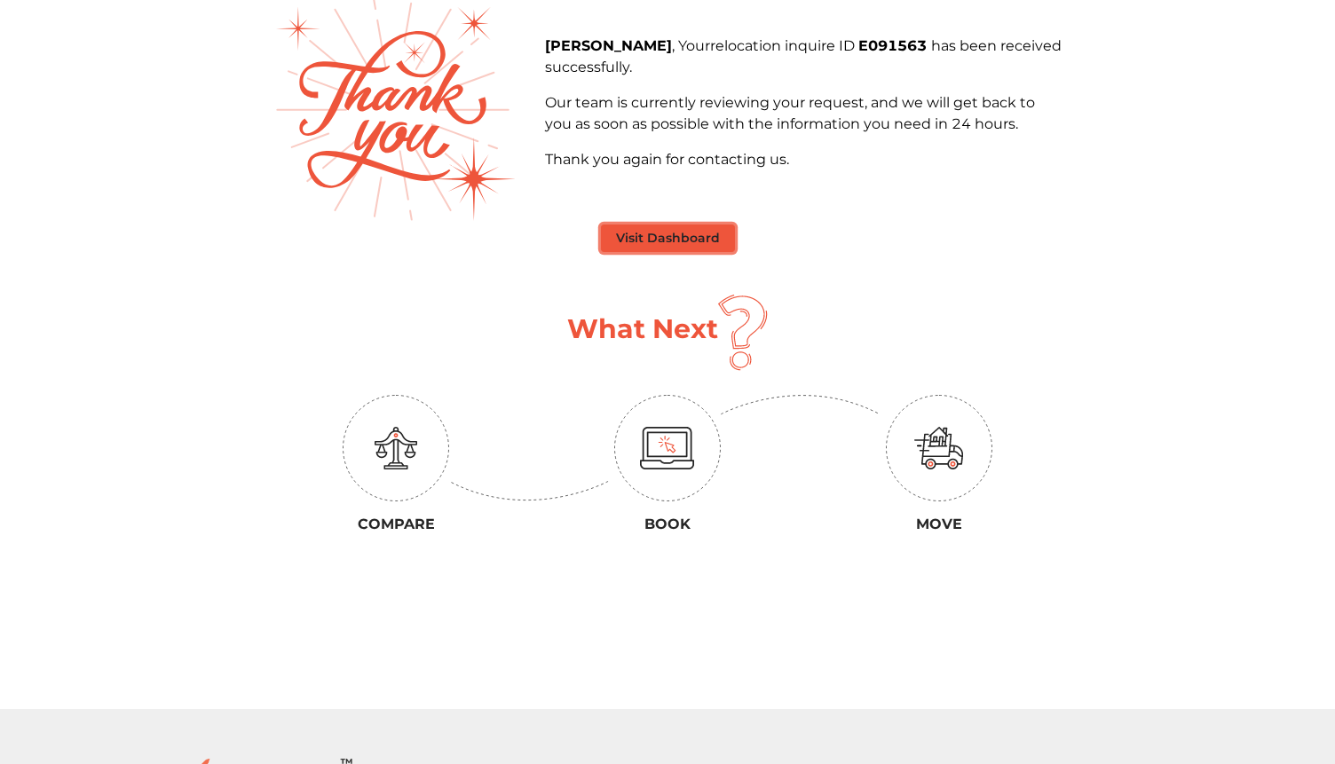
click at [640, 229] on button "Visit Dashboard" at bounding box center [668, 239] width 134 height 28
